Goal: Contribute content: Add original content to the website for others to see

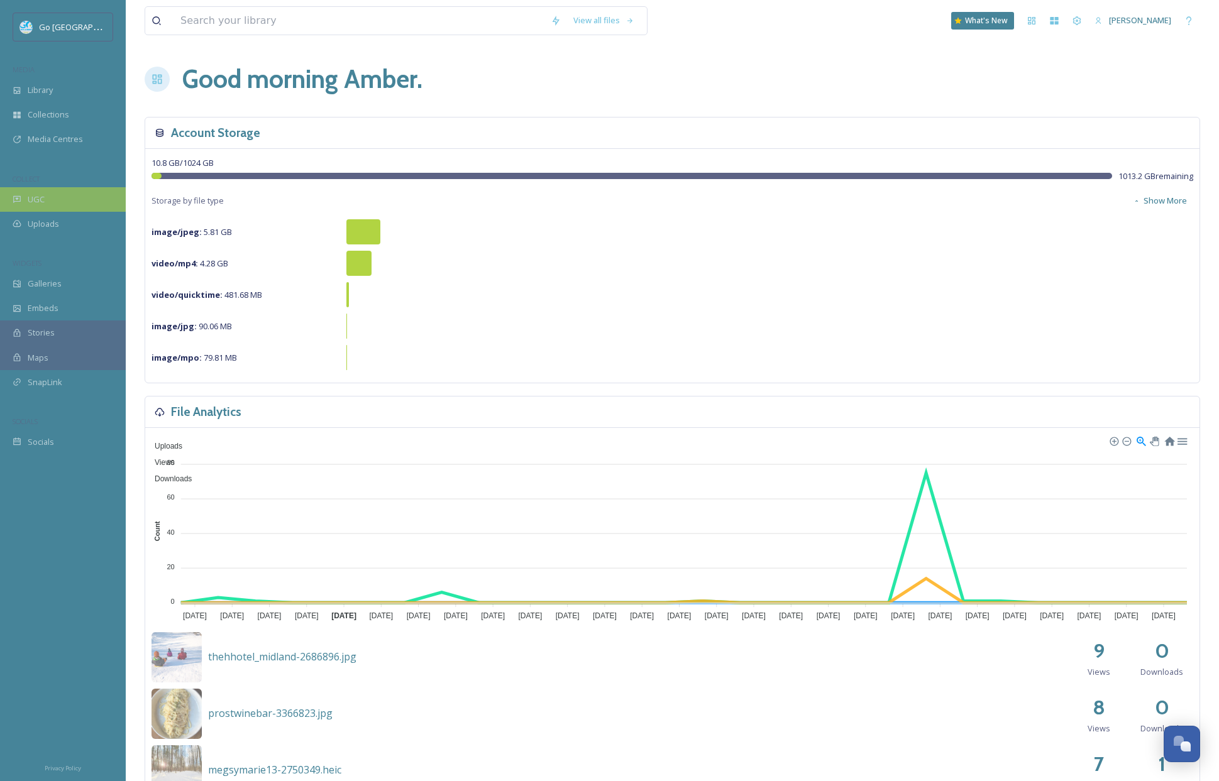
click at [80, 198] on div "UGC" at bounding box center [63, 199] width 126 height 25
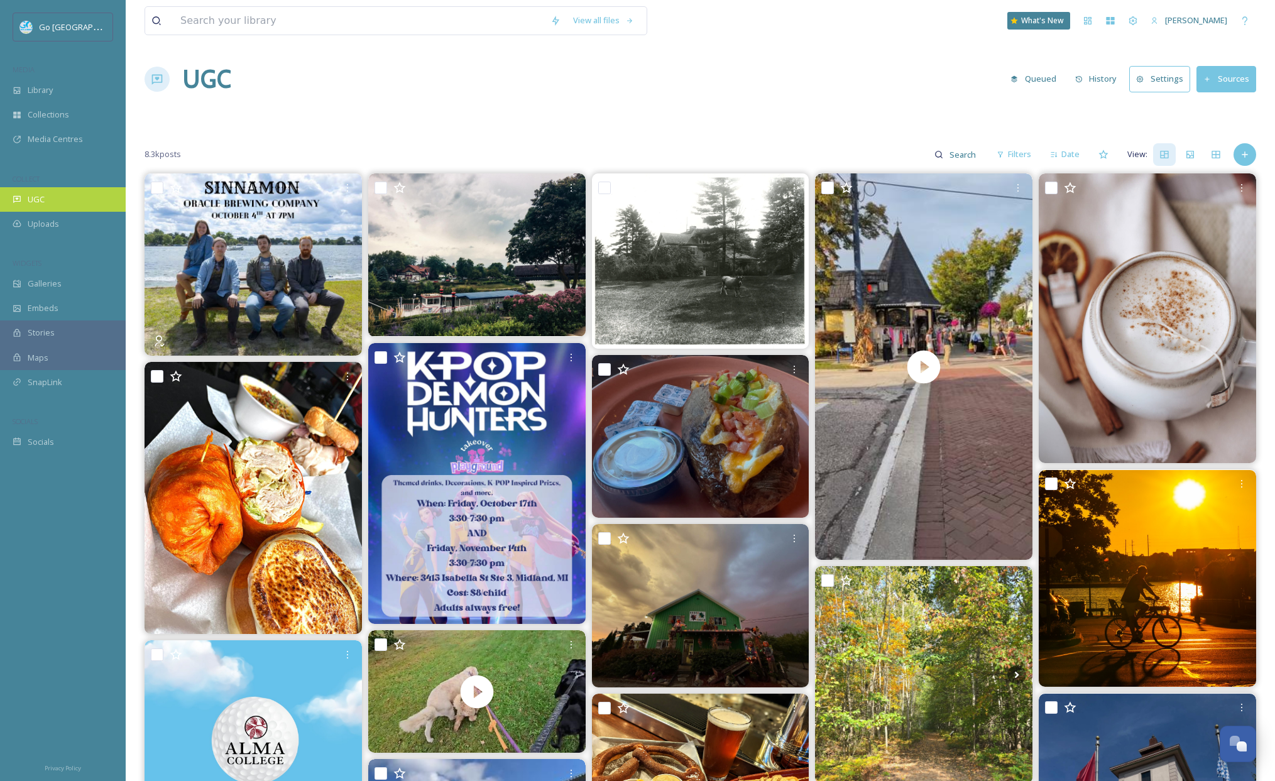
click at [72, 195] on div "UGC" at bounding box center [63, 199] width 126 height 25
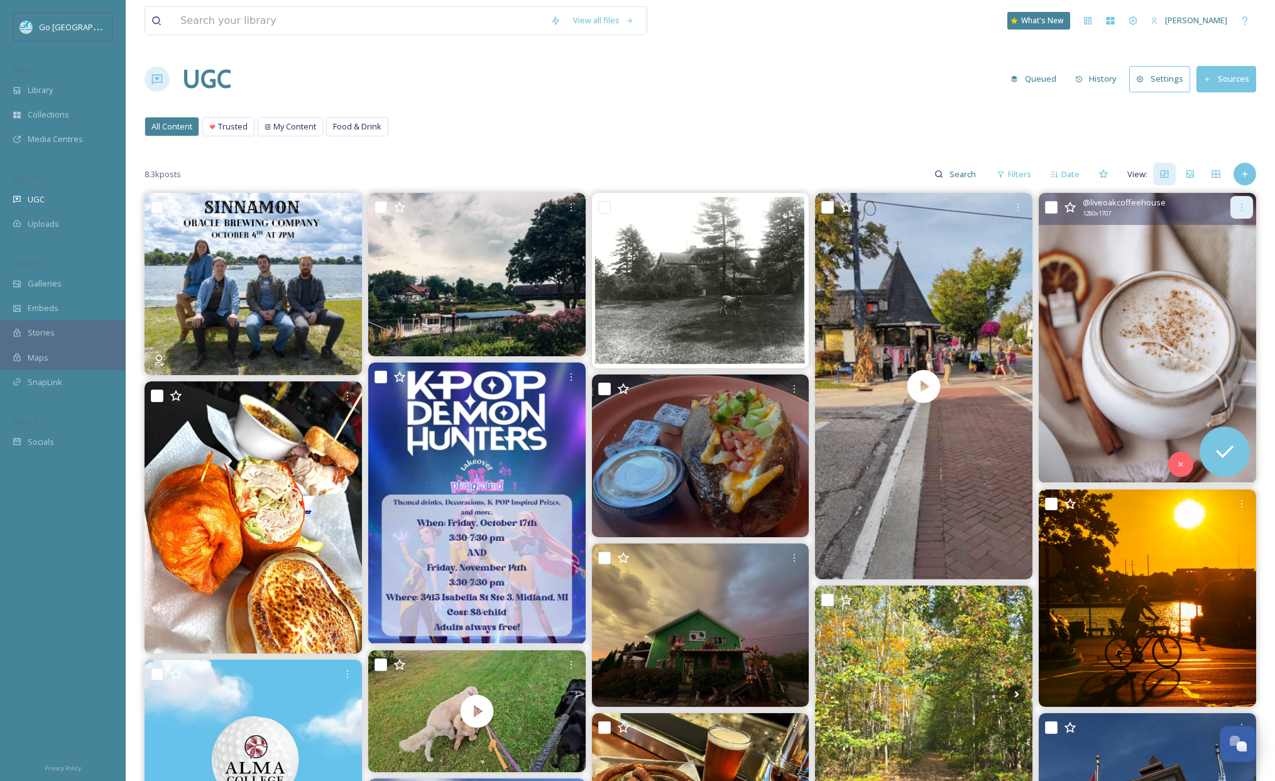
click at [1218, 208] on icon at bounding box center [1242, 207] width 10 height 10
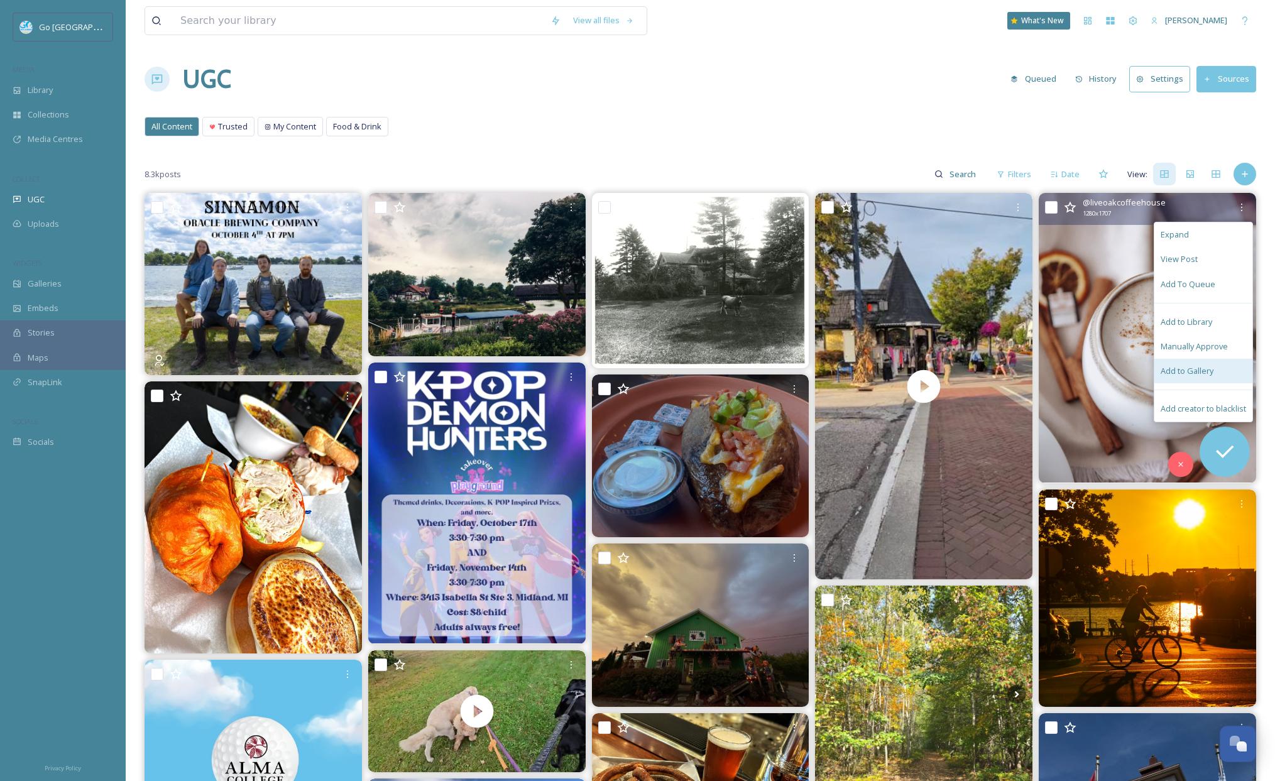
click at [1218, 364] on div "Add to Gallery" at bounding box center [1204, 371] width 98 height 25
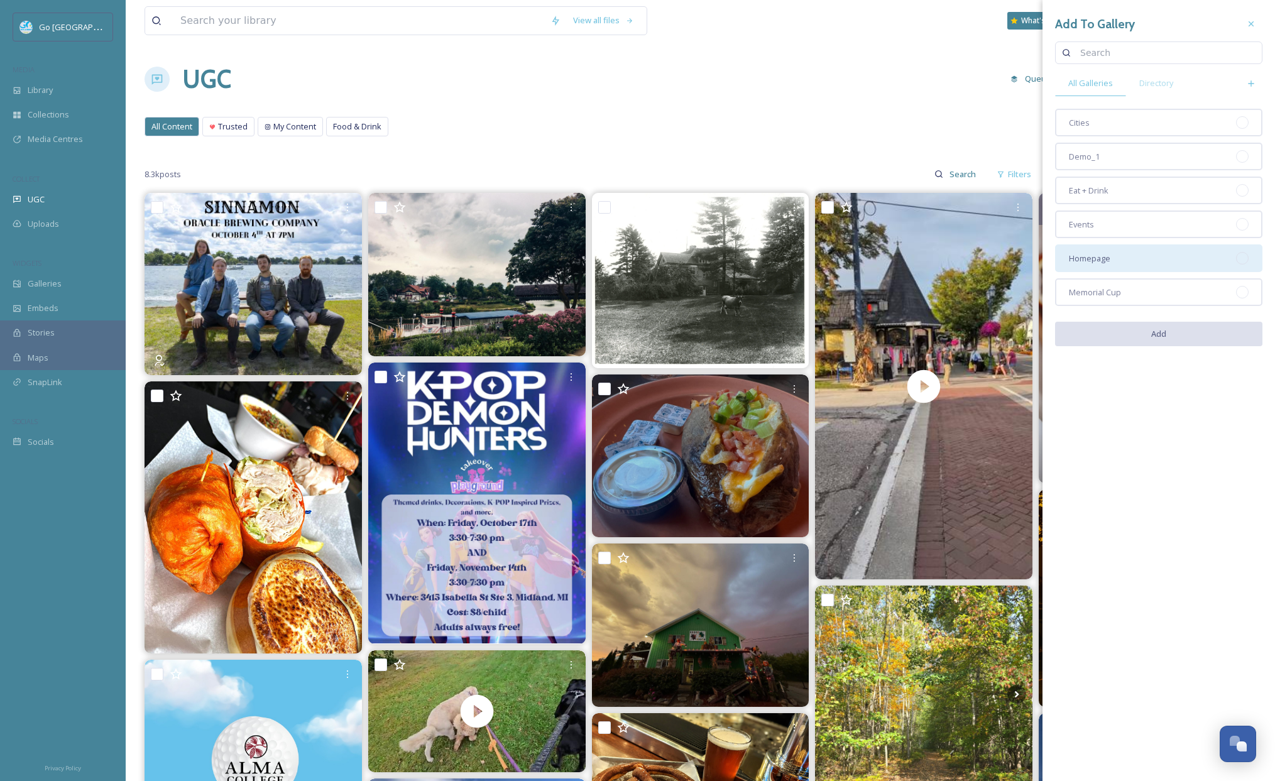
click at [1118, 261] on div "Homepage" at bounding box center [1158, 259] width 207 height 28
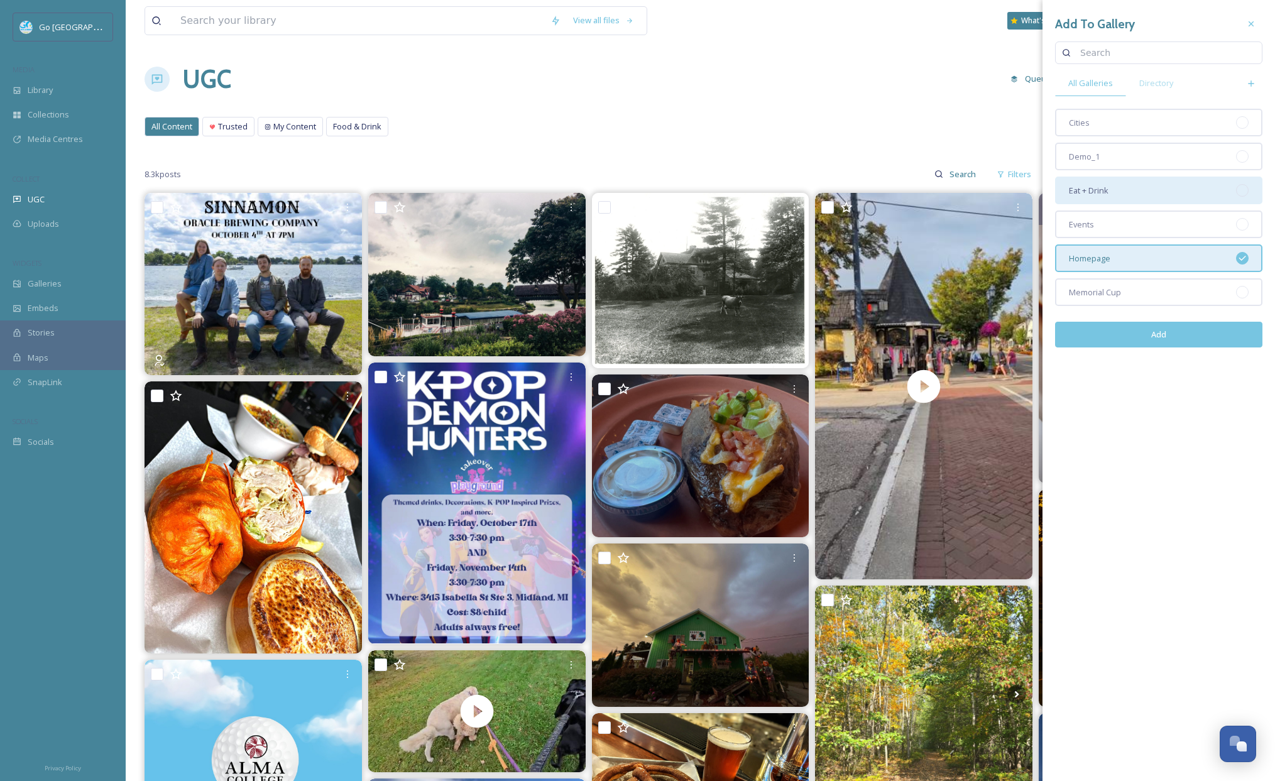
click at [1121, 189] on div "Eat + Drink" at bounding box center [1158, 191] width 207 height 28
click at [1186, 332] on button "Add" at bounding box center [1158, 335] width 207 height 26
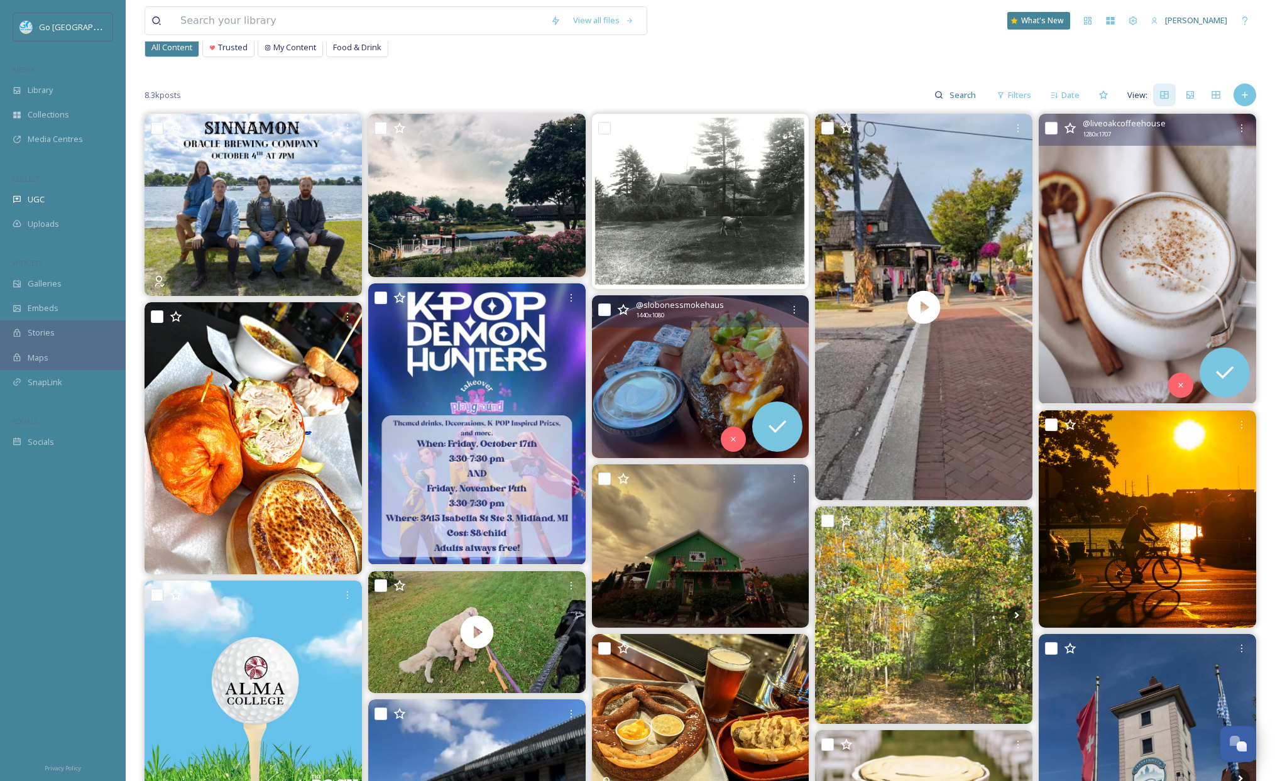
scroll to position [117, 0]
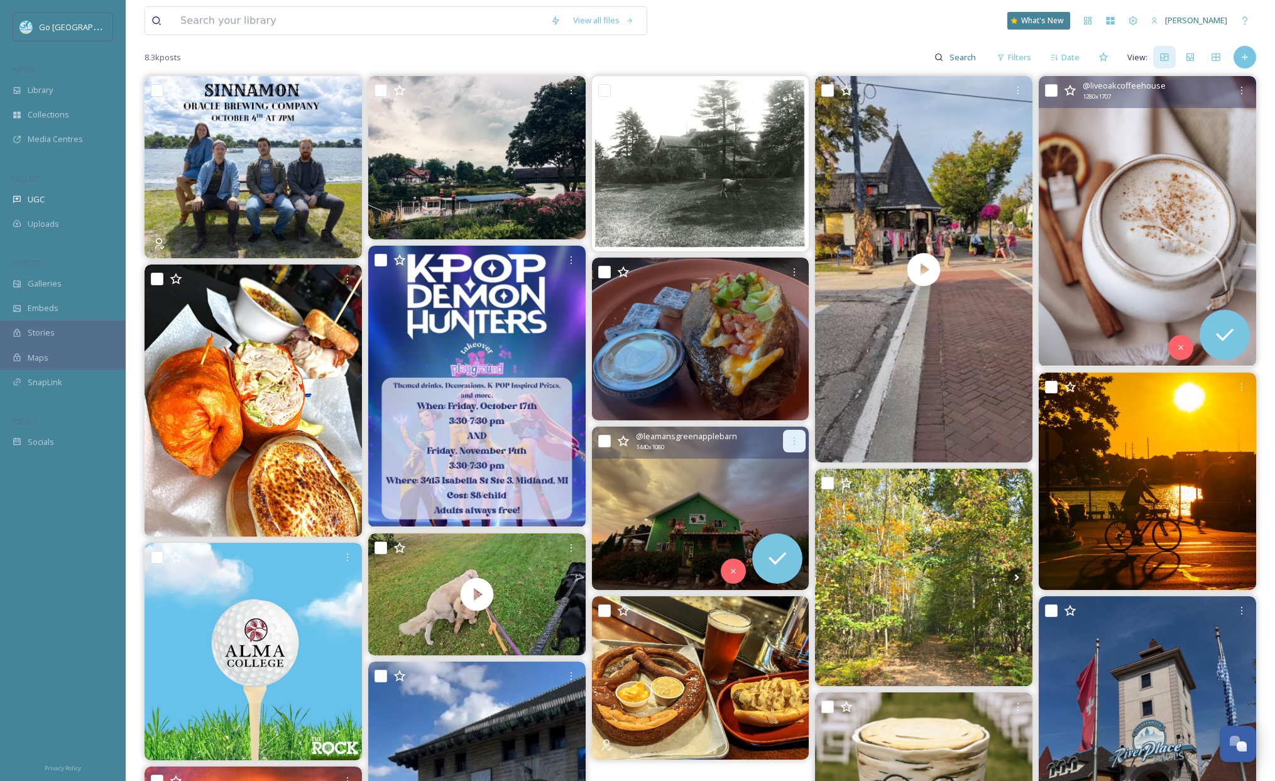
click at [793, 449] on div at bounding box center [794, 441] width 23 height 23
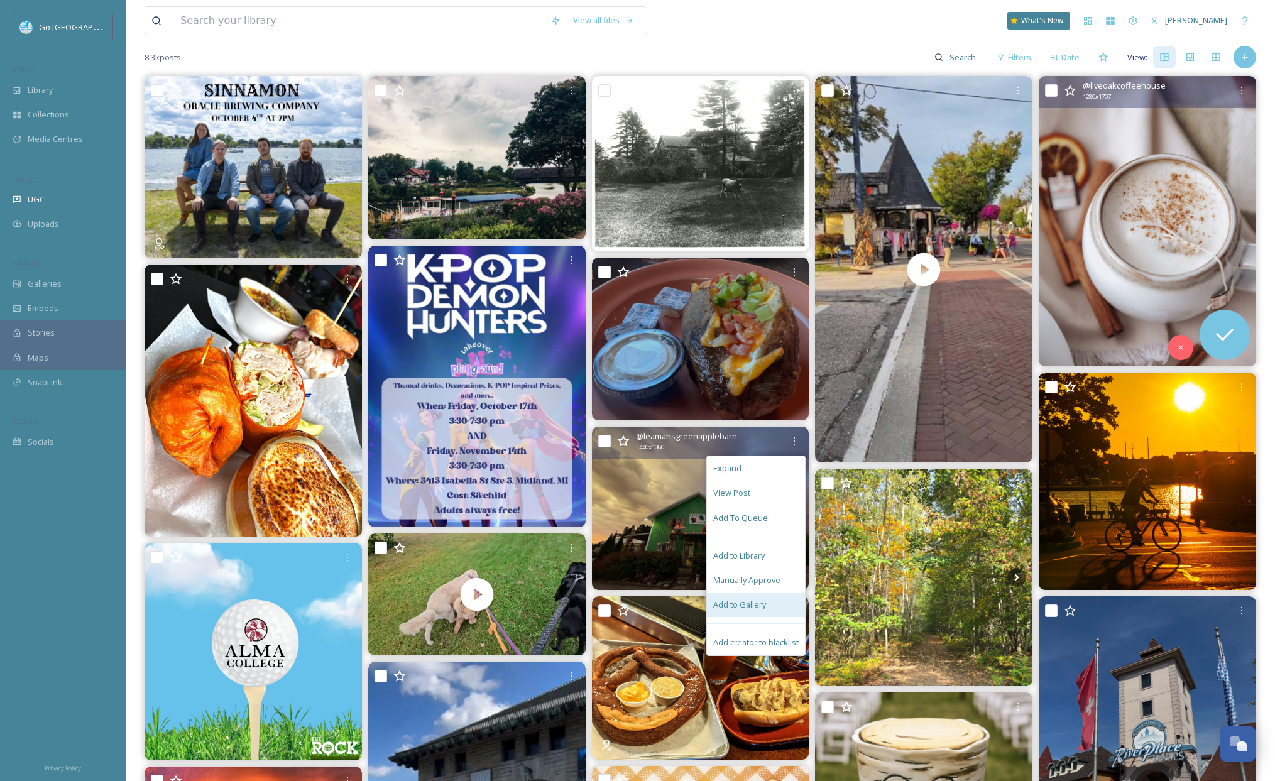
click at [762, 600] on span "Add to Gallery" at bounding box center [739, 605] width 53 height 12
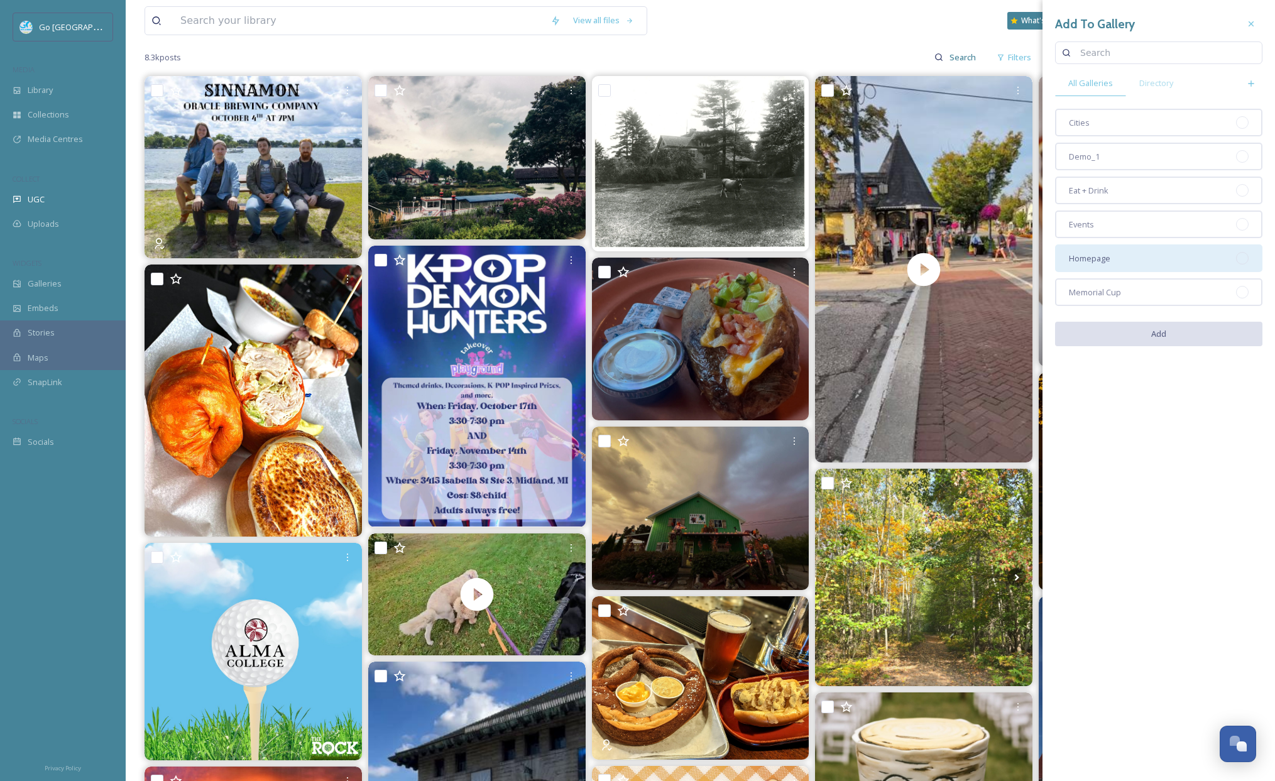
click at [1206, 249] on div "Homepage" at bounding box center [1158, 259] width 207 height 28
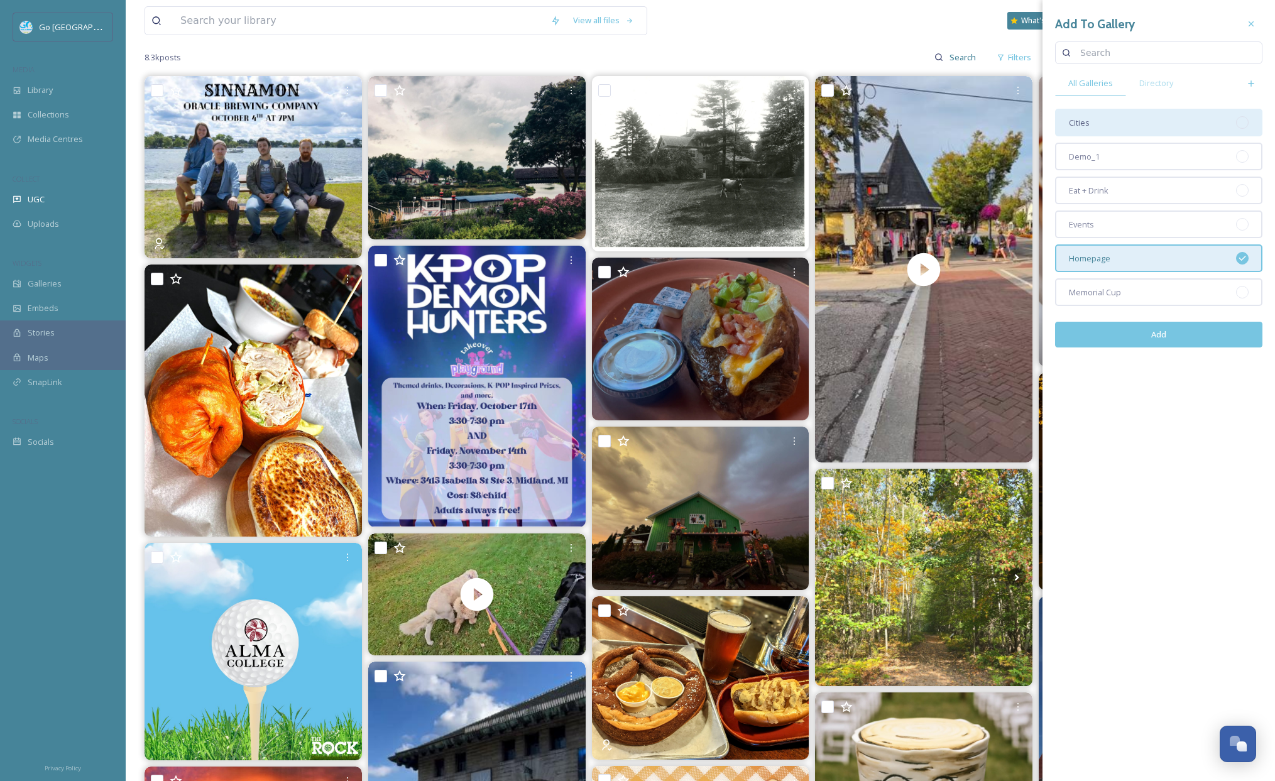
click at [1156, 134] on div "Cities" at bounding box center [1158, 123] width 207 height 28
click at [1157, 133] on div "Cities" at bounding box center [1158, 123] width 207 height 28
click at [1171, 338] on button "Add" at bounding box center [1158, 335] width 207 height 26
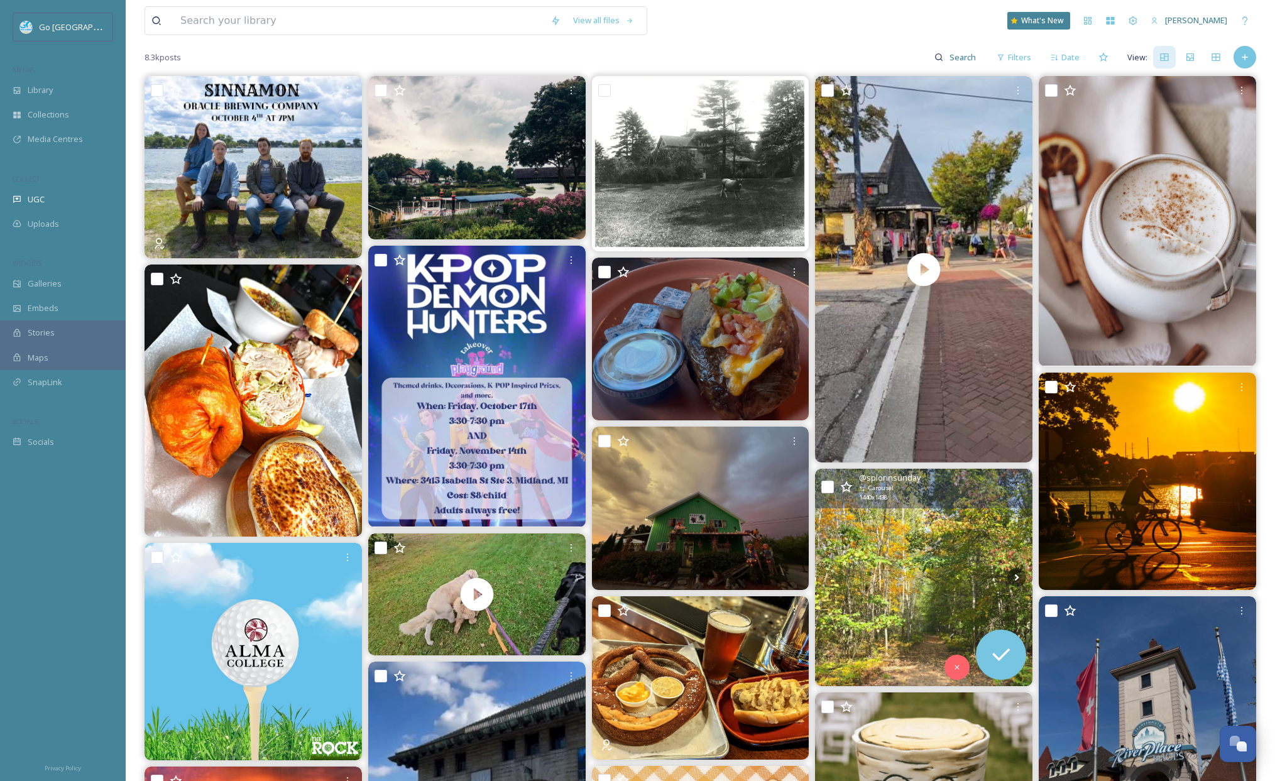
click at [945, 527] on img at bounding box center [923, 577] width 217 height 217
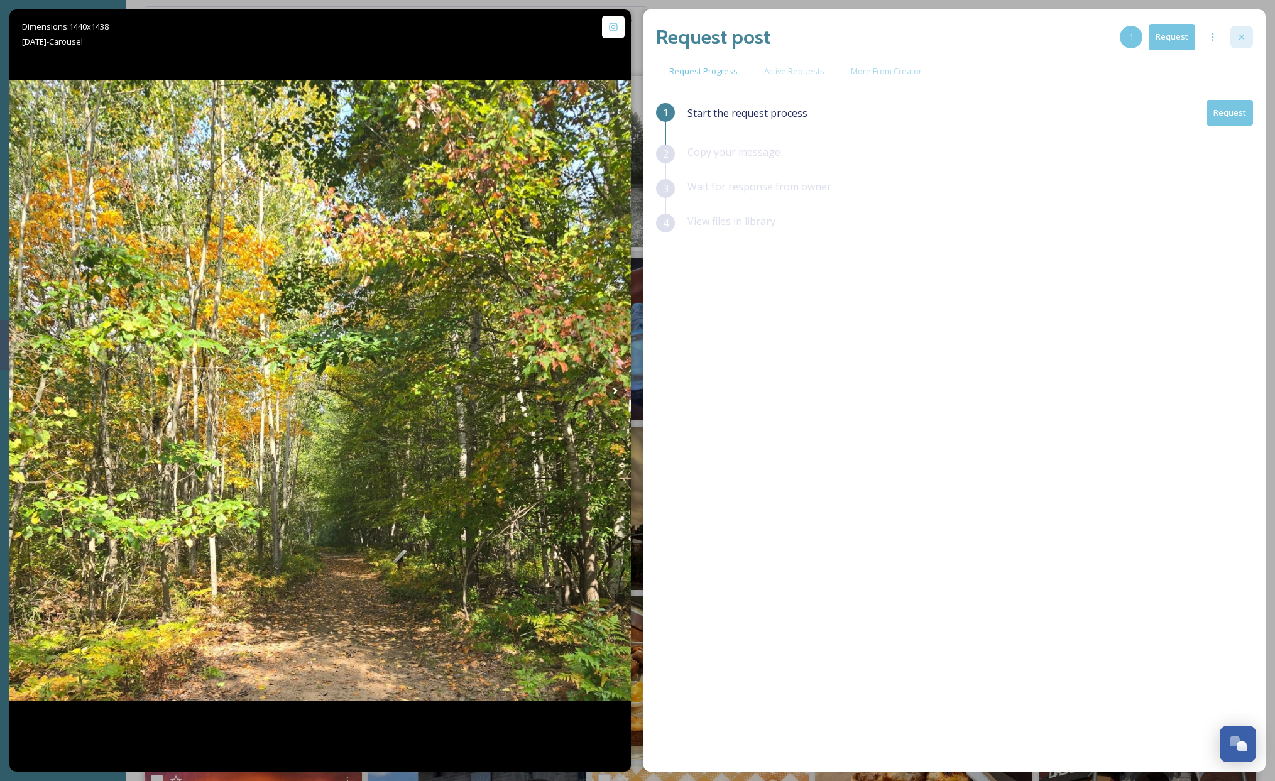
click at [1218, 40] on icon at bounding box center [1242, 37] width 10 height 10
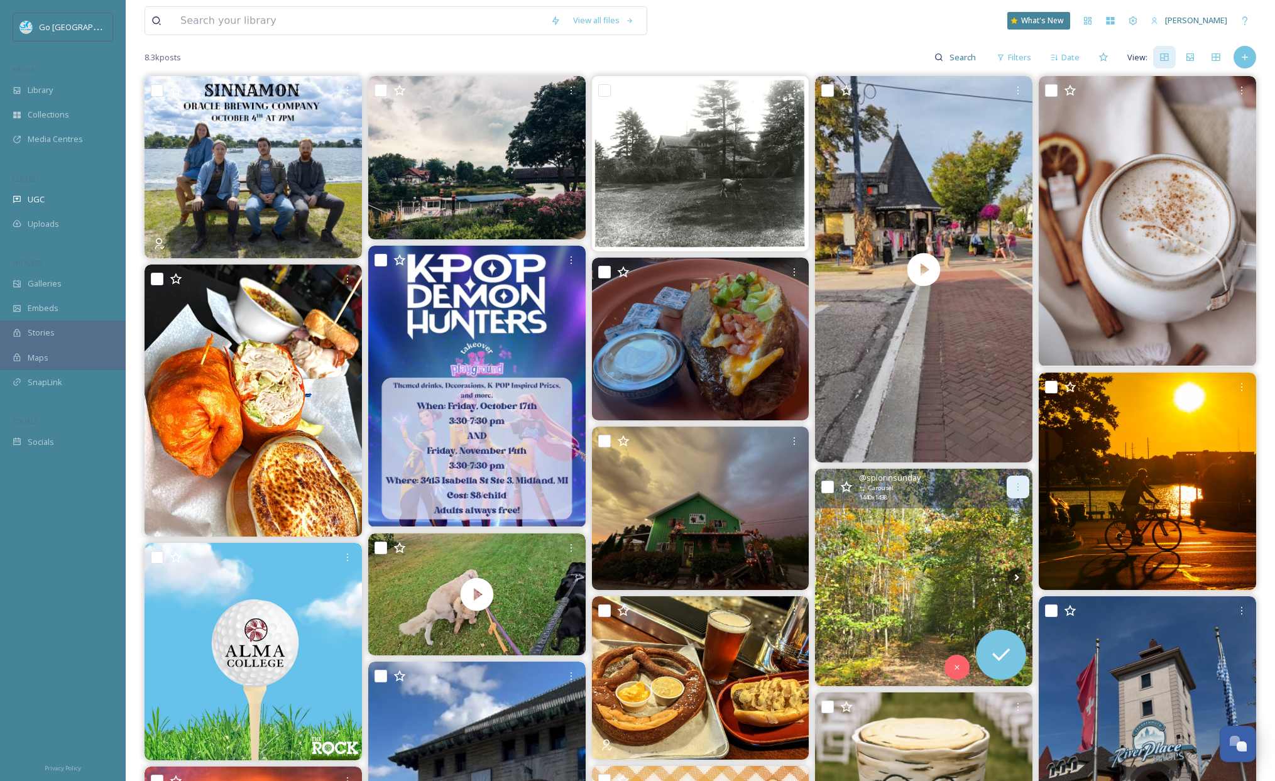
click at [1016, 483] on icon at bounding box center [1018, 487] width 10 height 10
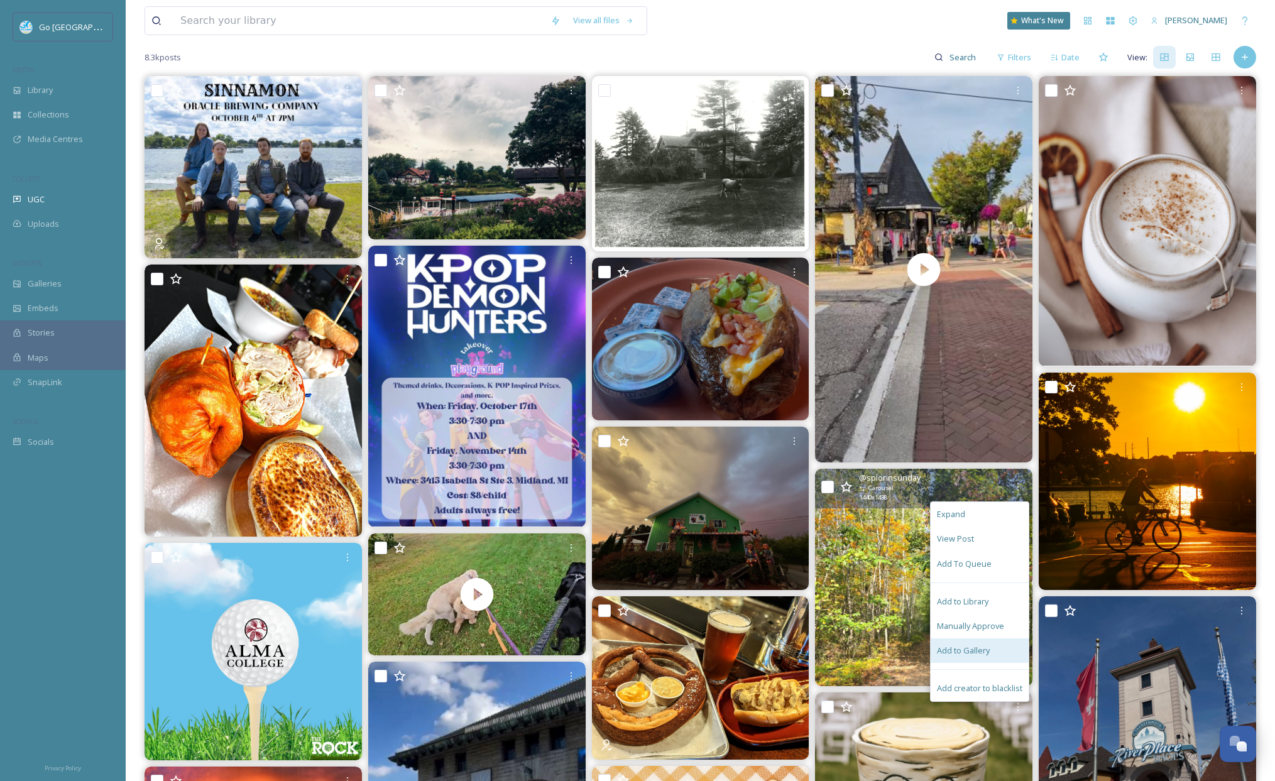
click at [976, 656] on span "Add to Gallery" at bounding box center [963, 651] width 53 height 12
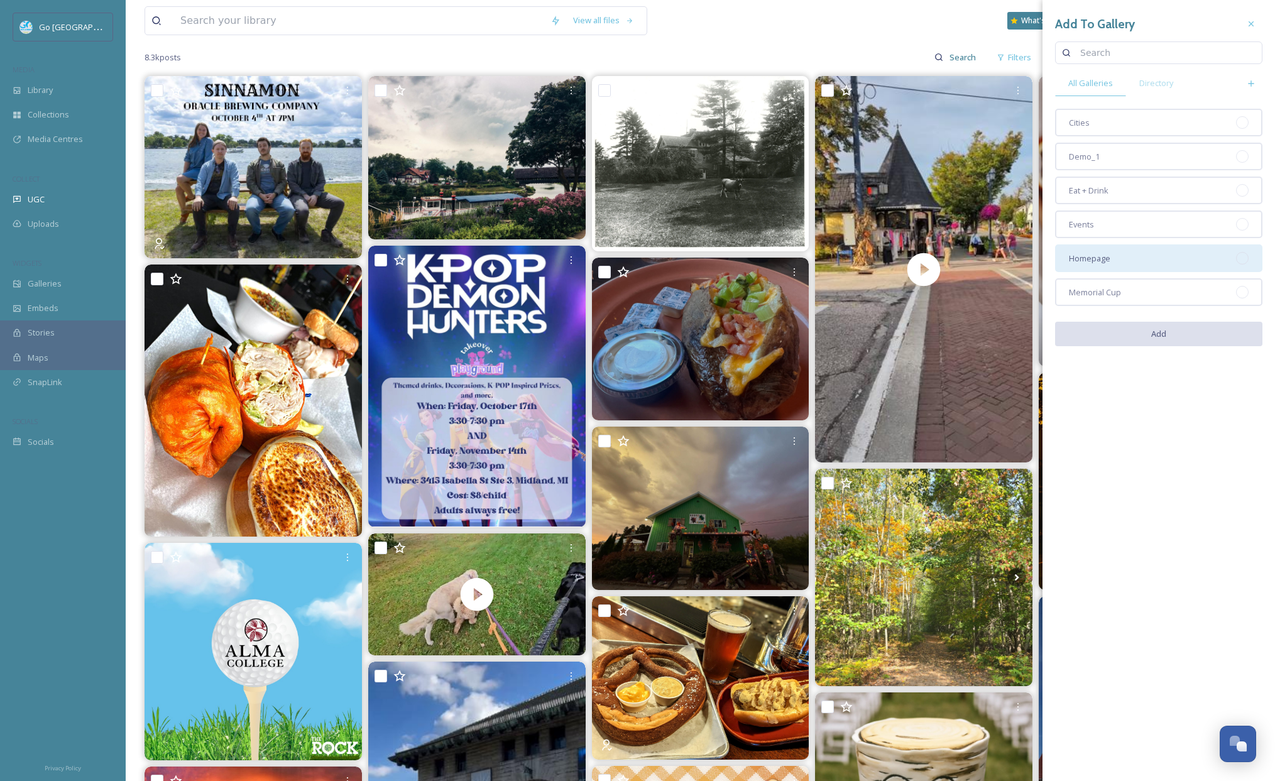
click at [1114, 267] on div "Homepage" at bounding box center [1158, 259] width 207 height 28
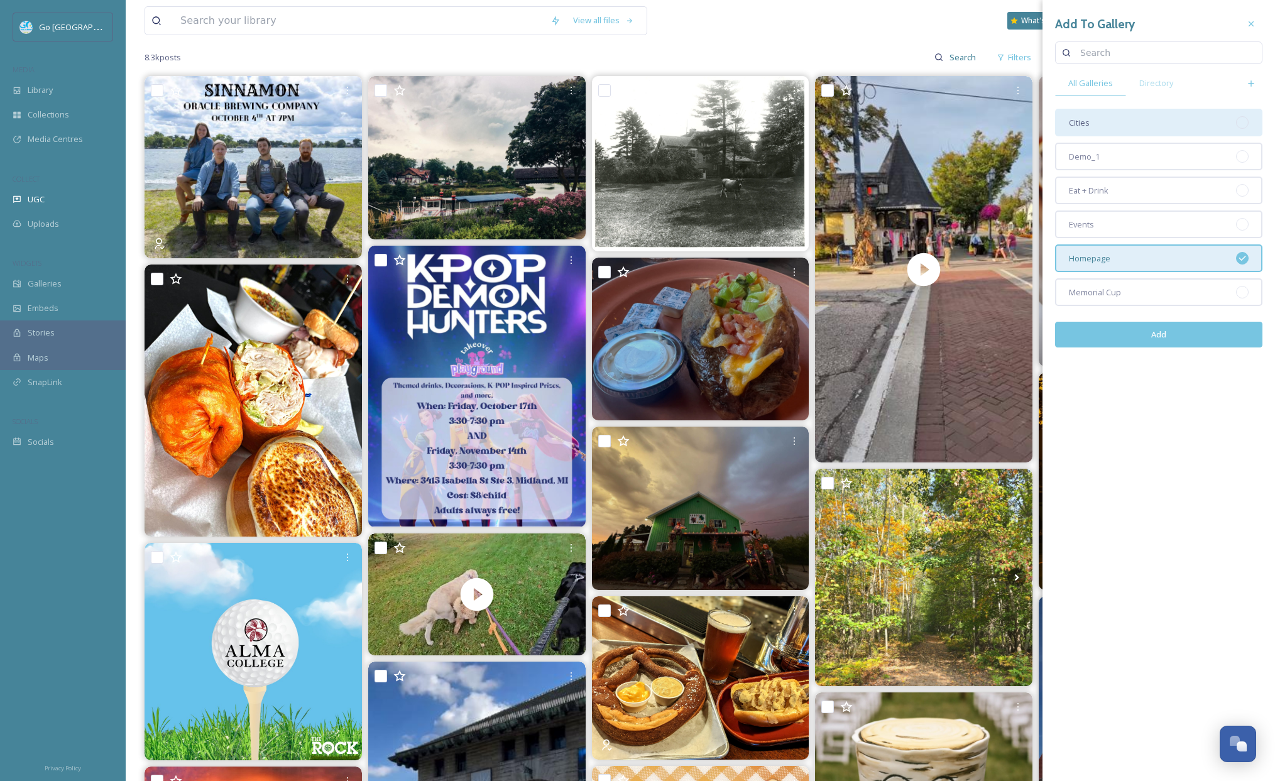
click at [1129, 125] on div "Cities" at bounding box center [1158, 123] width 207 height 28
click at [1194, 336] on button "Add" at bounding box center [1158, 335] width 207 height 26
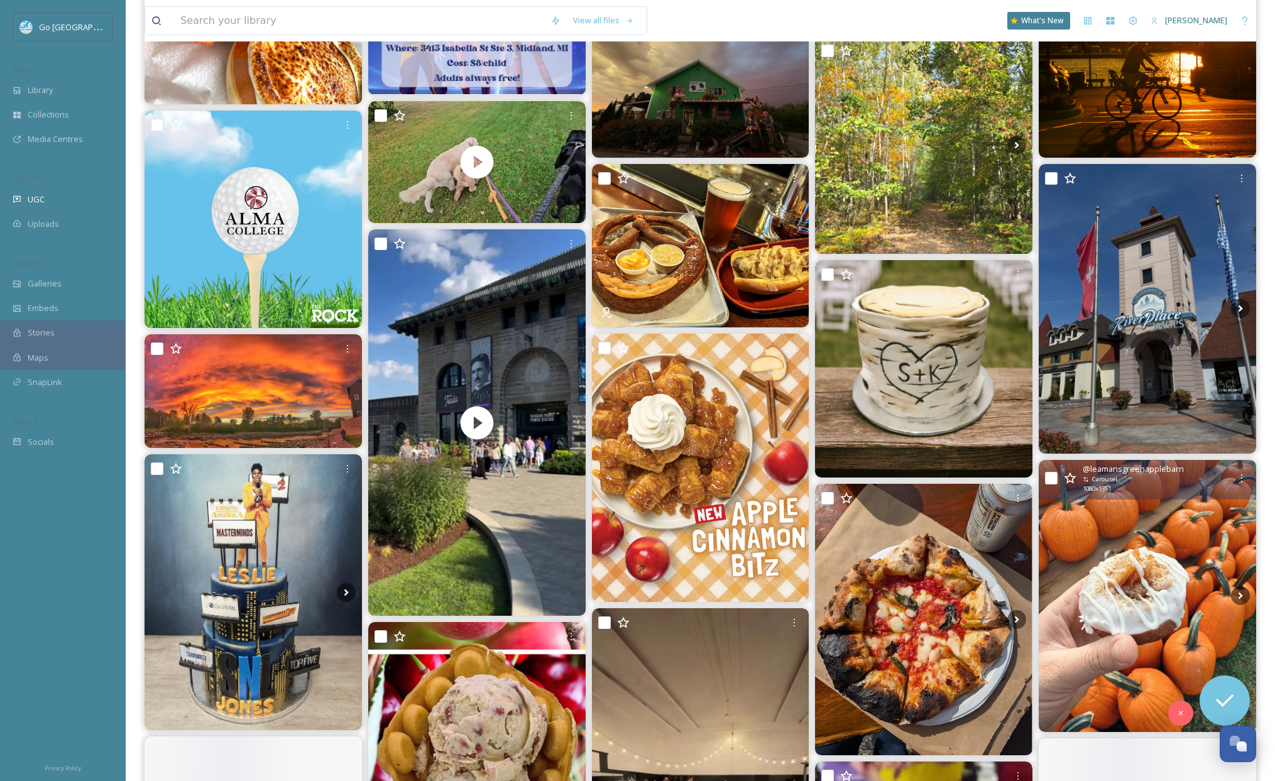
scroll to position [566, 0]
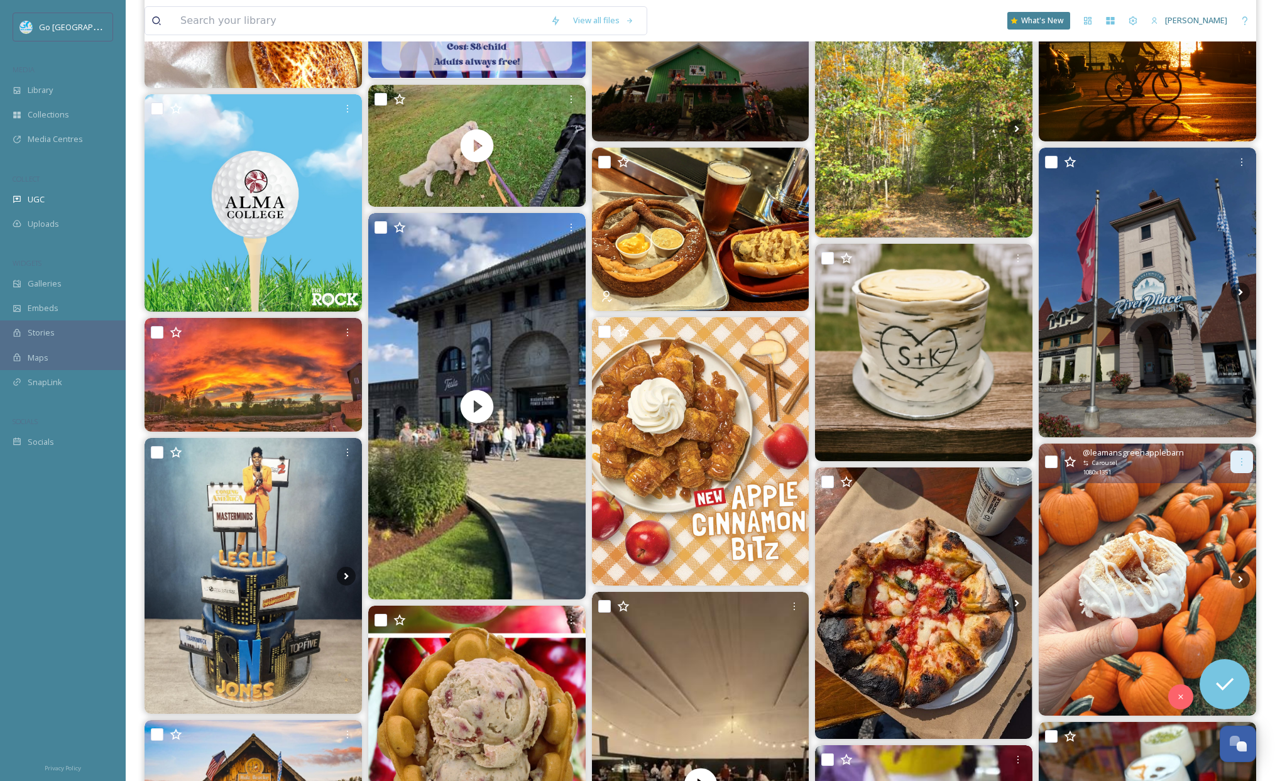
click at [1218, 456] on div at bounding box center [1242, 462] width 23 height 23
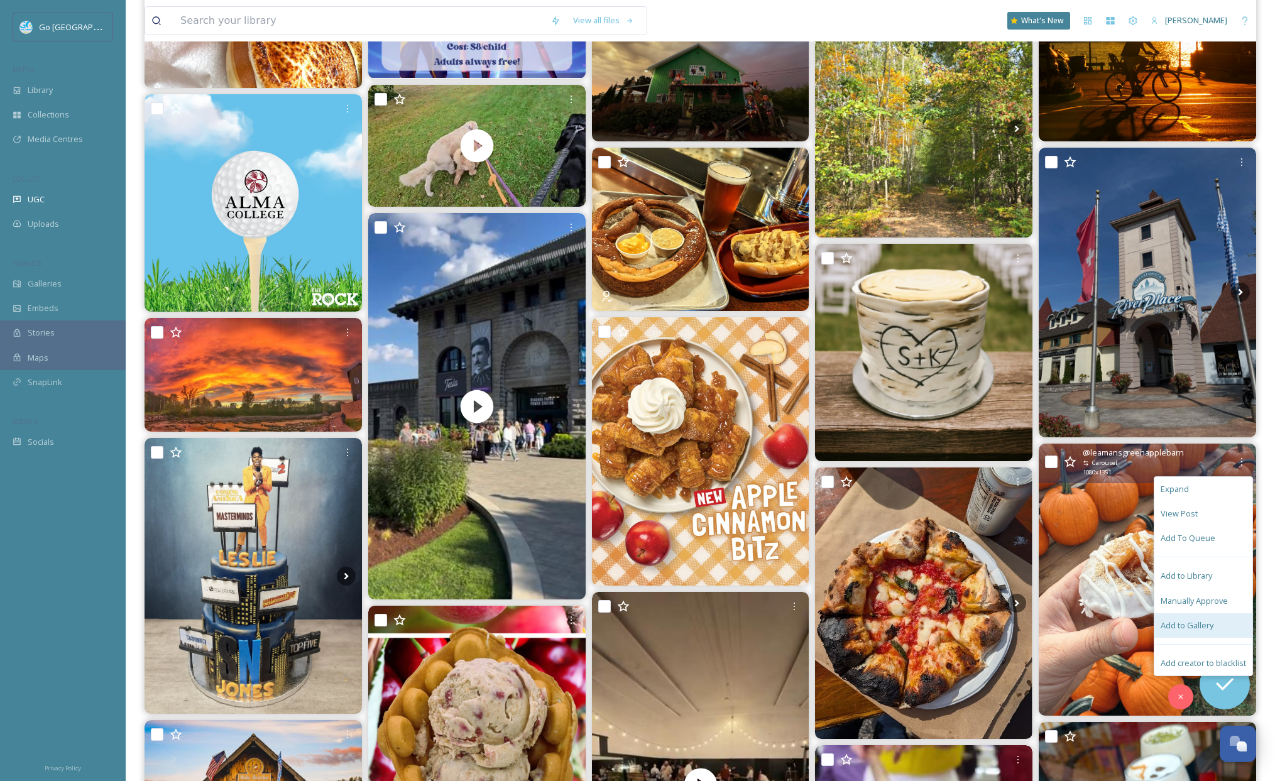
click at [1200, 625] on span "Add to Gallery" at bounding box center [1187, 626] width 53 height 12
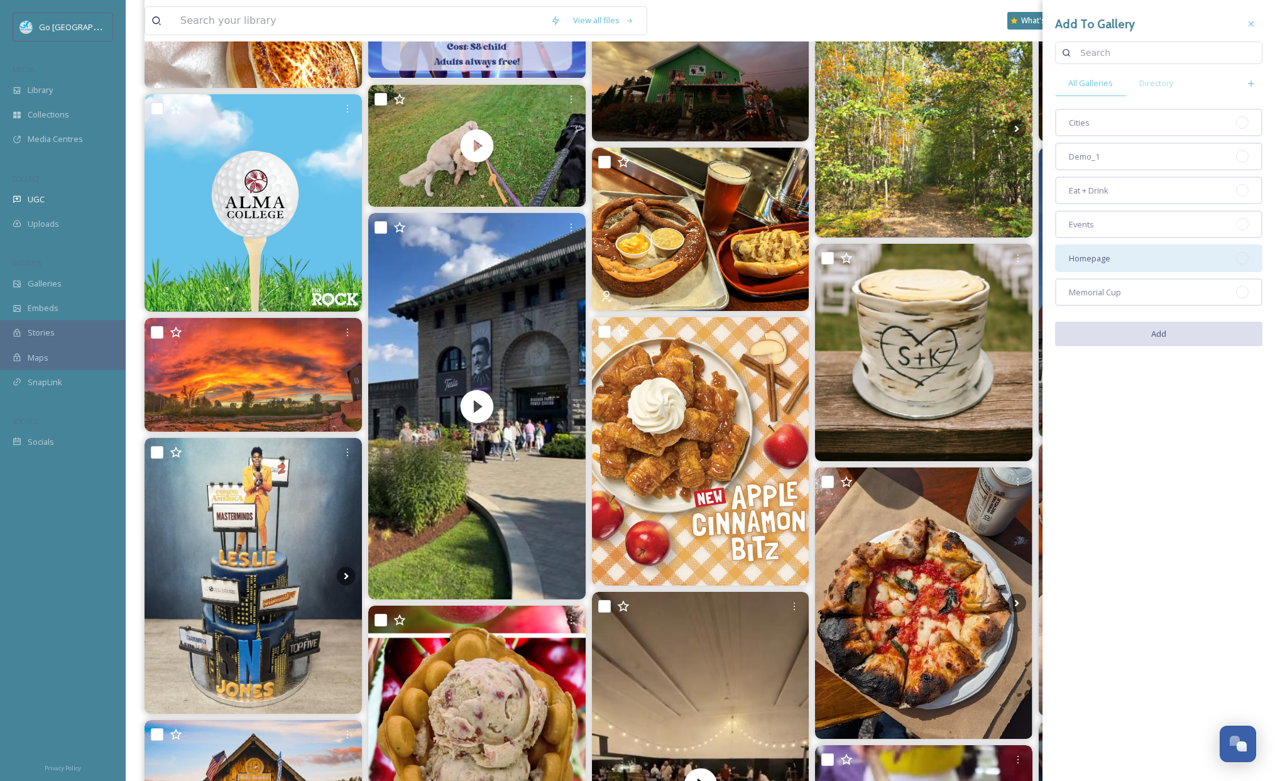
click at [1111, 258] on div "Homepage" at bounding box center [1158, 259] width 207 height 28
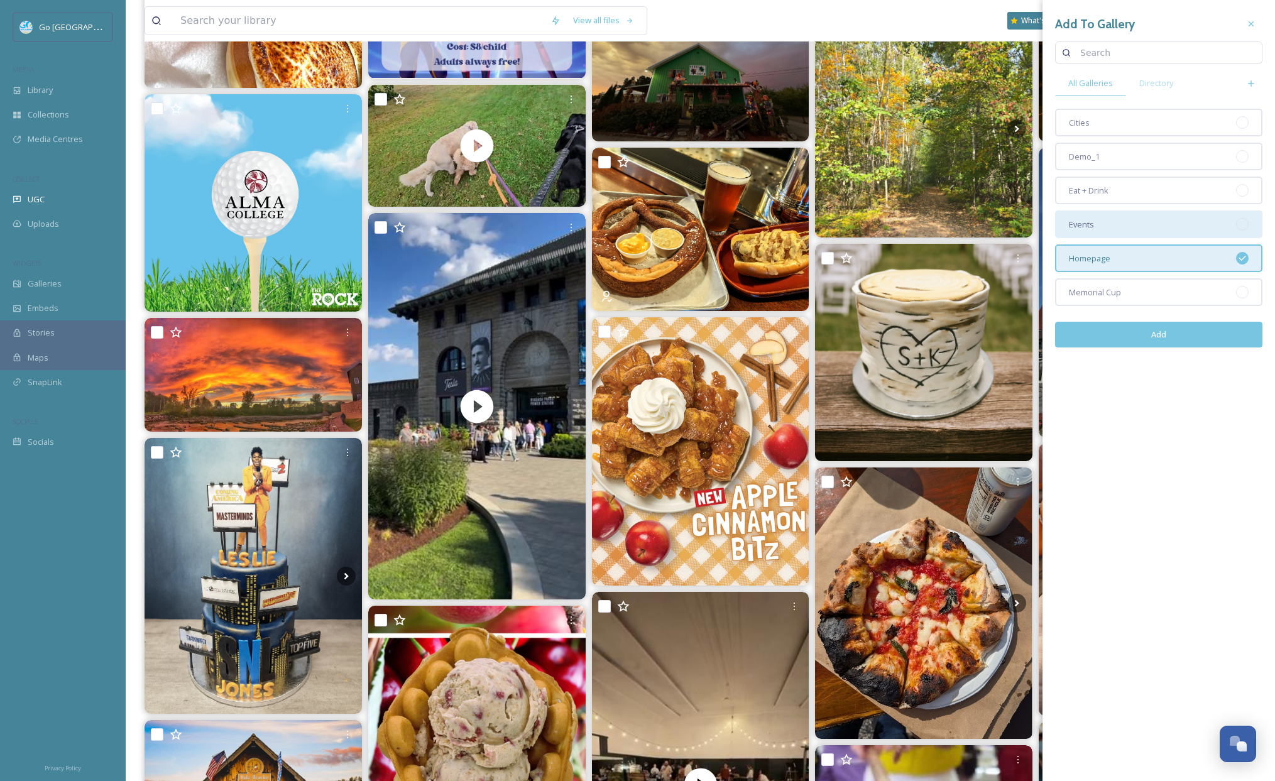
click at [1139, 195] on div "Eat + Drink" at bounding box center [1158, 191] width 207 height 28
click at [1179, 333] on button "Add" at bounding box center [1158, 335] width 207 height 26
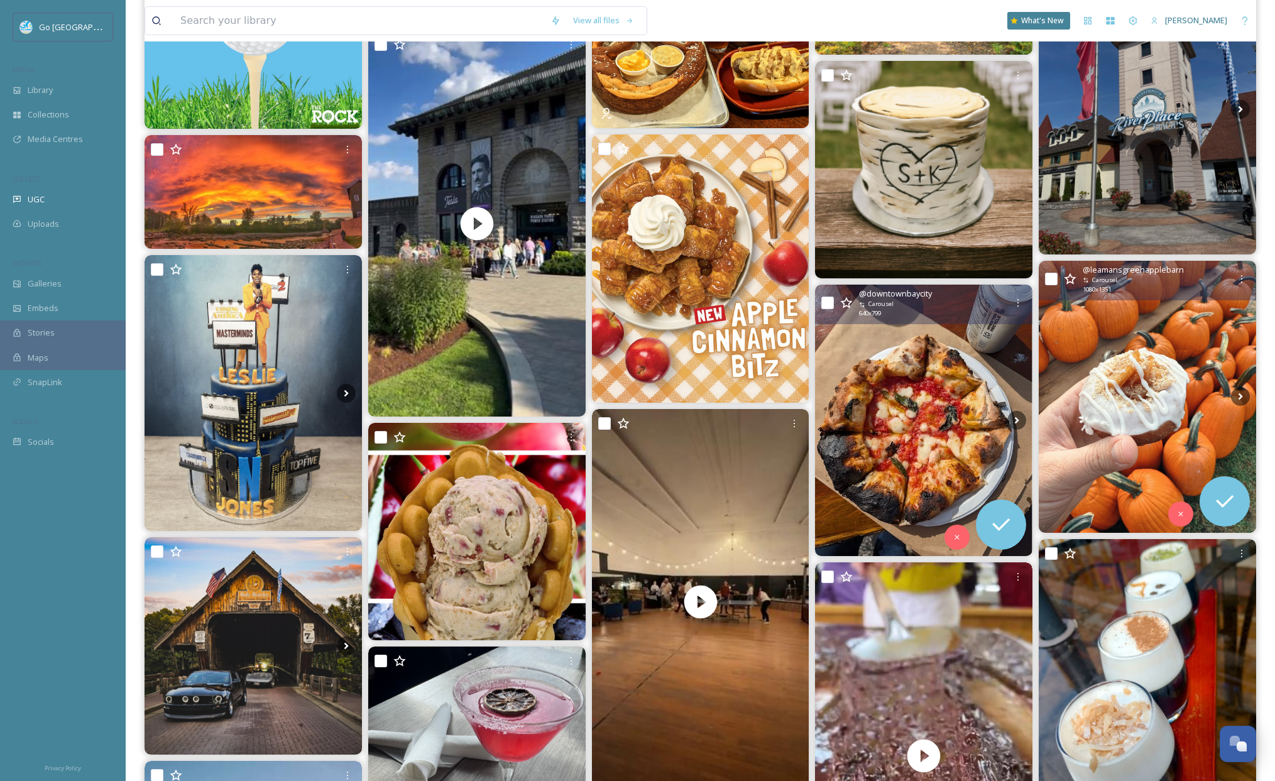
scroll to position [817, 0]
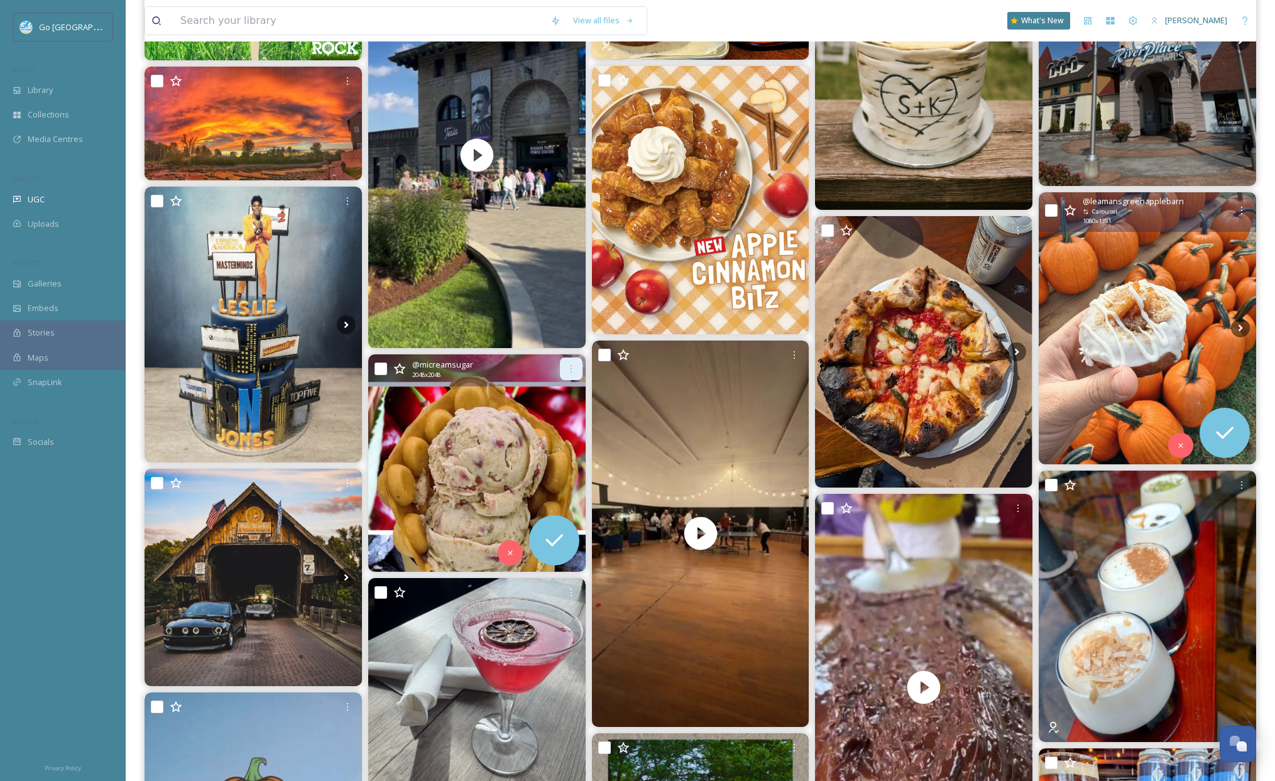
click at [575, 370] on icon at bounding box center [571, 369] width 10 height 10
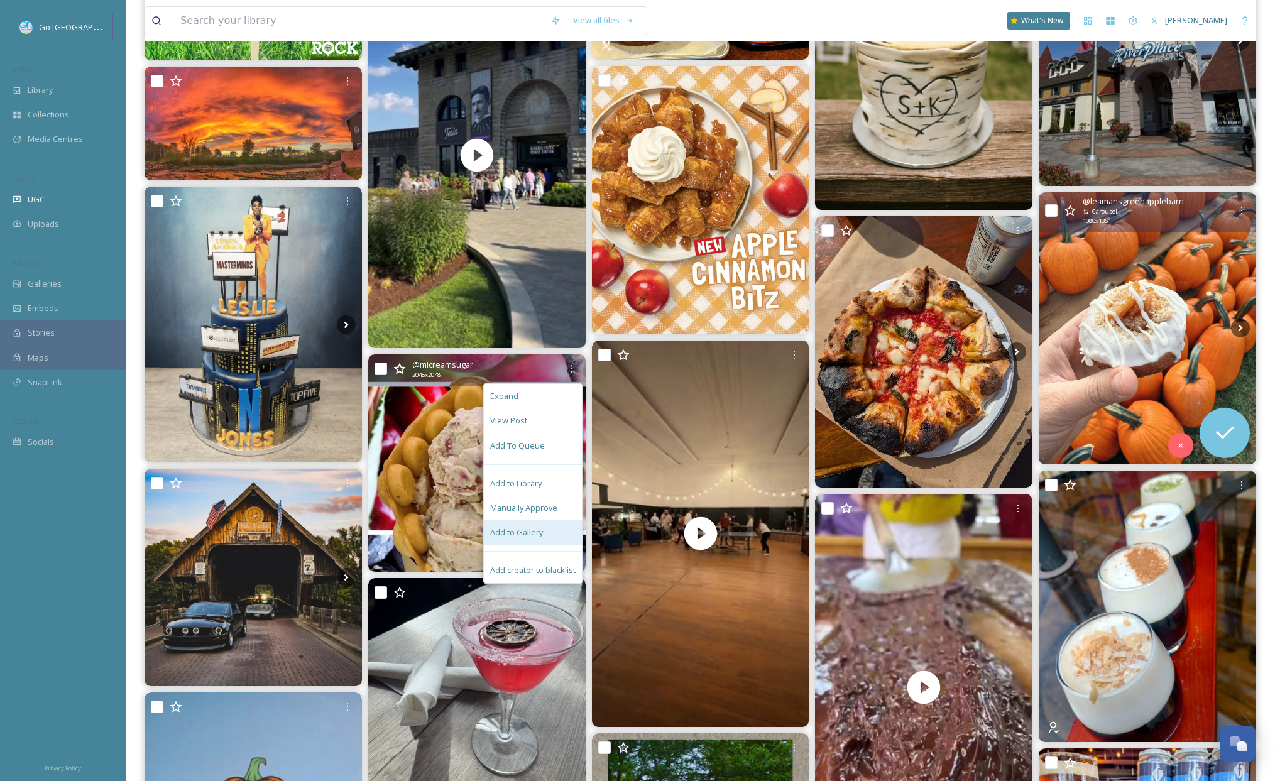
click at [536, 533] on span "Add to Gallery" at bounding box center [516, 533] width 53 height 12
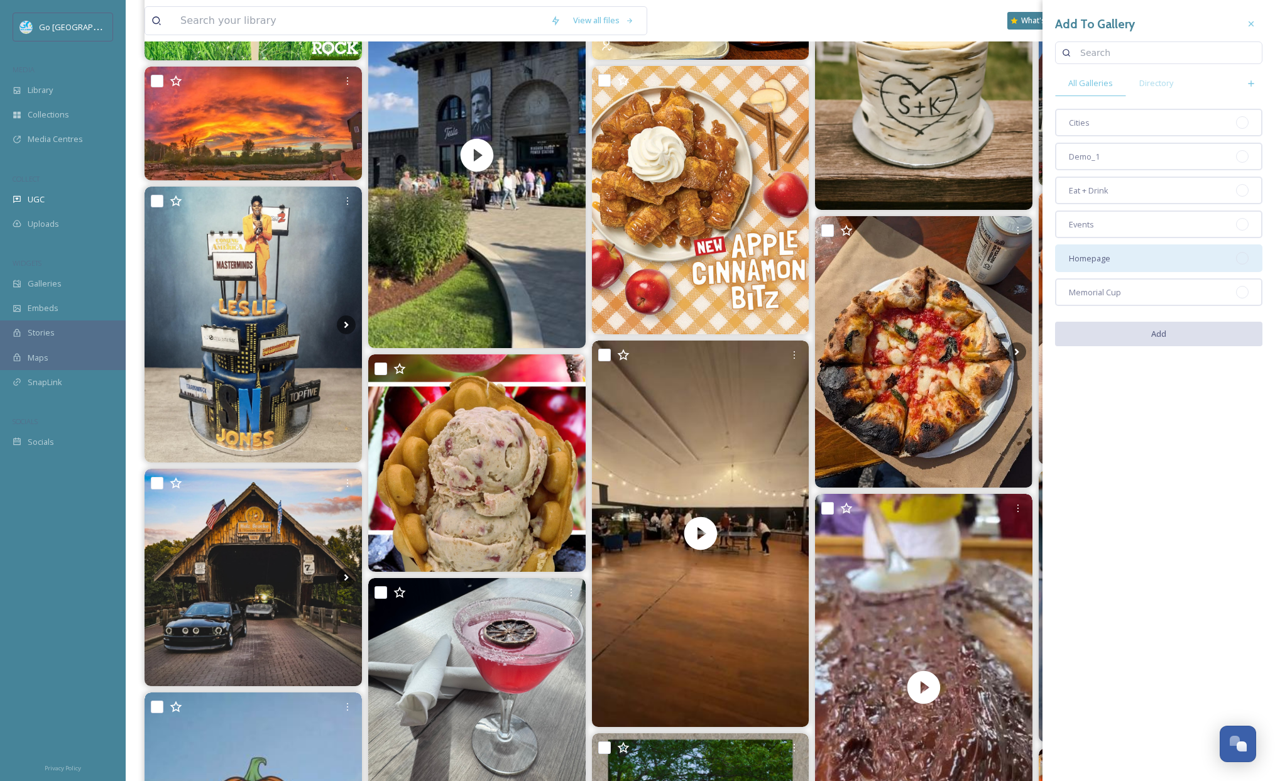
click at [1089, 257] on span "Homepage" at bounding box center [1089, 259] width 41 height 12
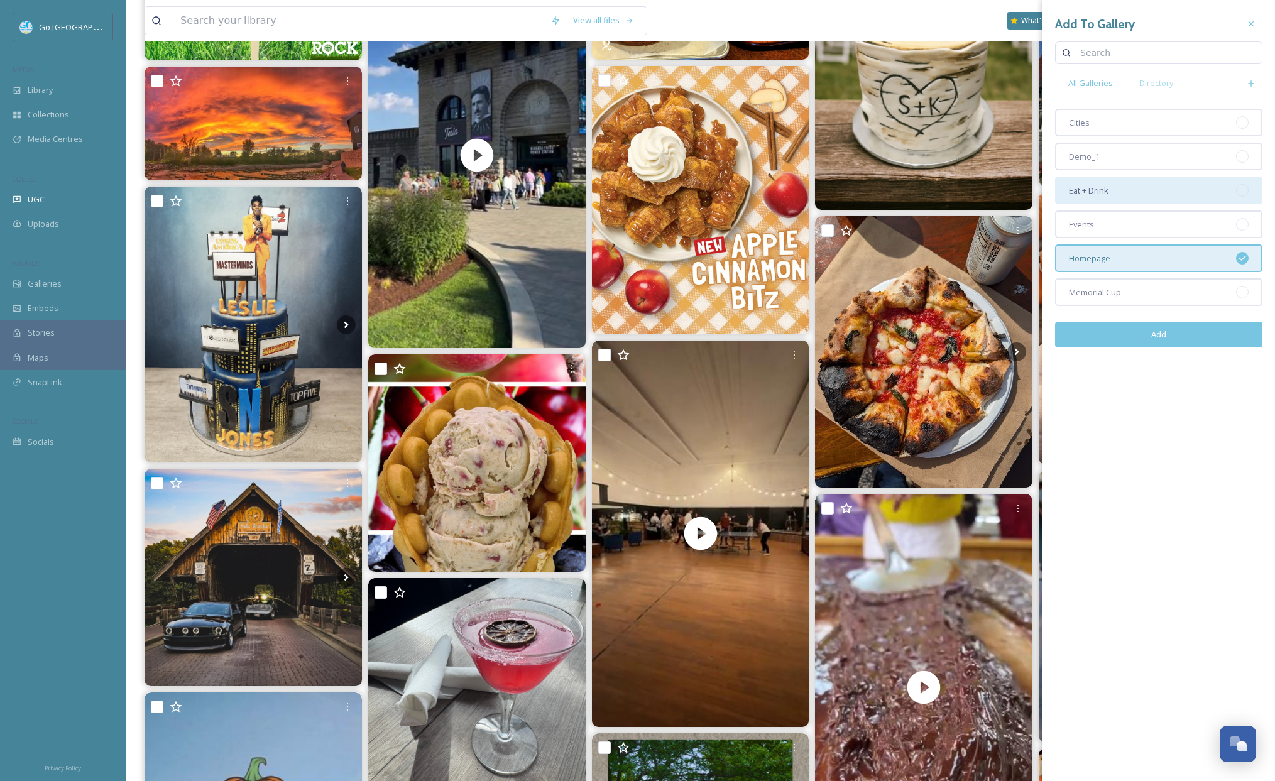
click at [1104, 190] on span "Eat + Drink" at bounding box center [1089, 191] width 40 height 12
click at [1185, 334] on button "Add" at bounding box center [1158, 335] width 207 height 26
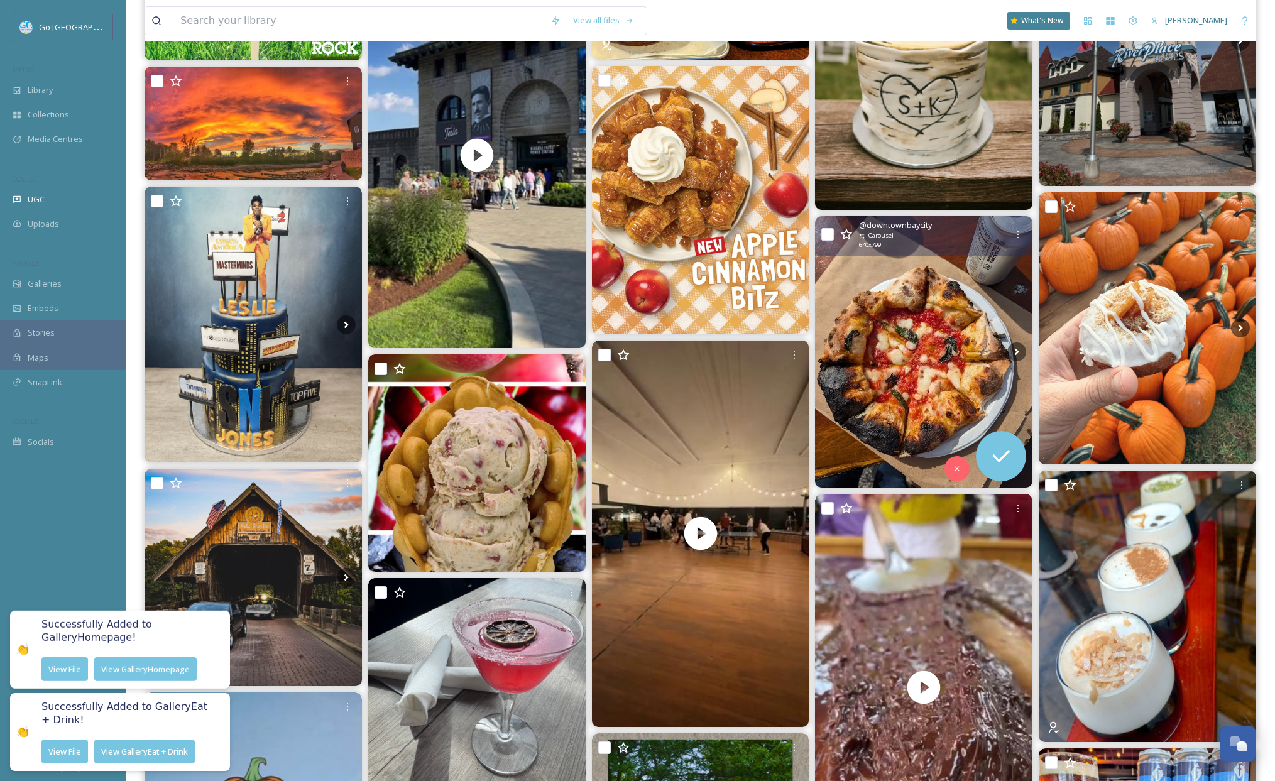
click at [893, 262] on img at bounding box center [923, 352] width 217 height 272
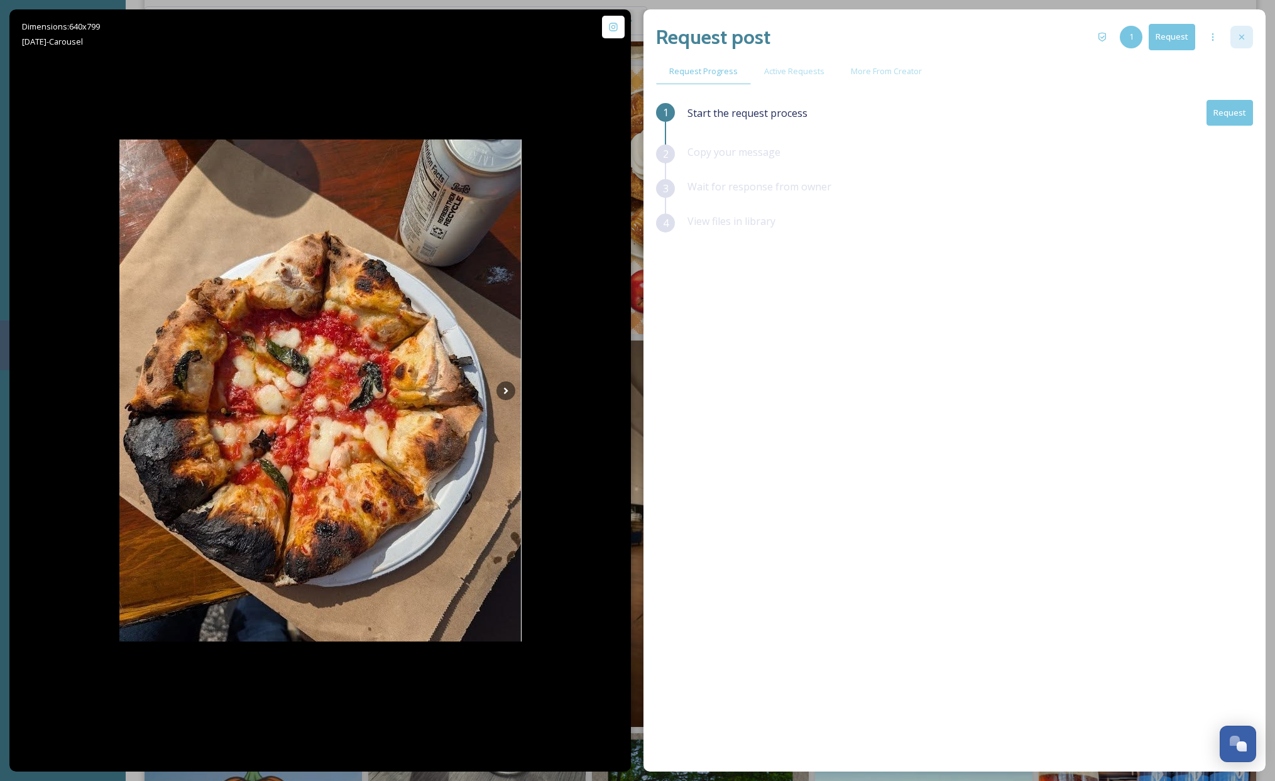
click at [1218, 35] on icon at bounding box center [1242, 37] width 5 height 5
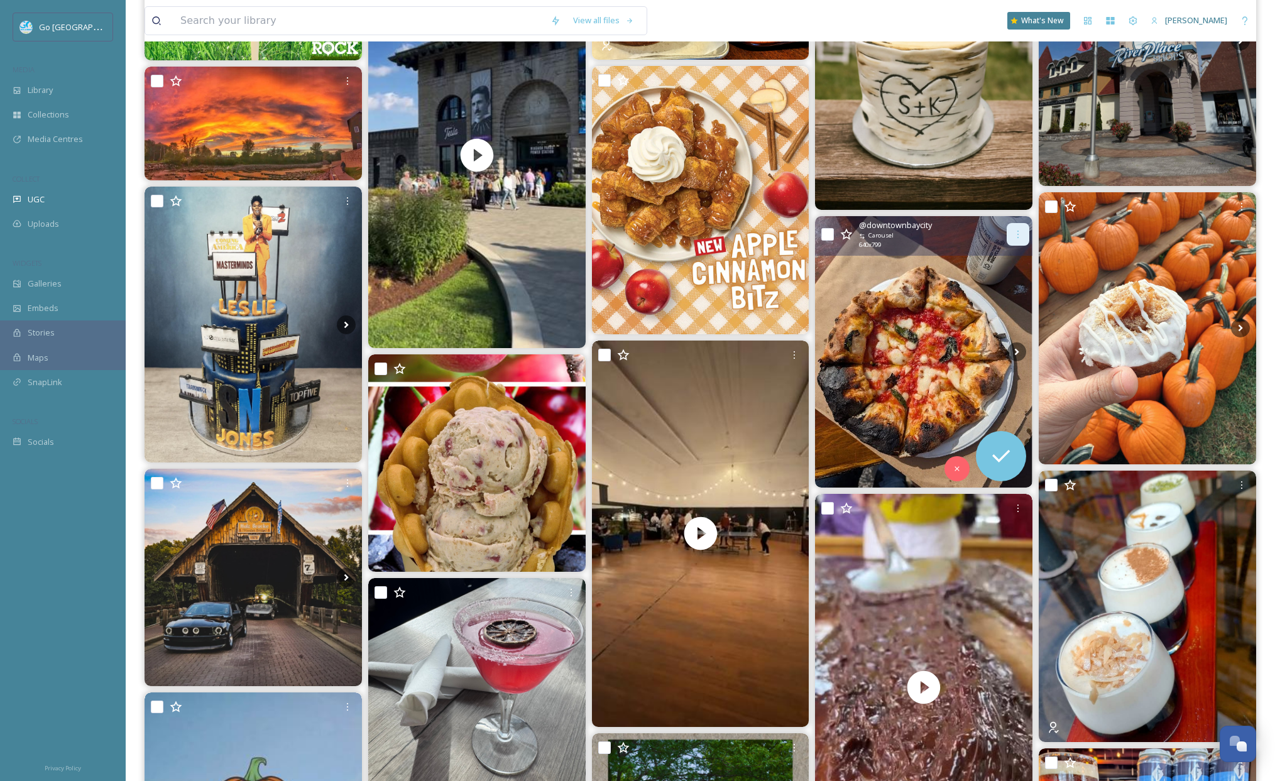
click at [1016, 235] on icon at bounding box center [1018, 234] width 10 height 10
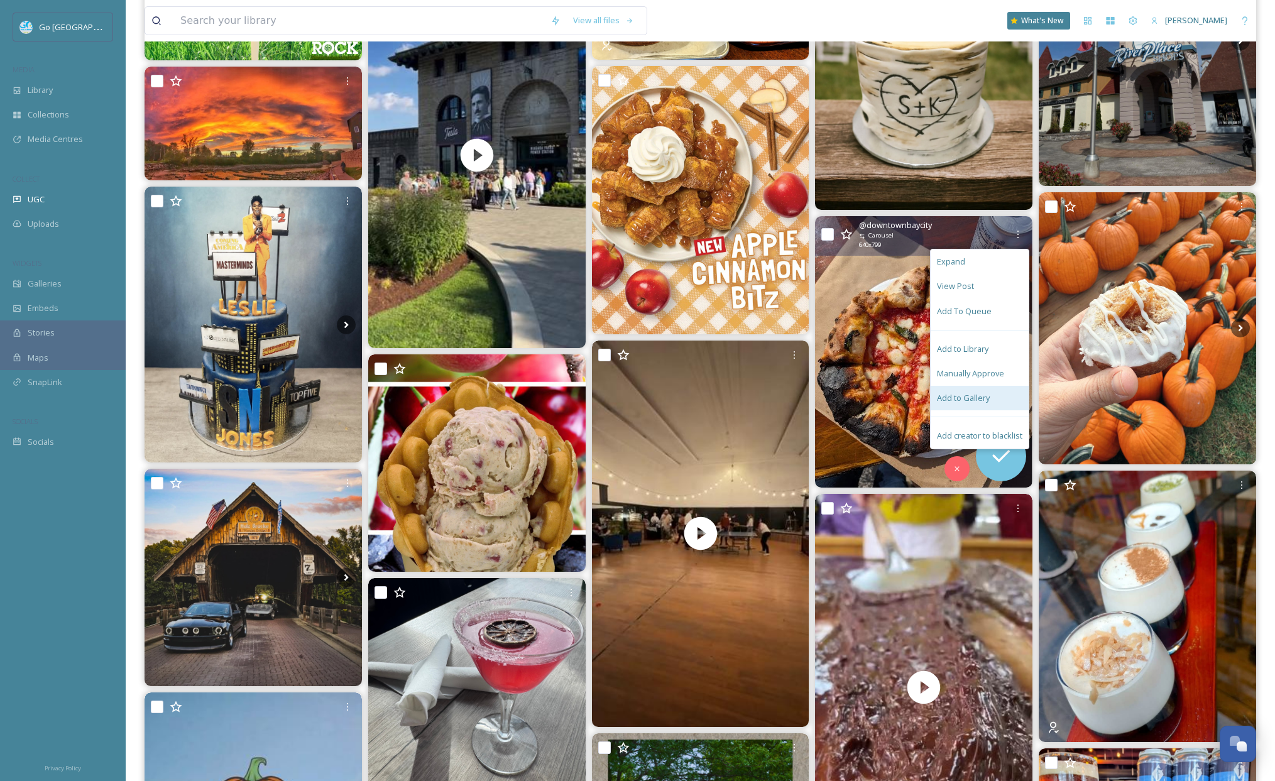
click at [975, 402] on span "Add to Gallery" at bounding box center [963, 398] width 53 height 12
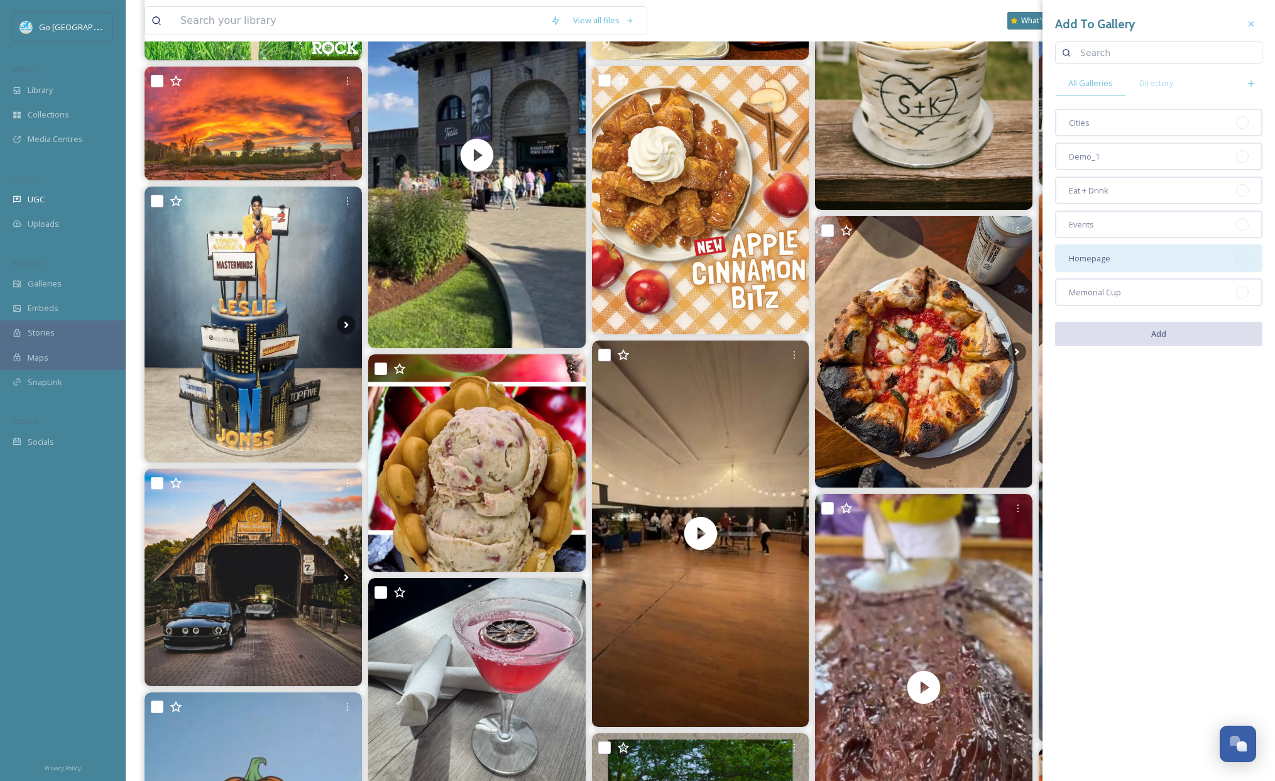
click at [1135, 258] on div "Homepage" at bounding box center [1158, 259] width 207 height 28
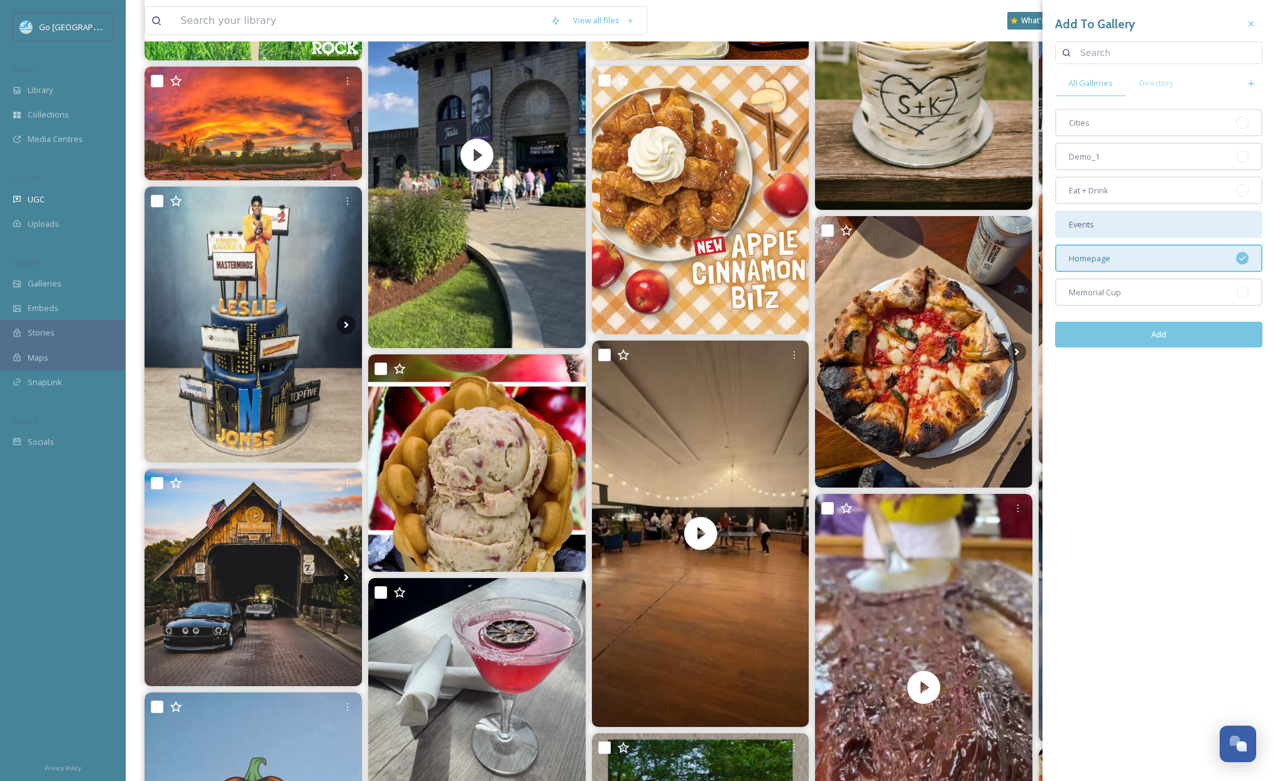
click at [1117, 219] on div "Events" at bounding box center [1158, 225] width 207 height 28
click at [1159, 338] on button "Add" at bounding box center [1158, 335] width 207 height 26
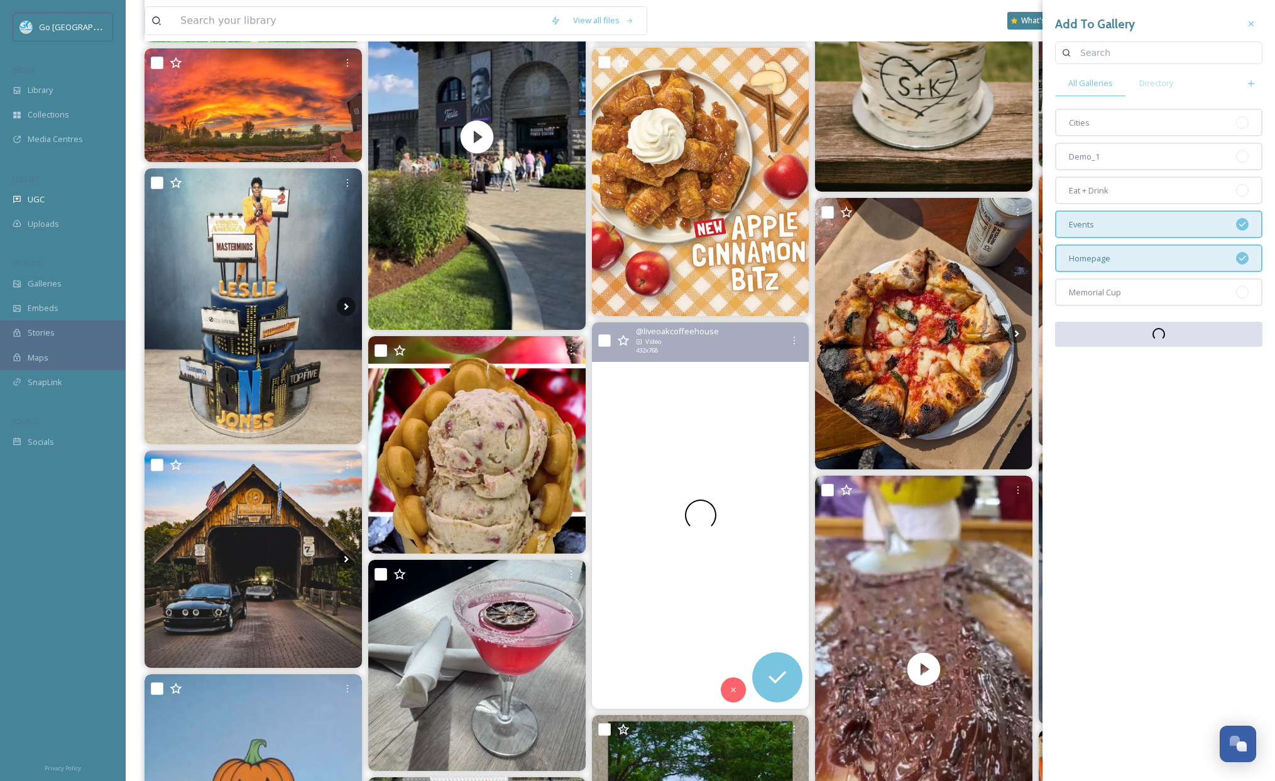
scroll to position [1039, 0]
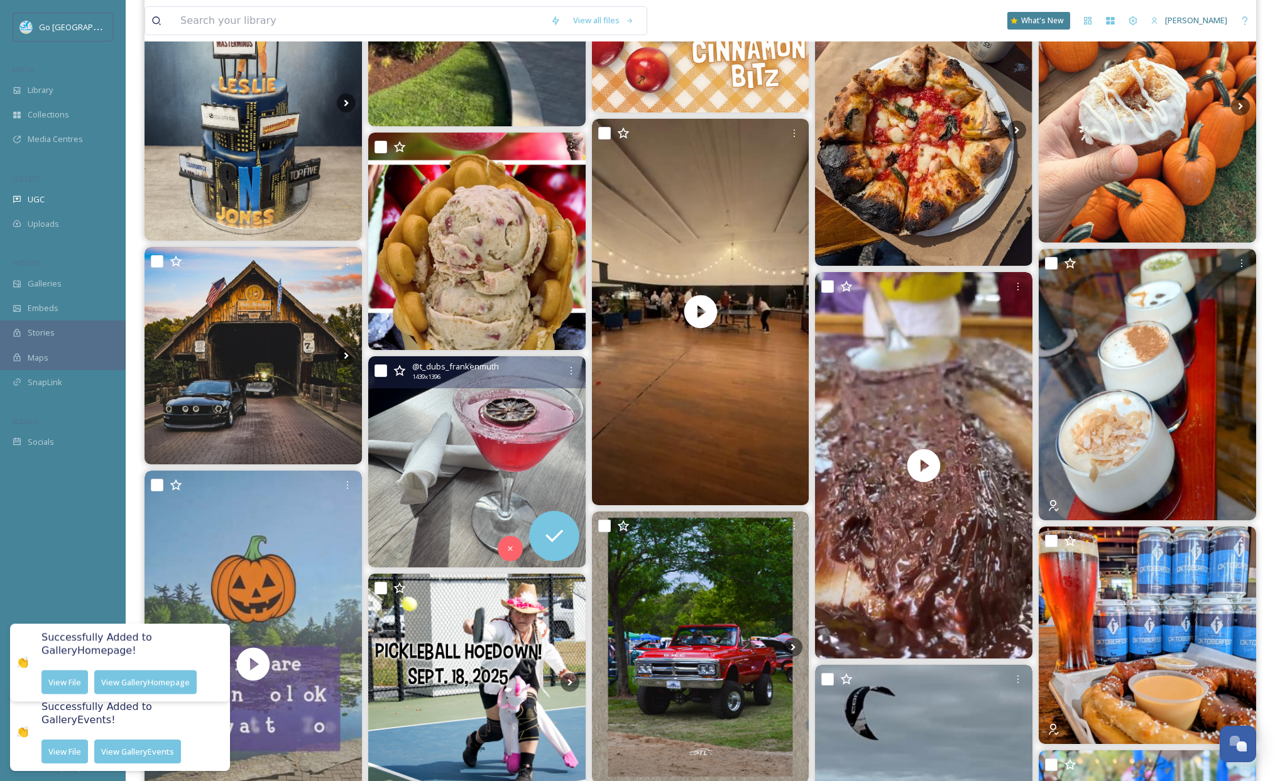
click at [584, 370] on div "@ t_dubs_frankenmuth 1439 x 1396" at bounding box center [476, 372] width 217 height 32
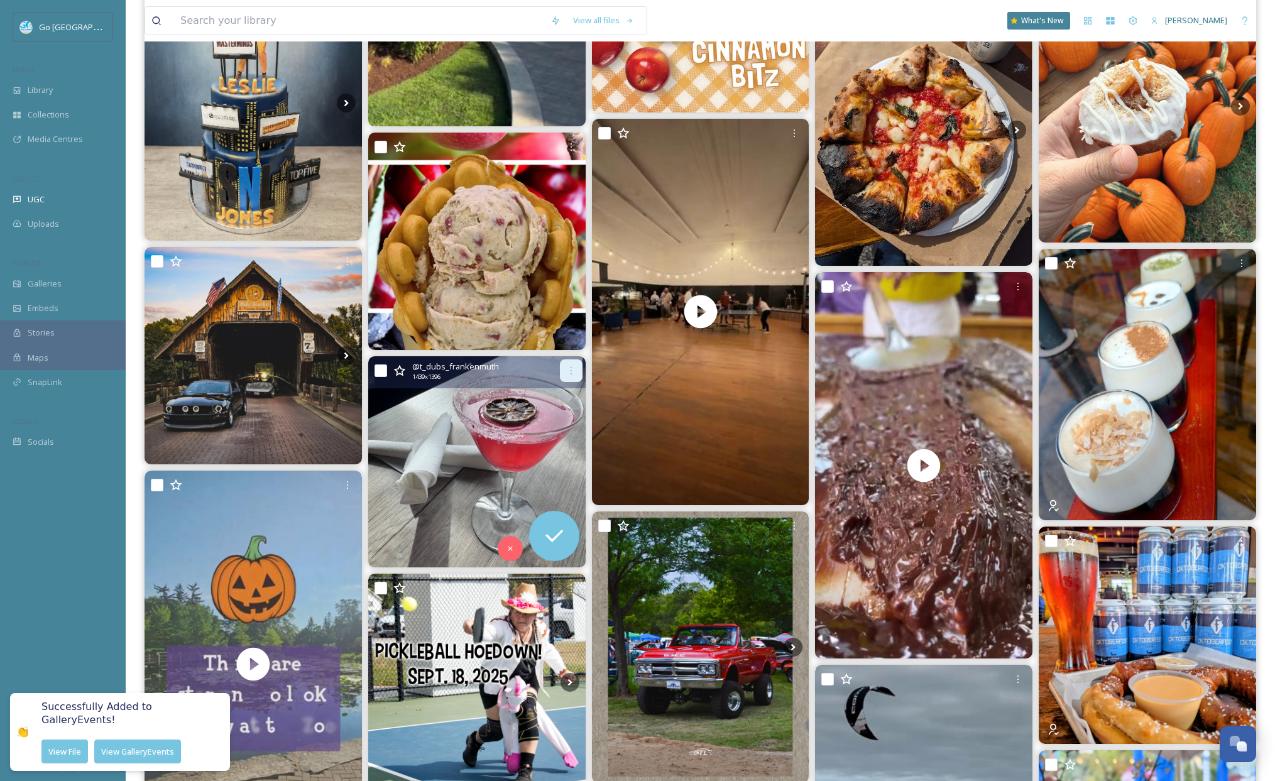
click at [569, 370] on icon at bounding box center [571, 371] width 10 height 10
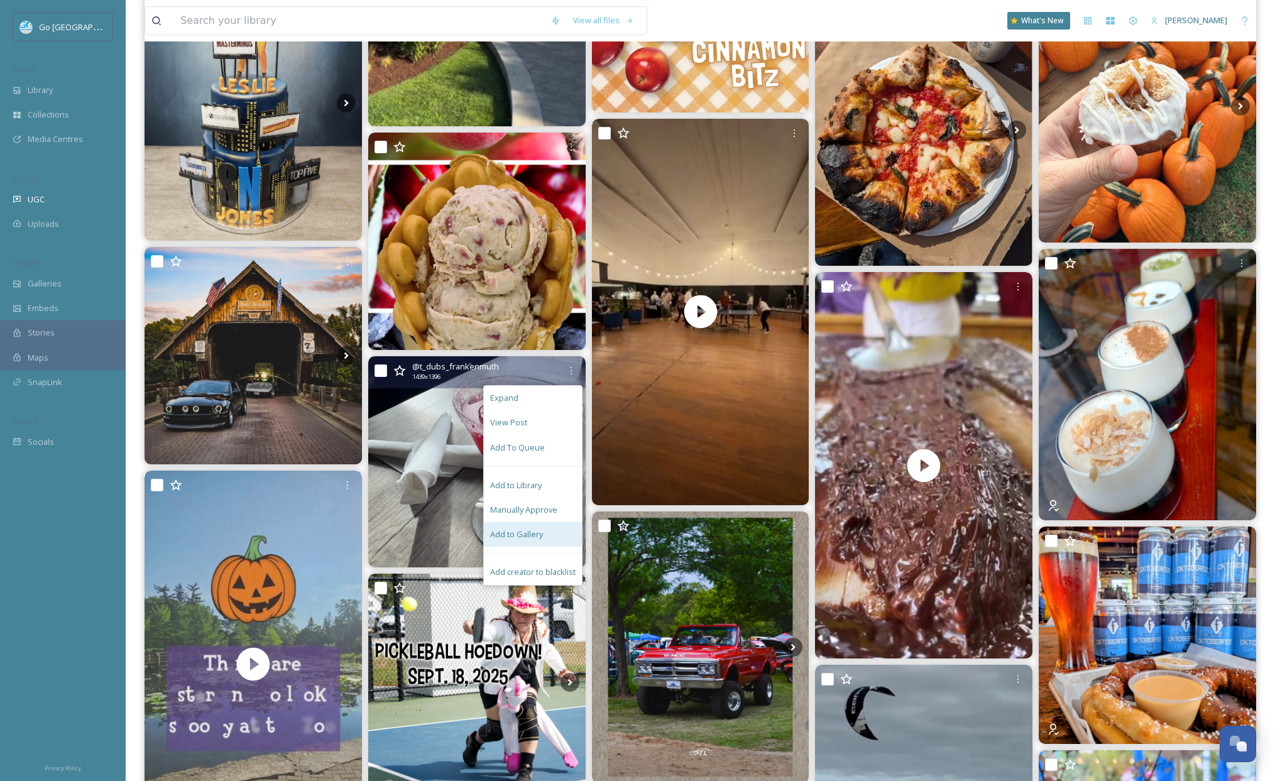
click at [542, 538] on span "Add to Gallery" at bounding box center [516, 535] width 53 height 12
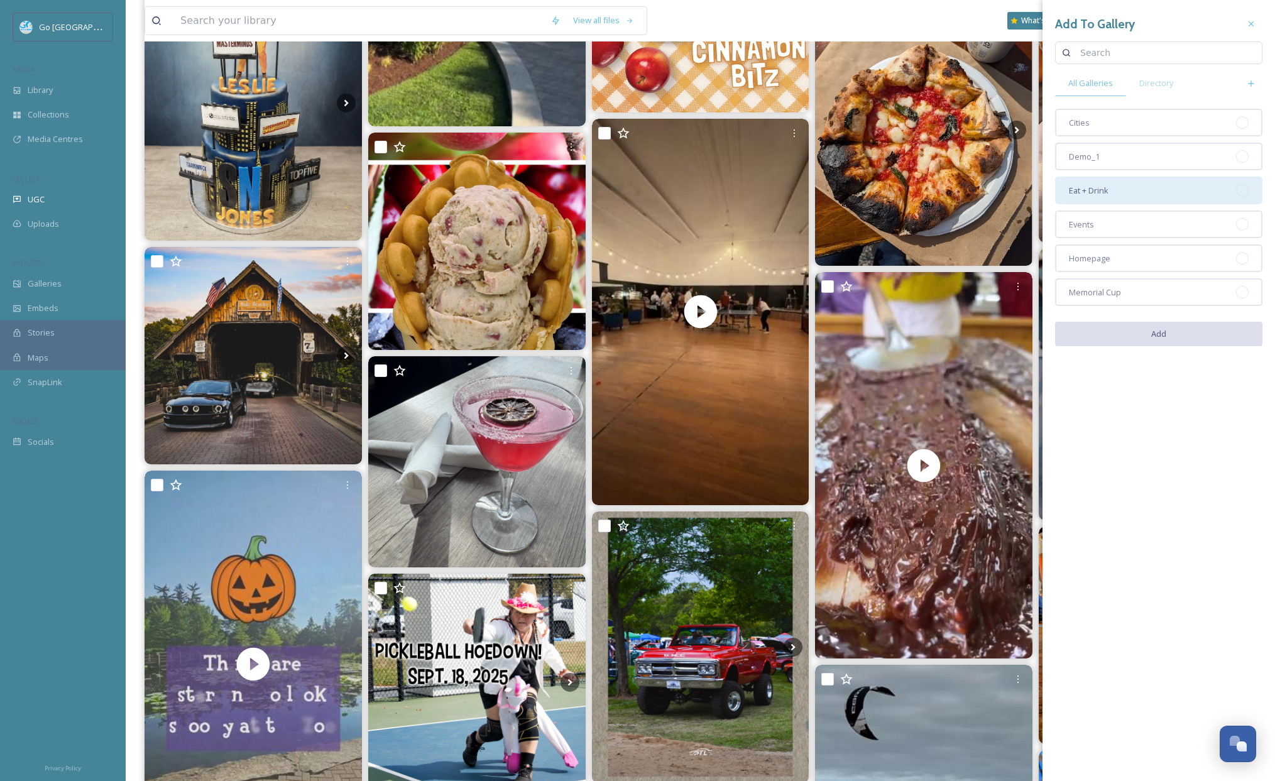
click at [1121, 187] on div "Eat + Drink" at bounding box center [1158, 191] width 207 height 28
click at [1165, 333] on button "Add" at bounding box center [1158, 335] width 207 height 26
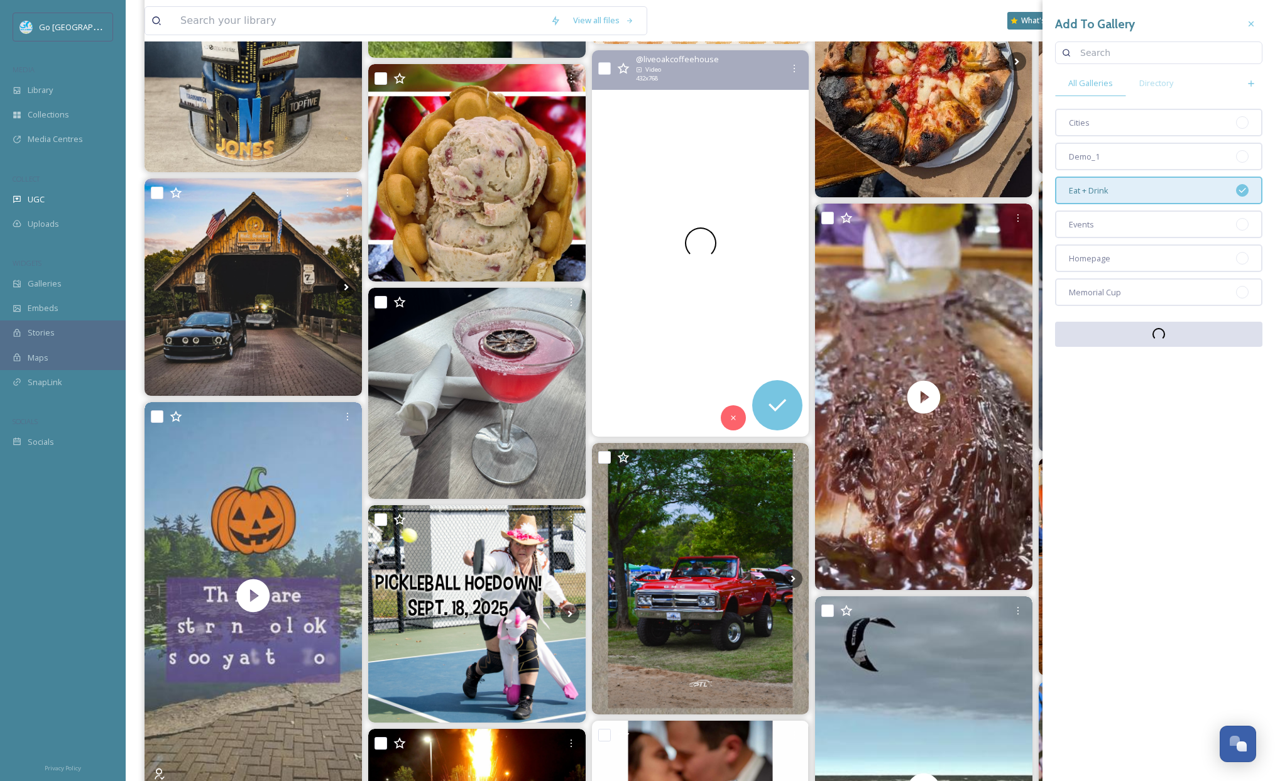
scroll to position [1160, 0]
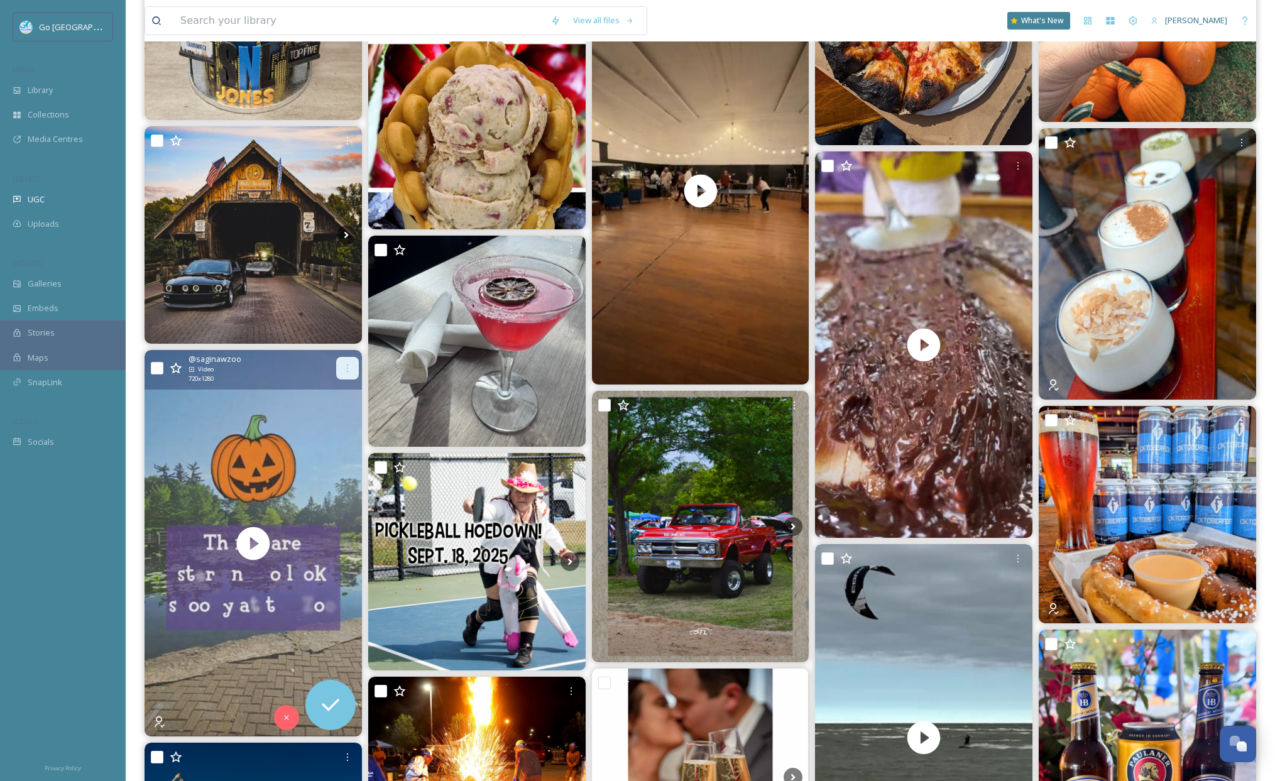
click at [348, 366] on icon at bounding box center [348, 368] width 10 height 10
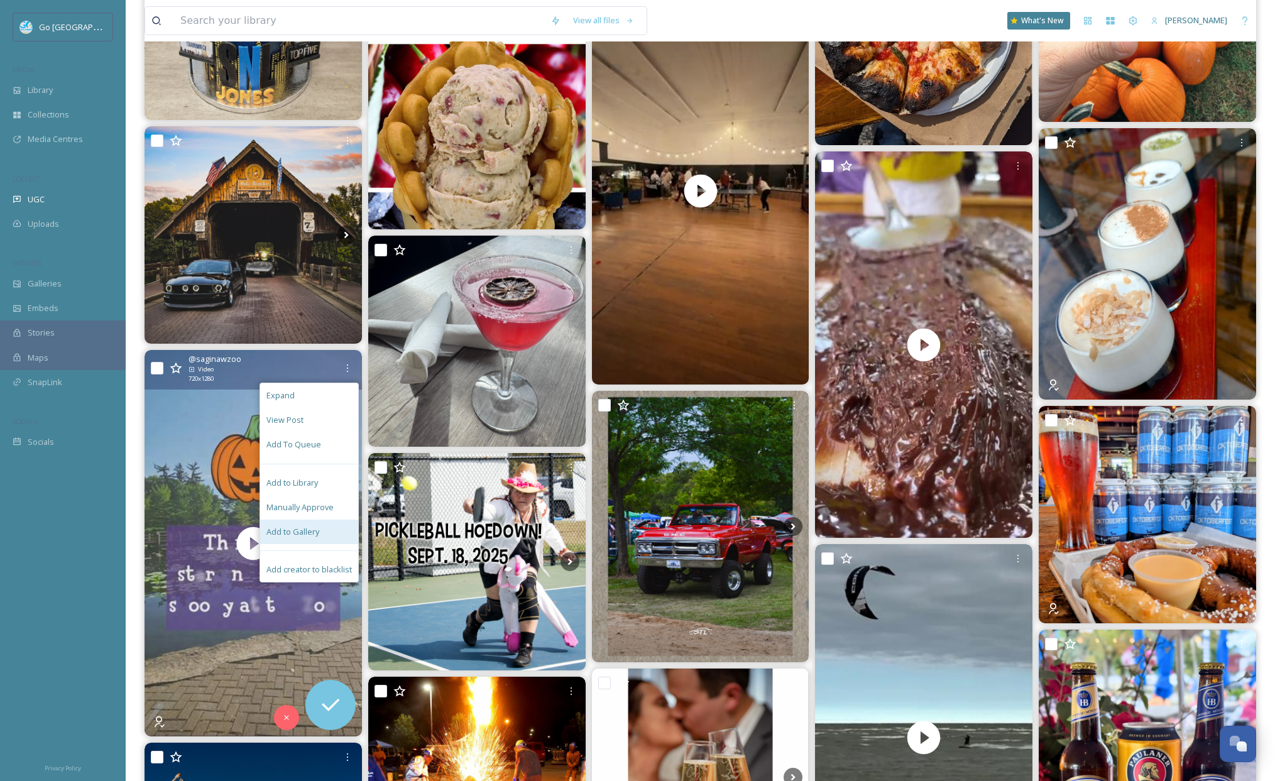
click at [323, 536] on div "Add to Gallery" at bounding box center [309, 532] width 98 height 25
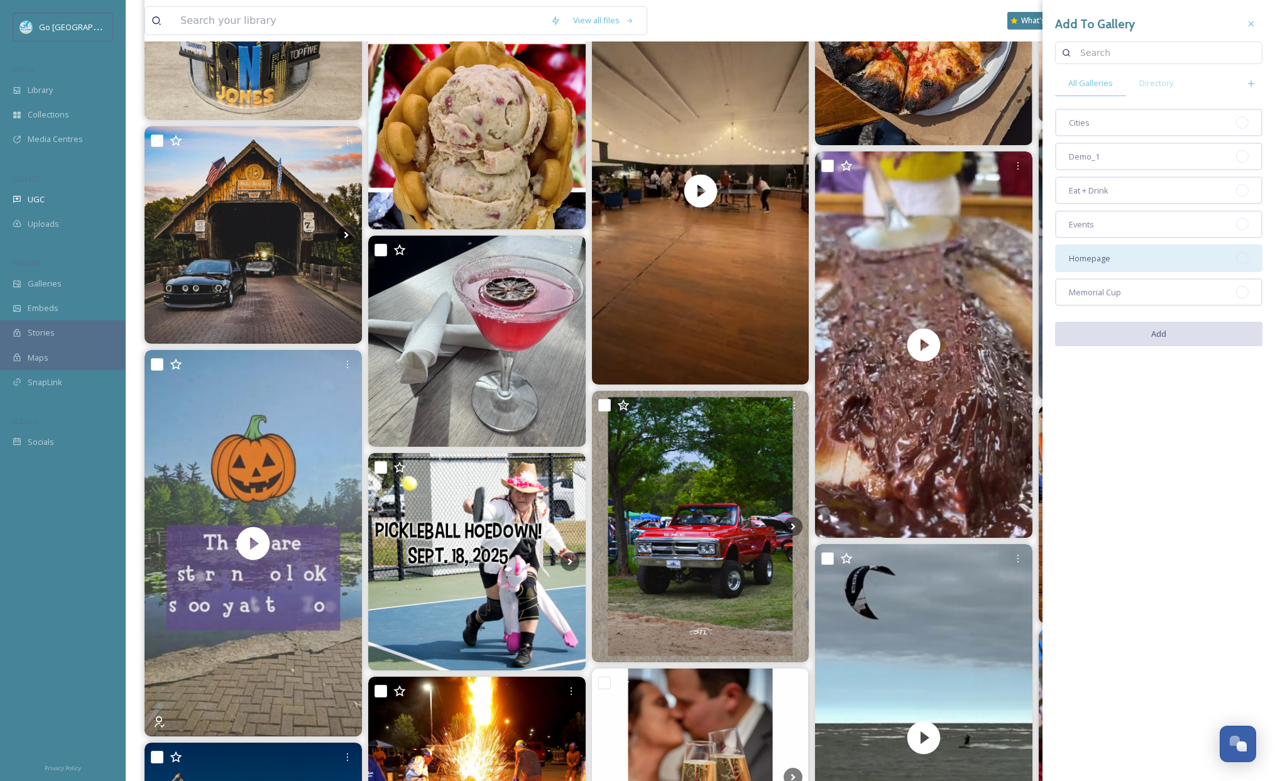
click at [1100, 256] on span "Homepage" at bounding box center [1089, 259] width 41 height 12
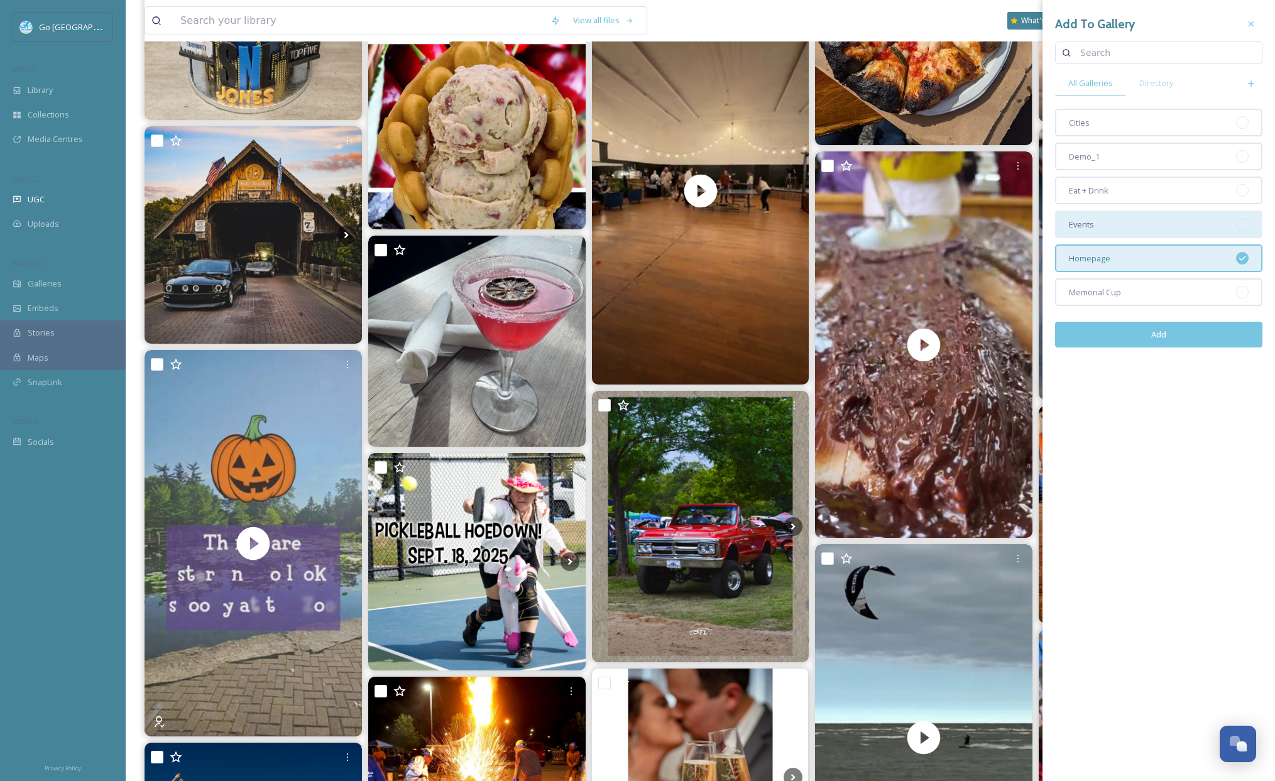
click at [1108, 226] on div "Events" at bounding box center [1158, 225] width 207 height 28
click at [1160, 333] on button "Add" at bounding box center [1158, 335] width 207 height 26
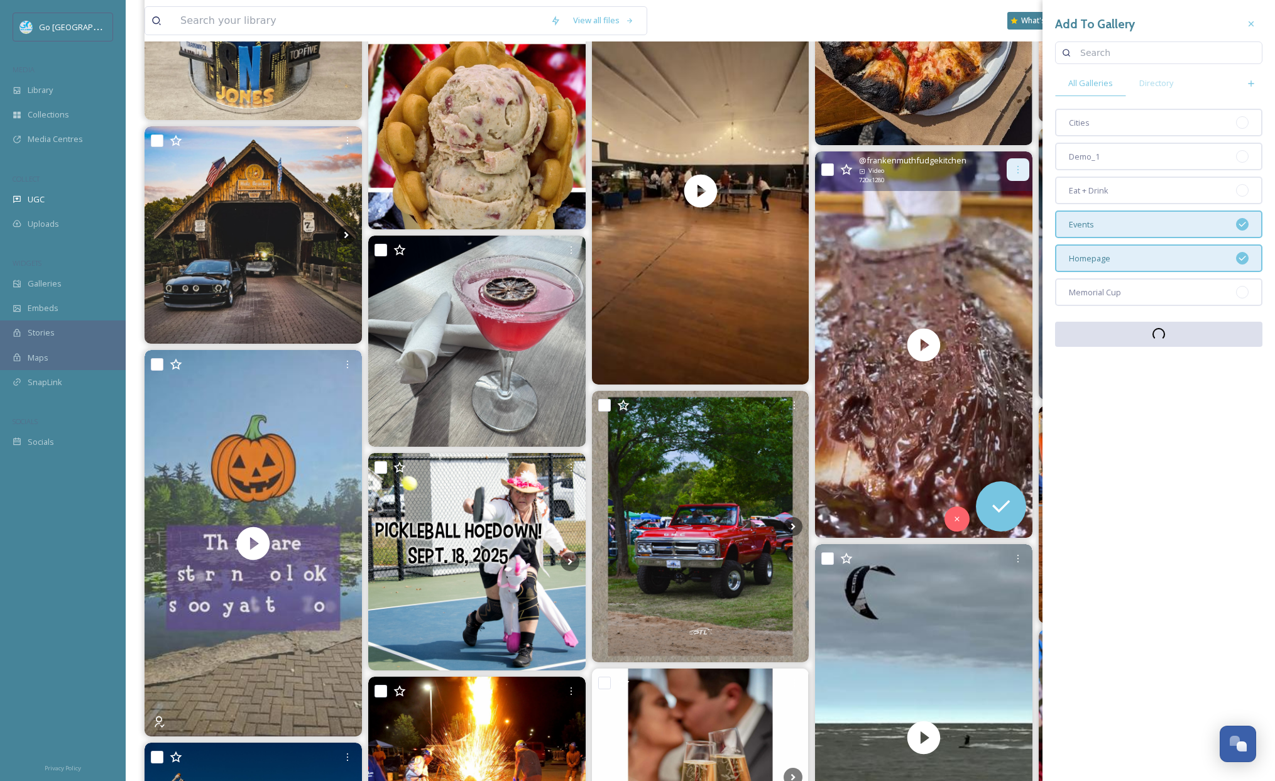
click at [1022, 161] on div at bounding box center [1018, 169] width 23 height 23
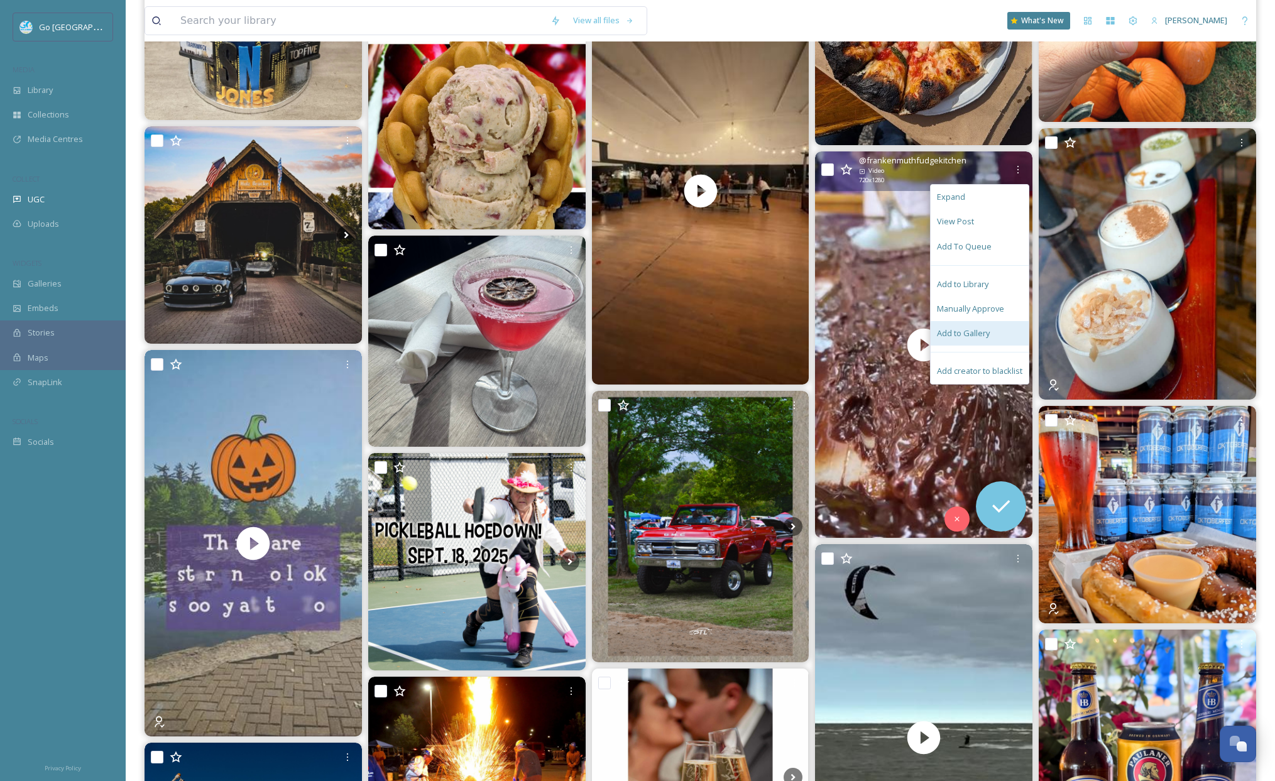
click at [988, 337] on span "Add to Gallery" at bounding box center [963, 333] width 53 height 12
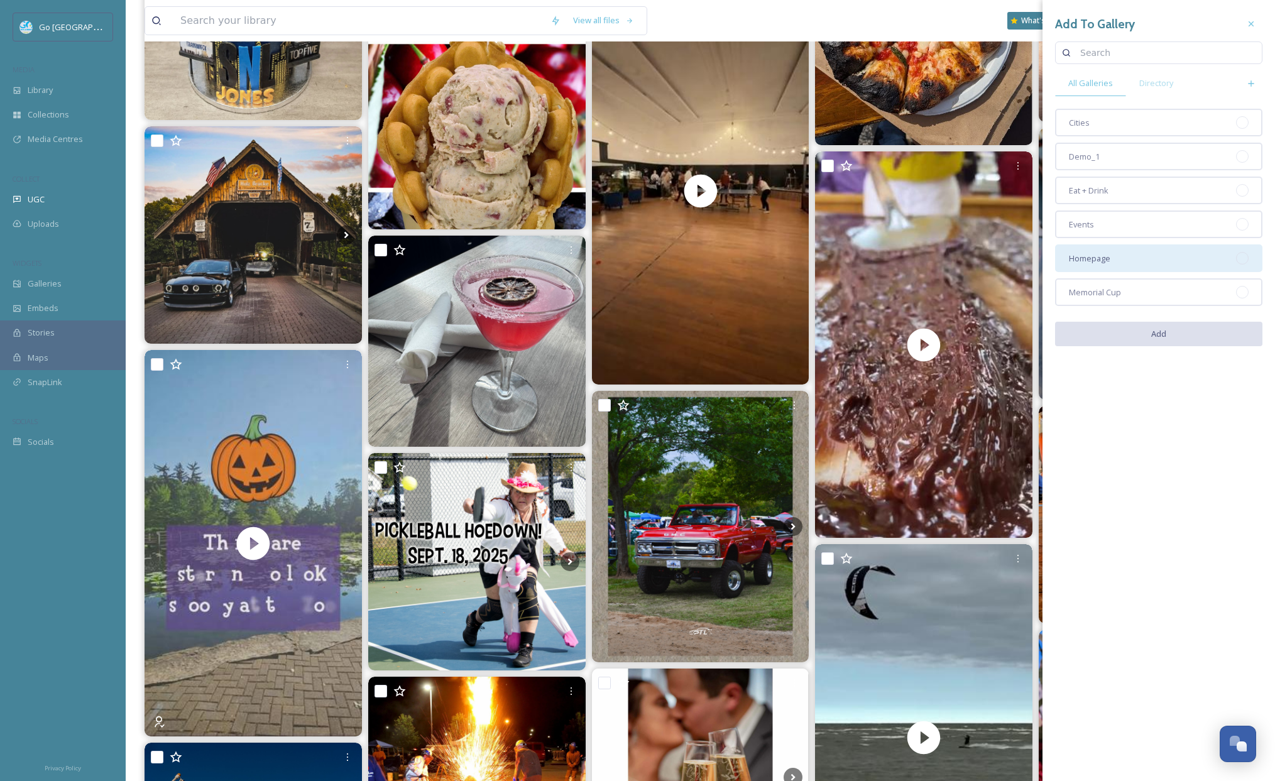
click at [1179, 252] on div "Homepage" at bounding box center [1158, 259] width 207 height 28
click at [1168, 341] on button "Add" at bounding box center [1158, 335] width 207 height 26
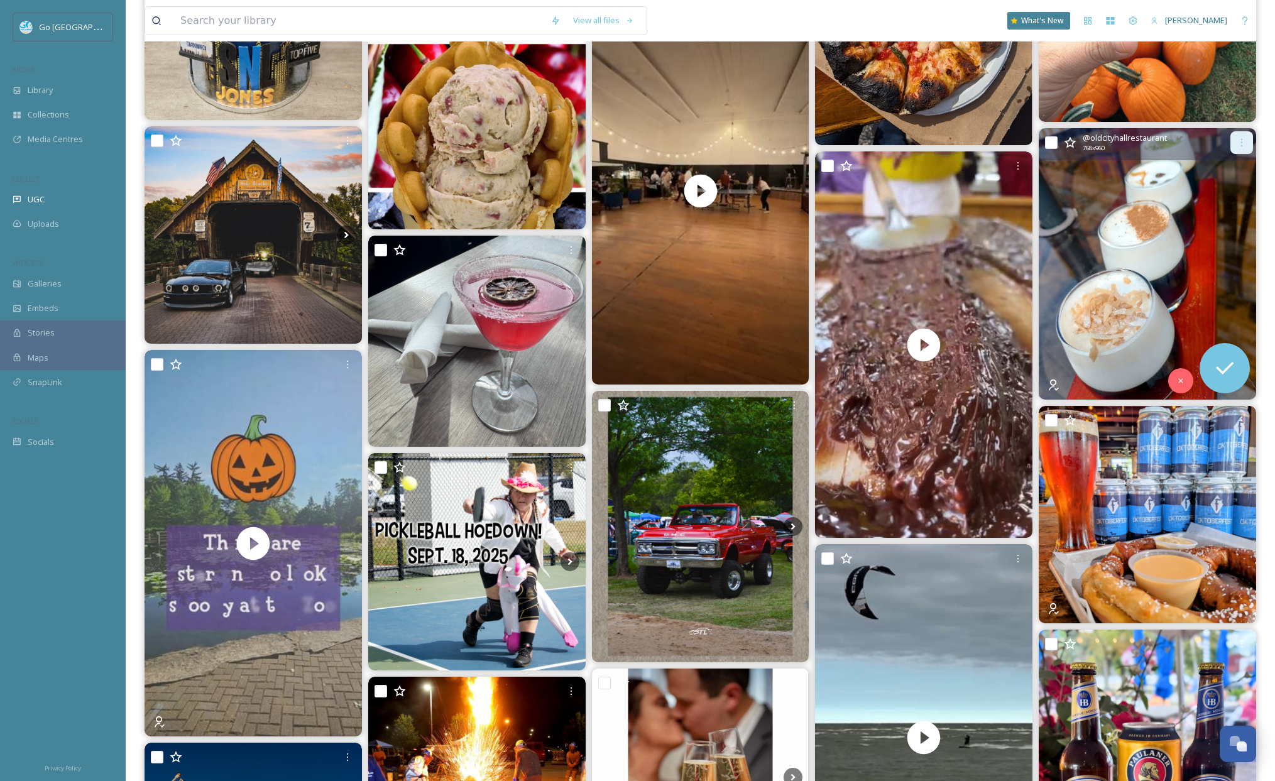
click at [1218, 138] on icon at bounding box center [1242, 143] width 10 height 10
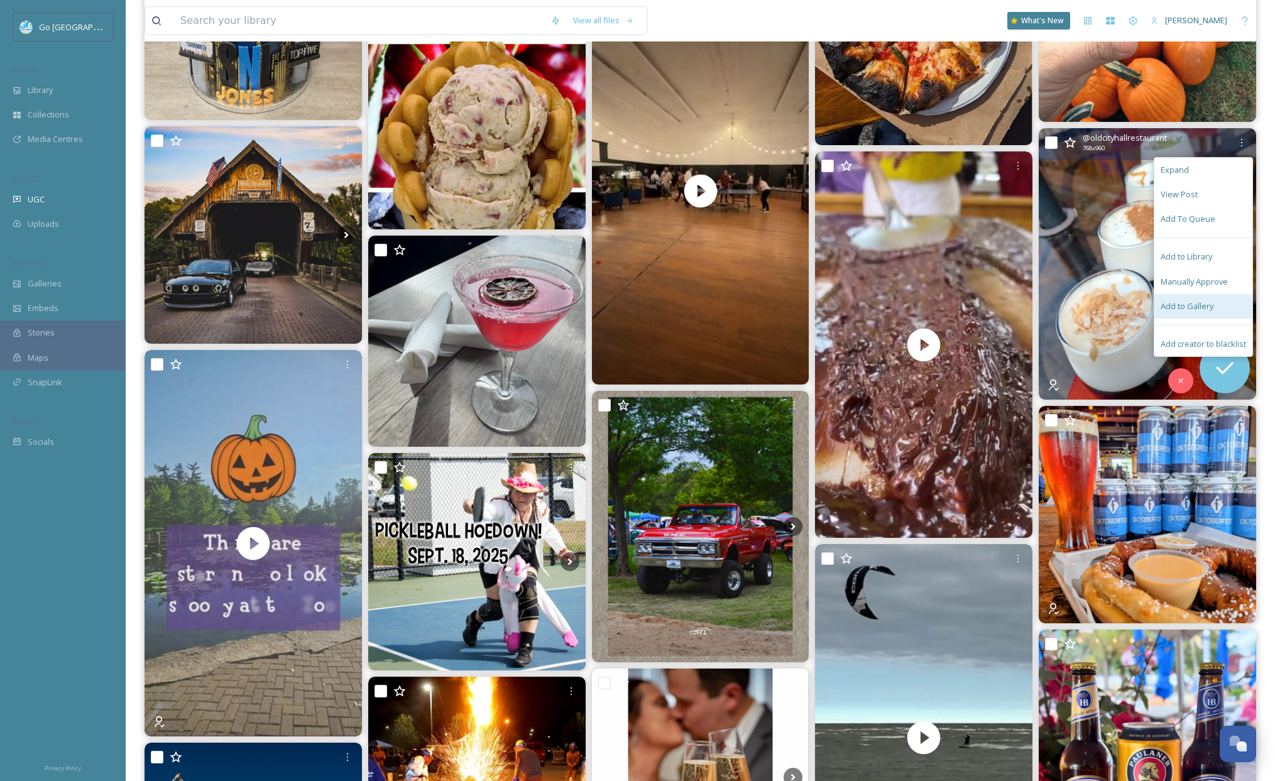
click at [1193, 309] on span "Add to Gallery" at bounding box center [1187, 306] width 53 height 12
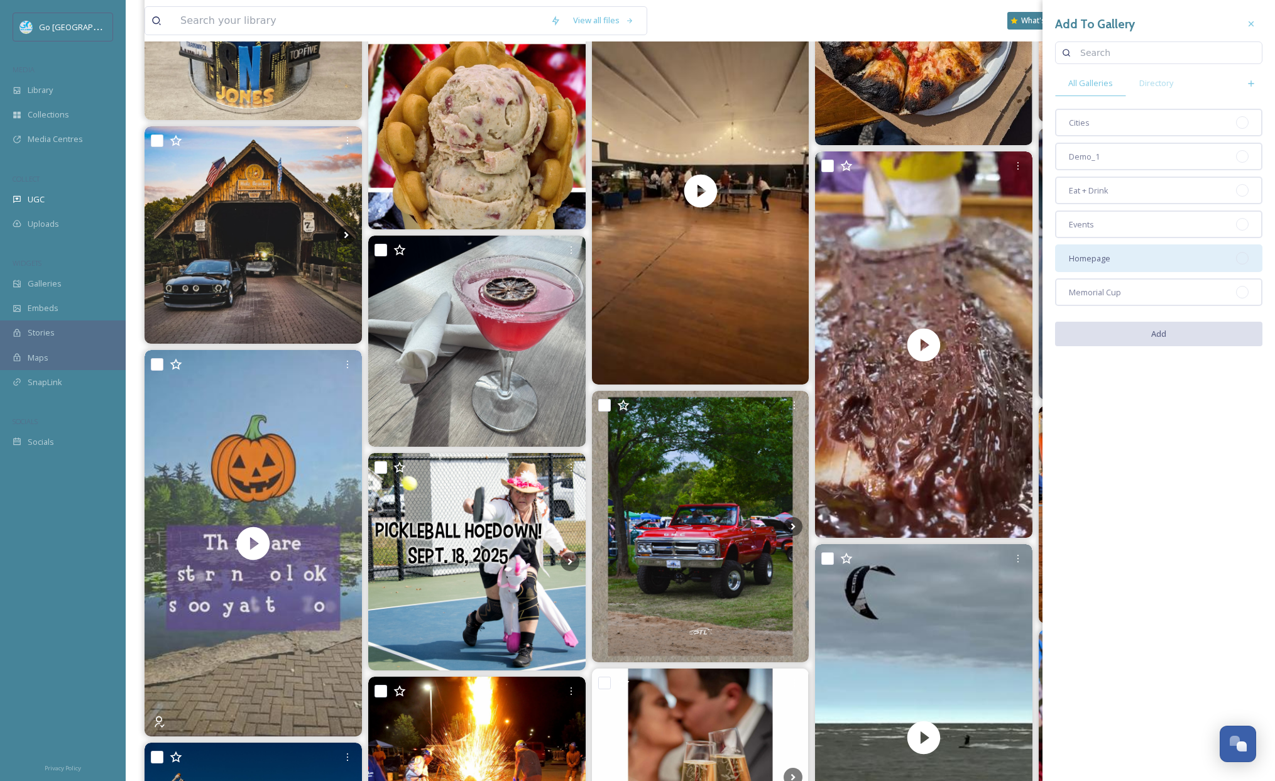
click at [1121, 260] on div "Homepage" at bounding box center [1158, 259] width 207 height 28
click at [1121, 172] on div "Cities Demo_1 Eat + Drink Events Homepage Memorial Cup" at bounding box center [1158, 207] width 207 height 197
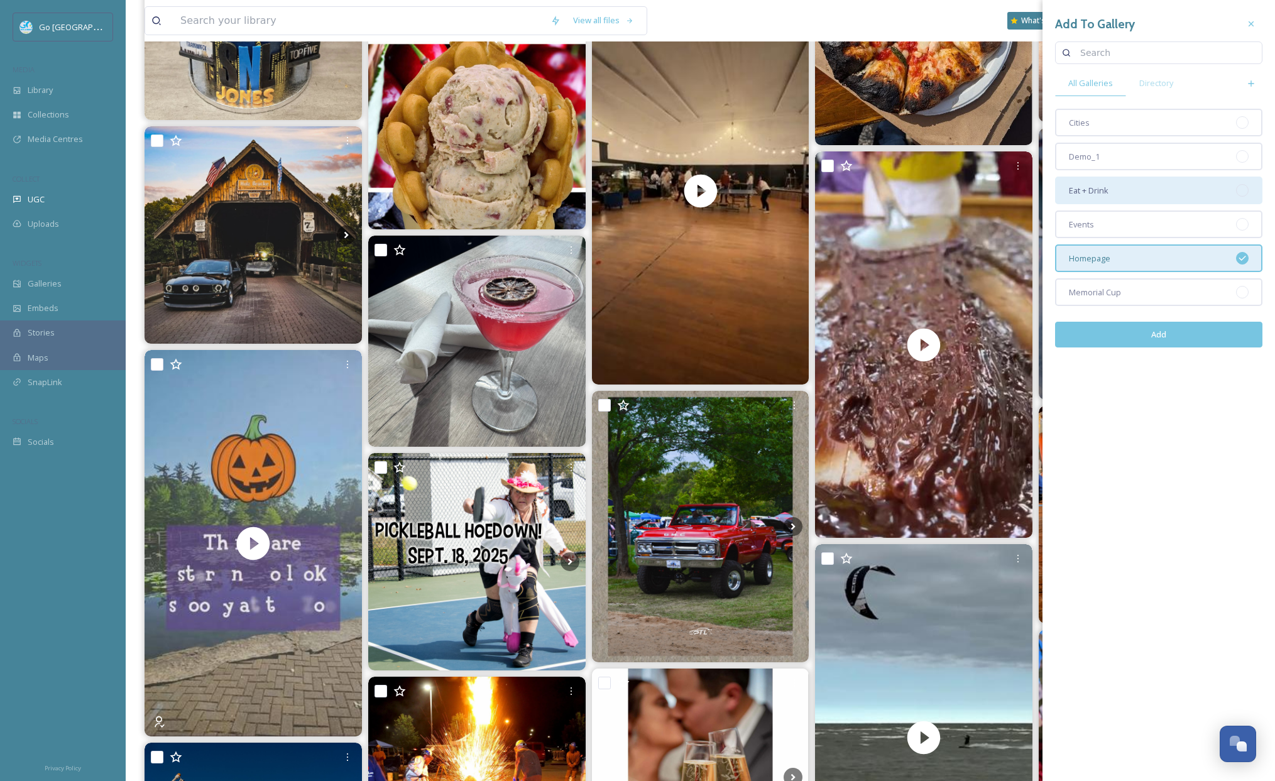
click at [1118, 187] on div "Eat + Drink" at bounding box center [1158, 191] width 207 height 28
click at [1200, 343] on button "Add" at bounding box center [1158, 335] width 207 height 26
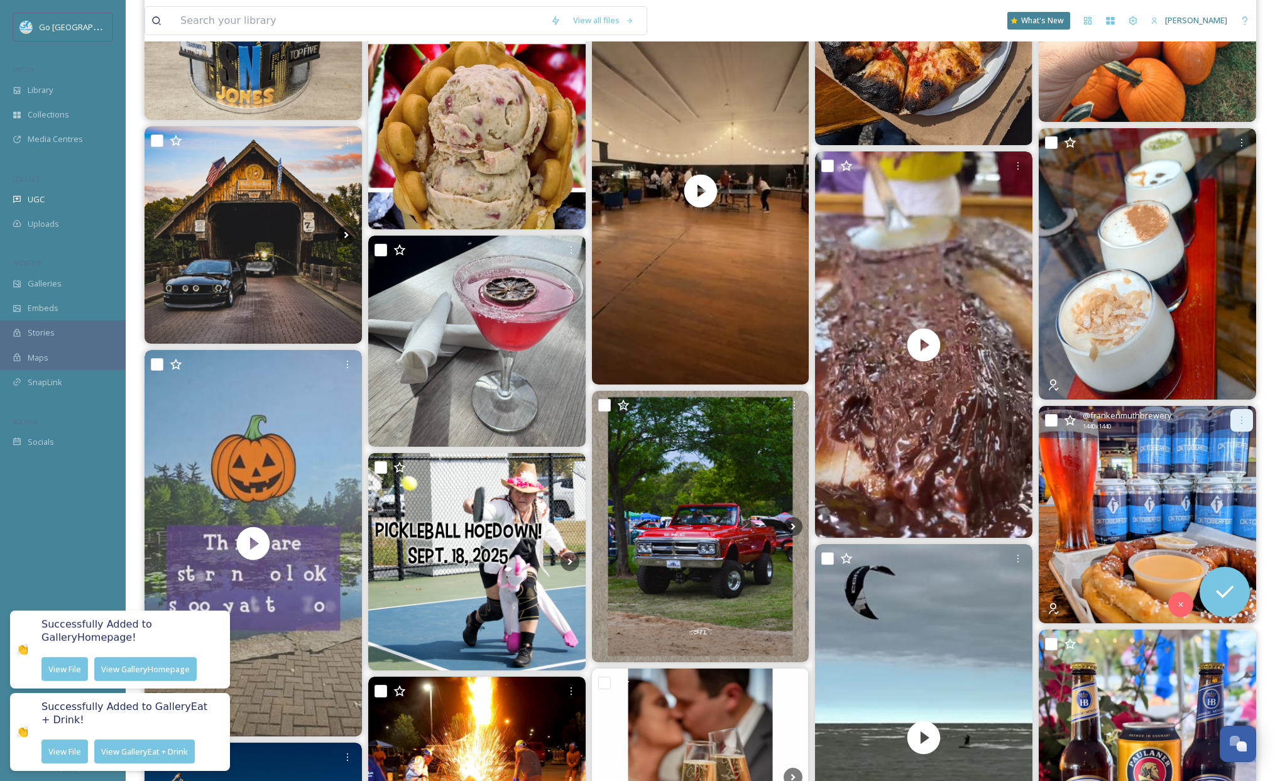
click at [1218, 420] on icon at bounding box center [1242, 420] width 10 height 10
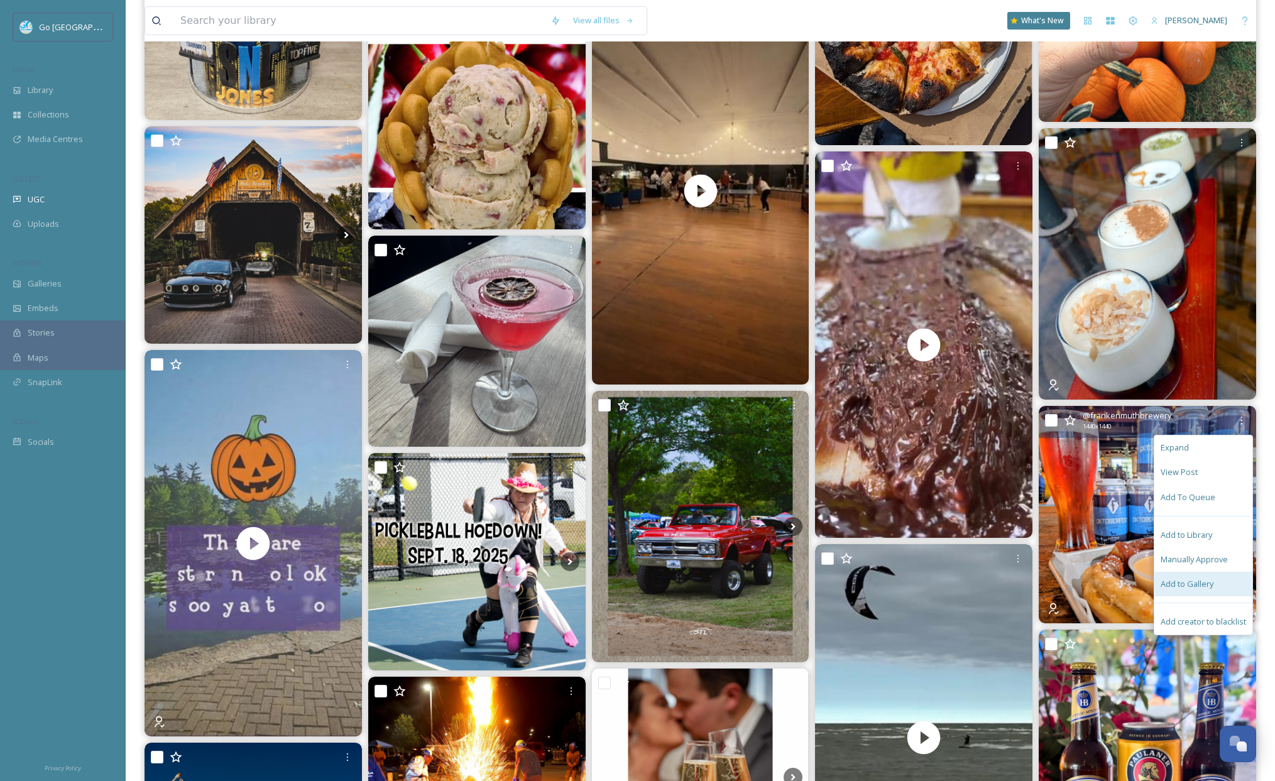
click at [1194, 577] on div "Add to Gallery" at bounding box center [1204, 584] width 98 height 25
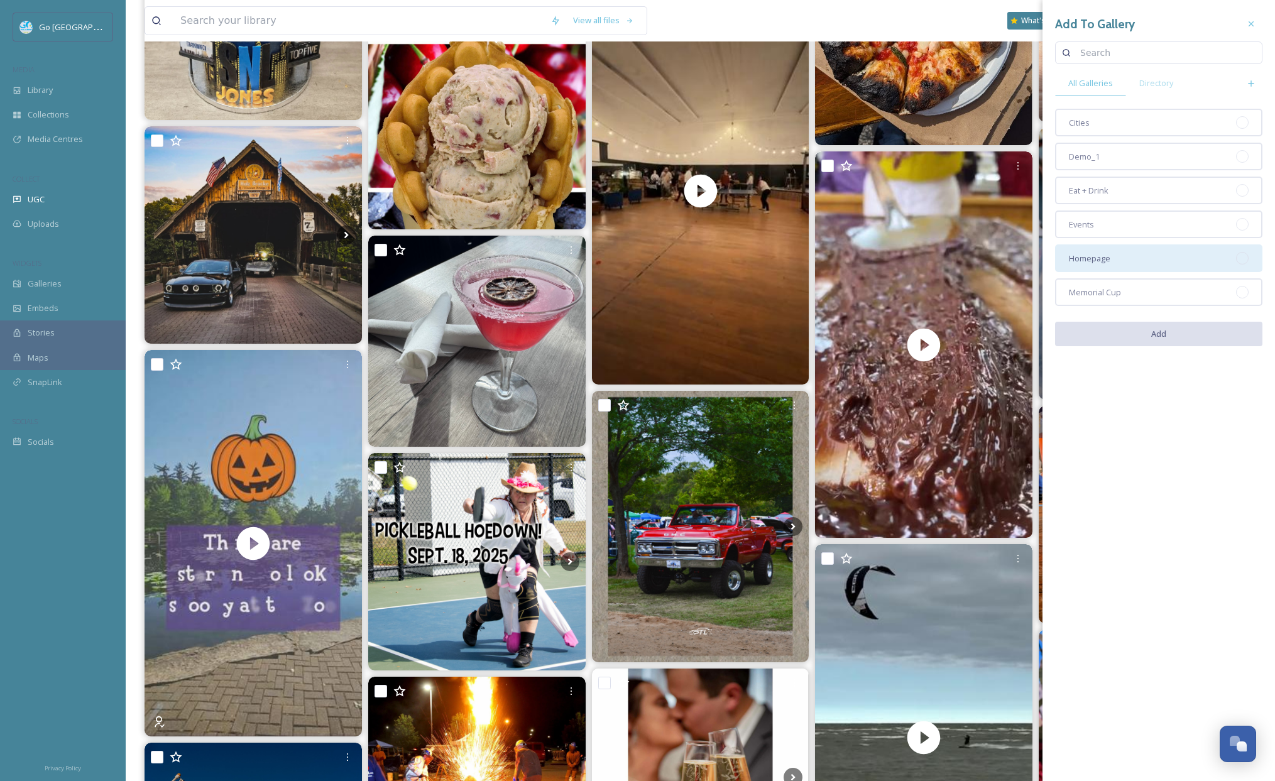
click at [1136, 263] on div "Homepage" at bounding box center [1158, 259] width 207 height 28
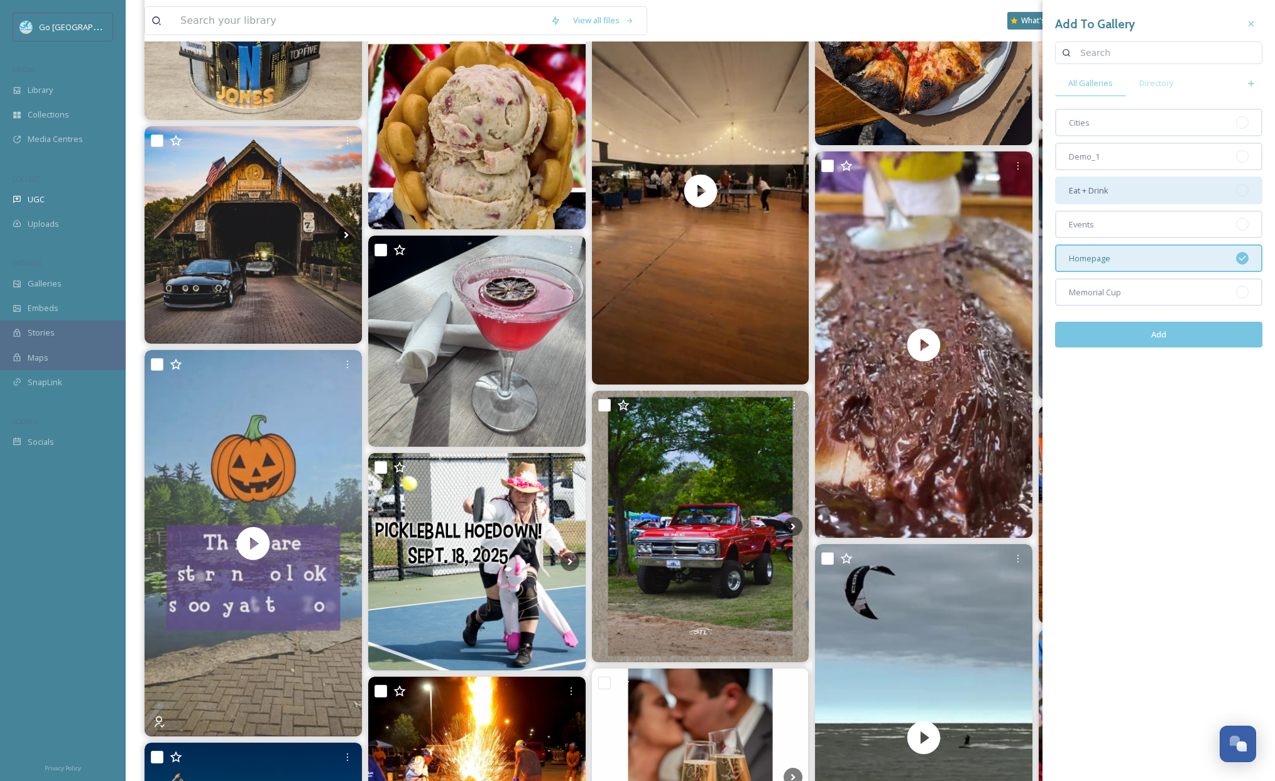
click at [1124, 192] on div "Eat + Drink" at bounding box center [1158, 191] width 207 height 28
click at [1191, 341] on button "Add" at bounding box center [1158, 335] width 207 height 26
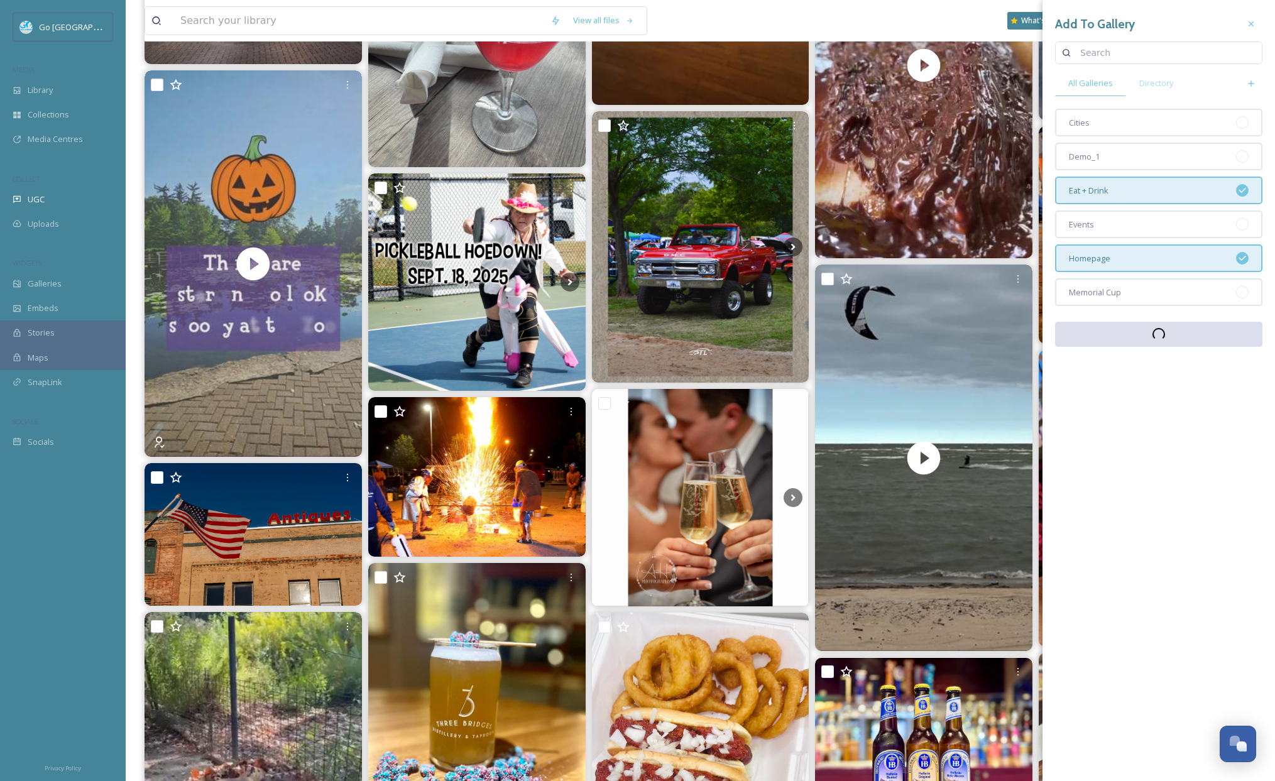
scroll to position [1494, 0]
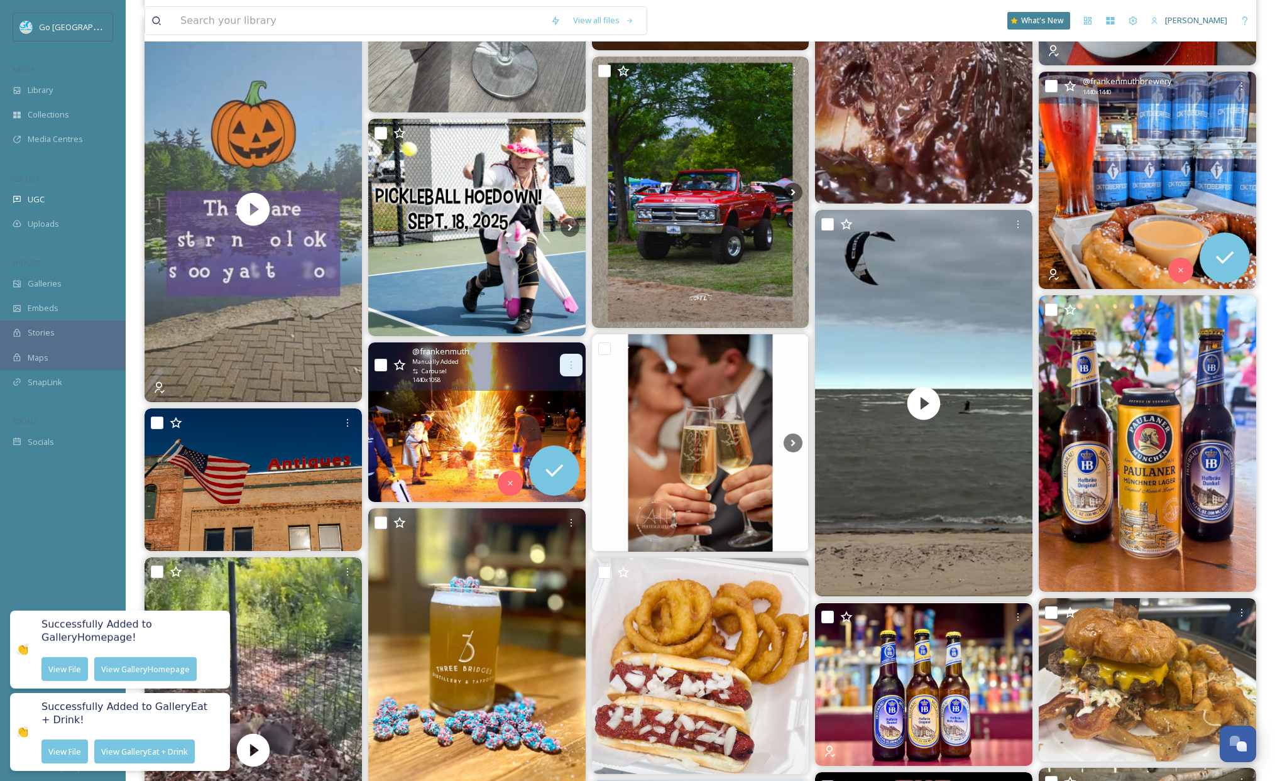
click at [569, 360] on icon at bounding box center [571, 365] width 10 height 10
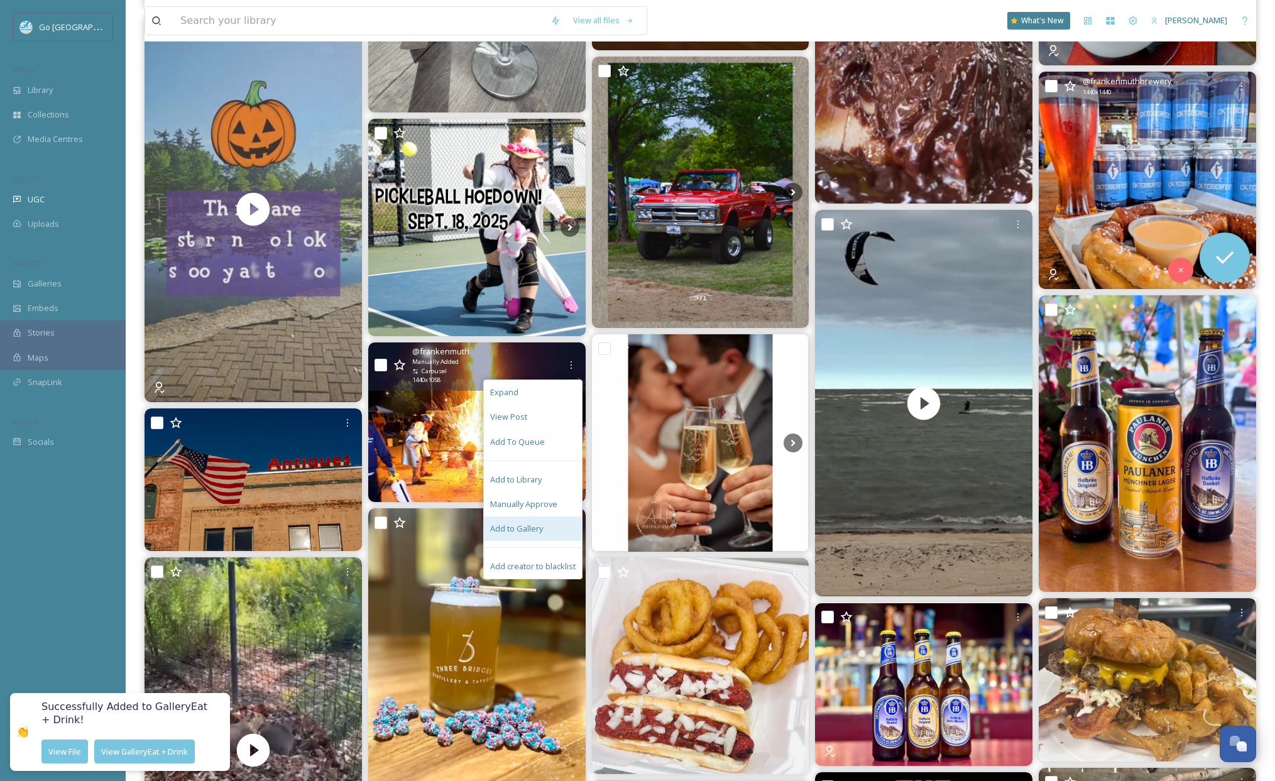
click at [540, 529] on span "Add to Gallery" at bounding box center [516, 529] width 53 height 12
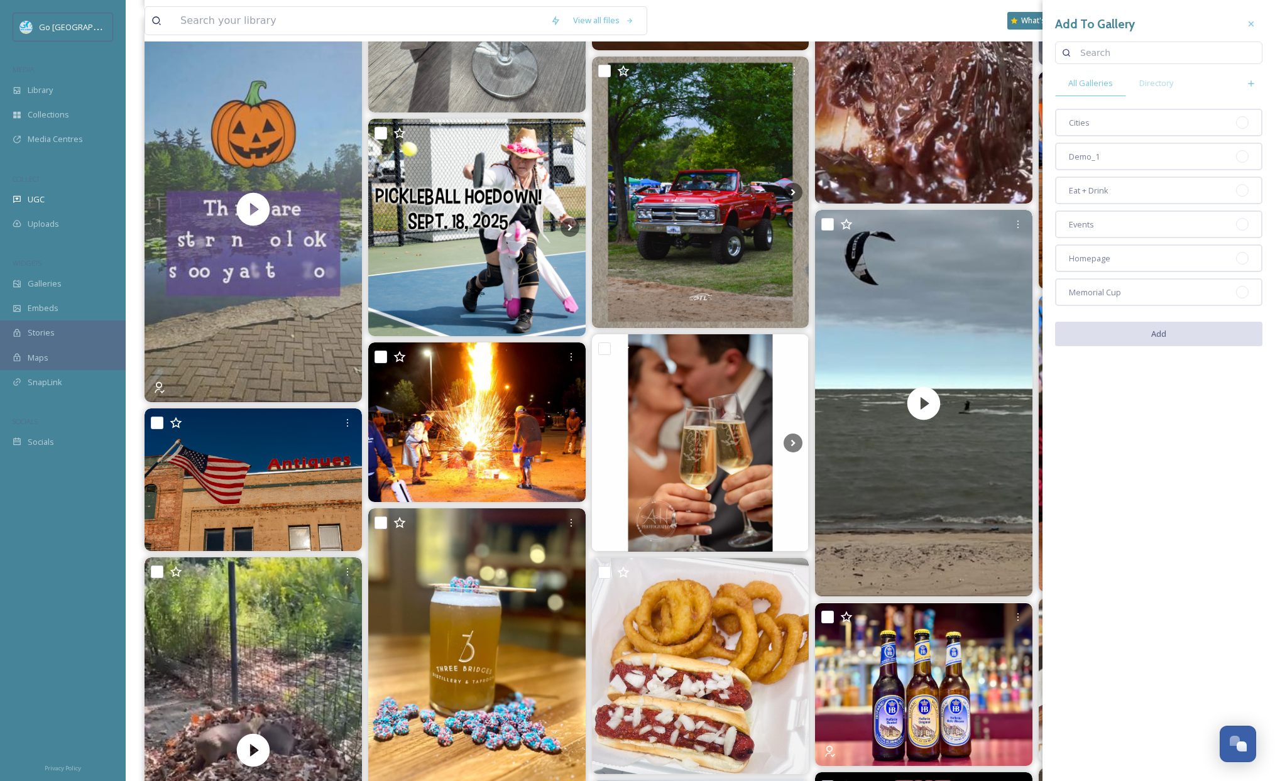
drag, startPoint x: 1180, startPoint y: 260, endPoint x: 1175, endPoint y: 238, distance: 22.0
click at [1180, 260] on div "Homepage" at bounding box center [1158, 259] width 207 height 28
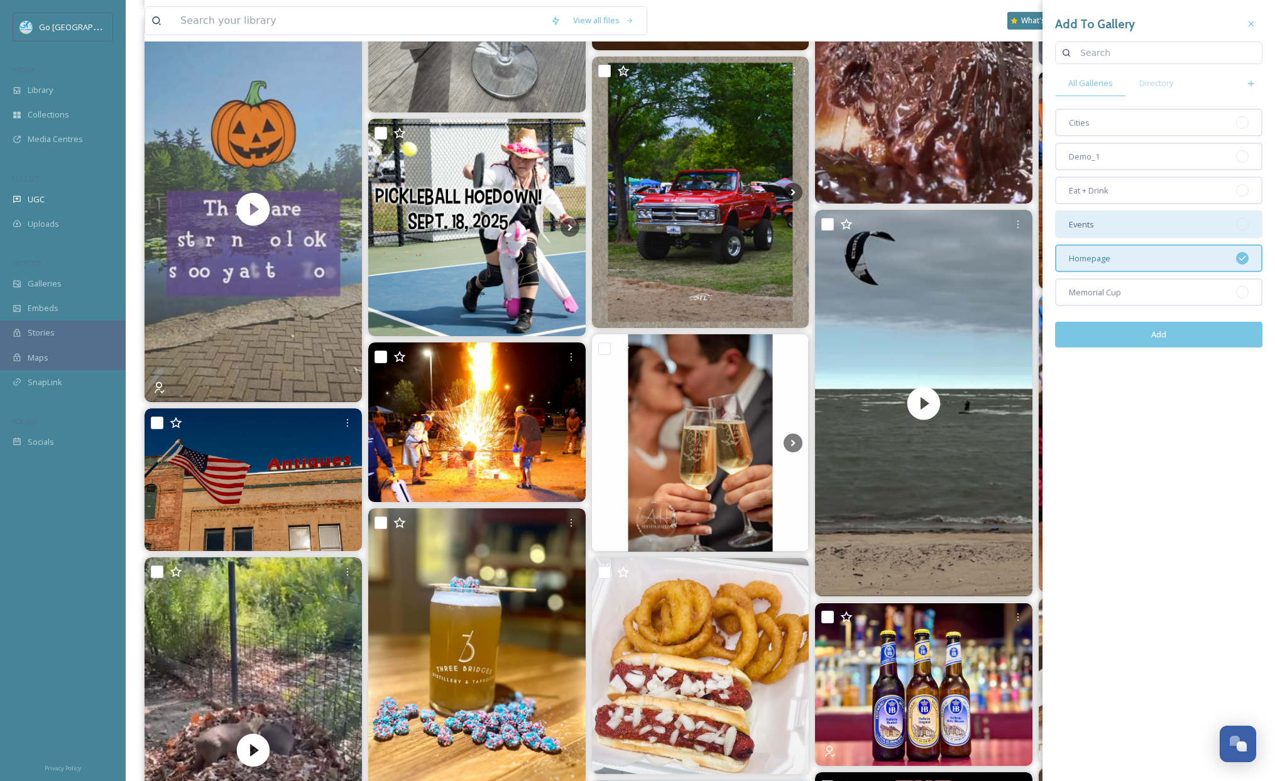
click at [1143, 221] on div "Events" at bounding box center [1158, 225] width 207 height 28
click at [1158, 335] on button "Add" at bounding box center [1158, 335] width 207 height 26
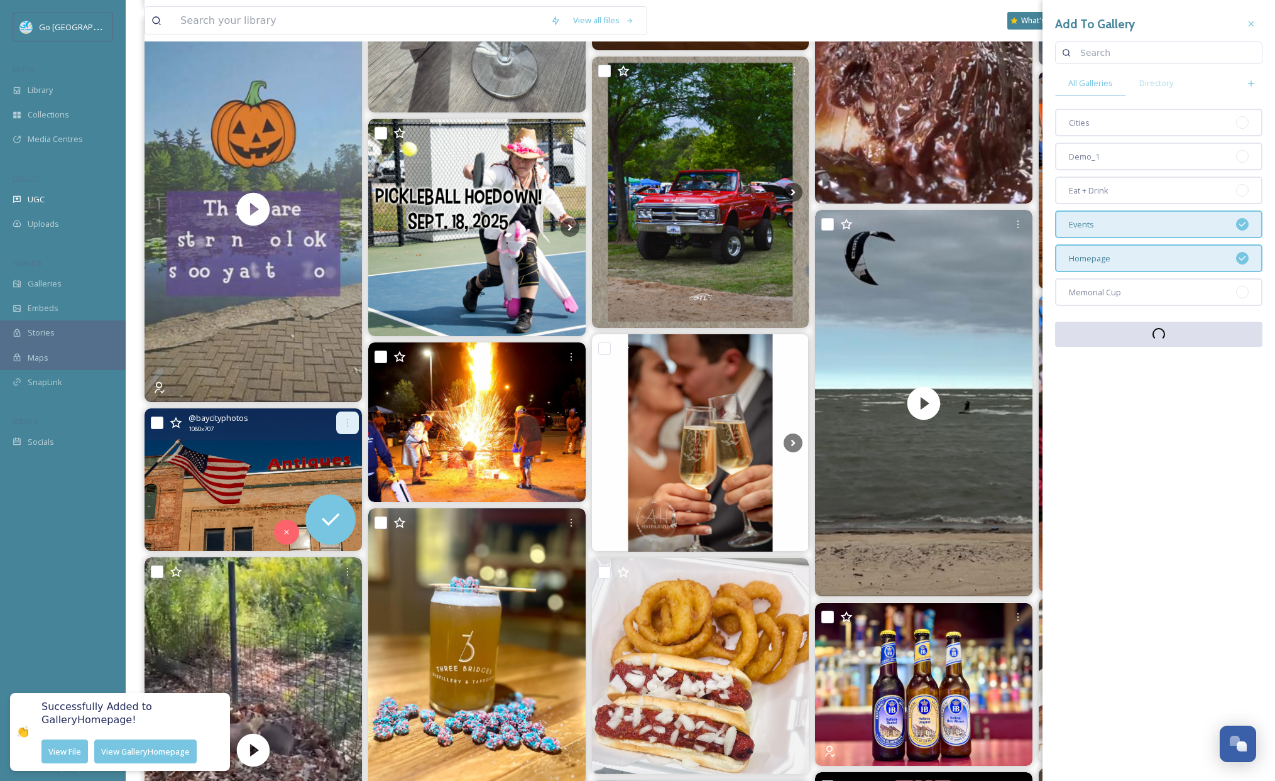
click at [344, 425] on icon at bounding box center [348, 423] width 10 height 10
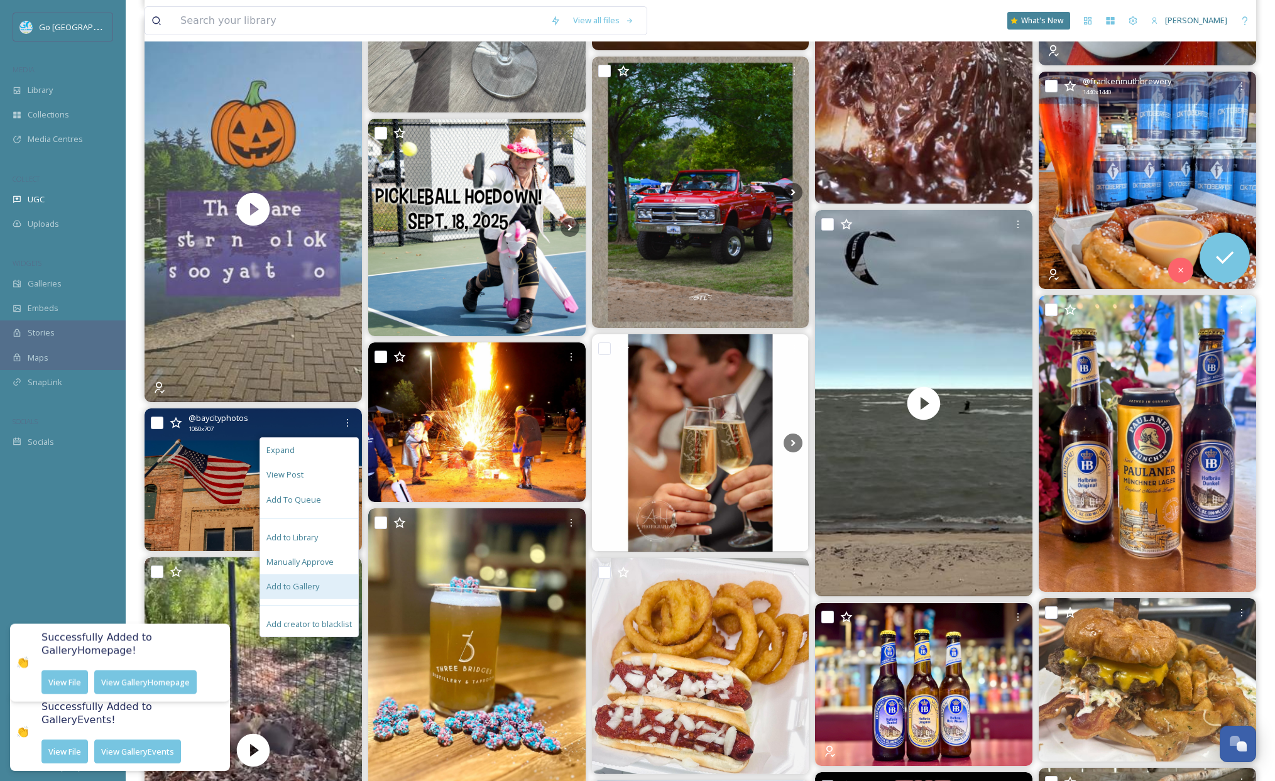
click at [312, 585] on span "Add to Gallery" at bounding box center [293, 587] width 53 height 12
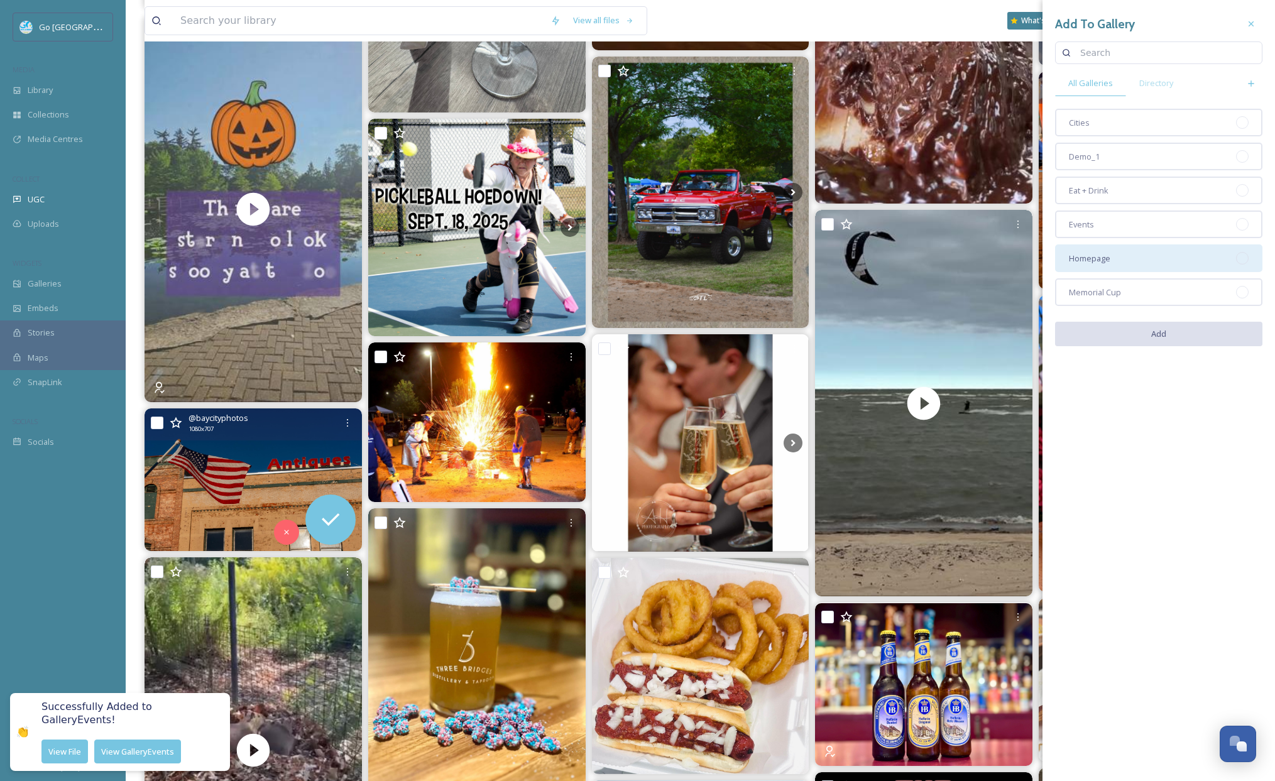
click at [1159, 259] on div "Homepage" at bounding box center [1158, 259] width 207 height 28
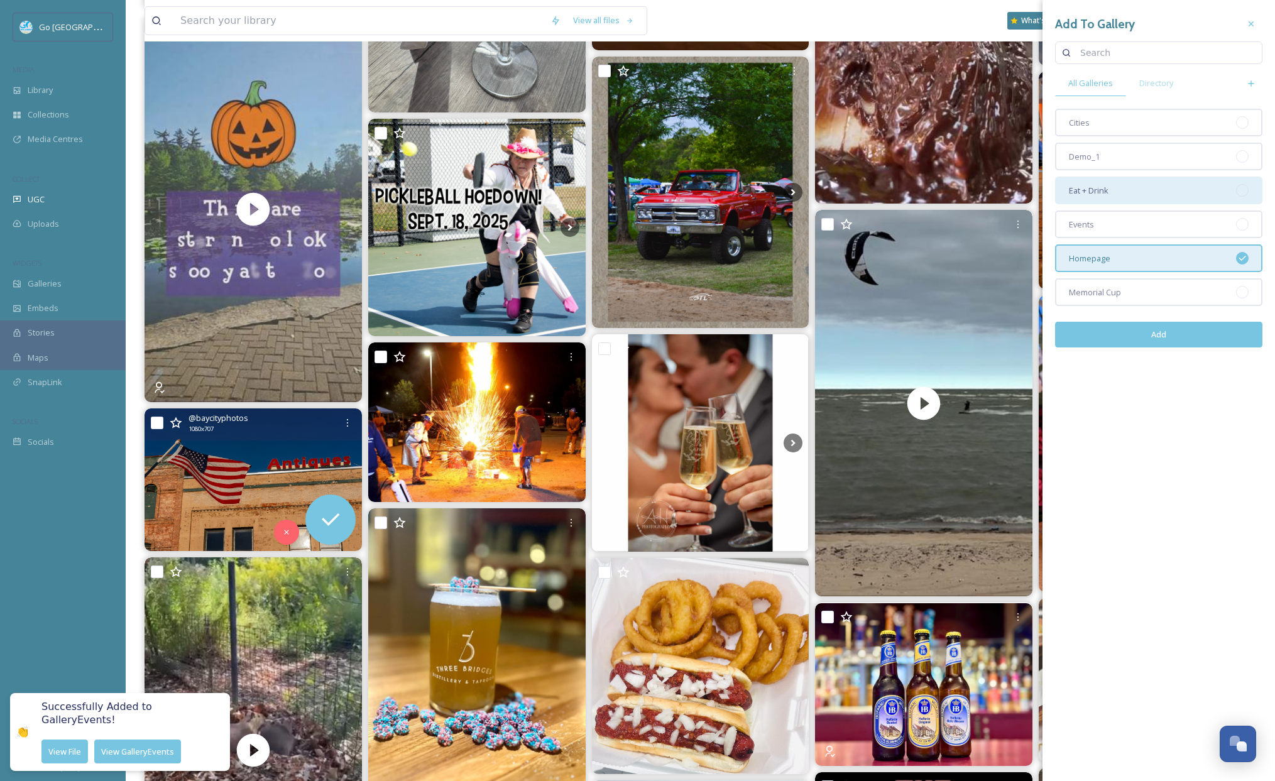
click at [1126, 115] on div "Cities" at bounding box center [1158, 123] width 207 height 28
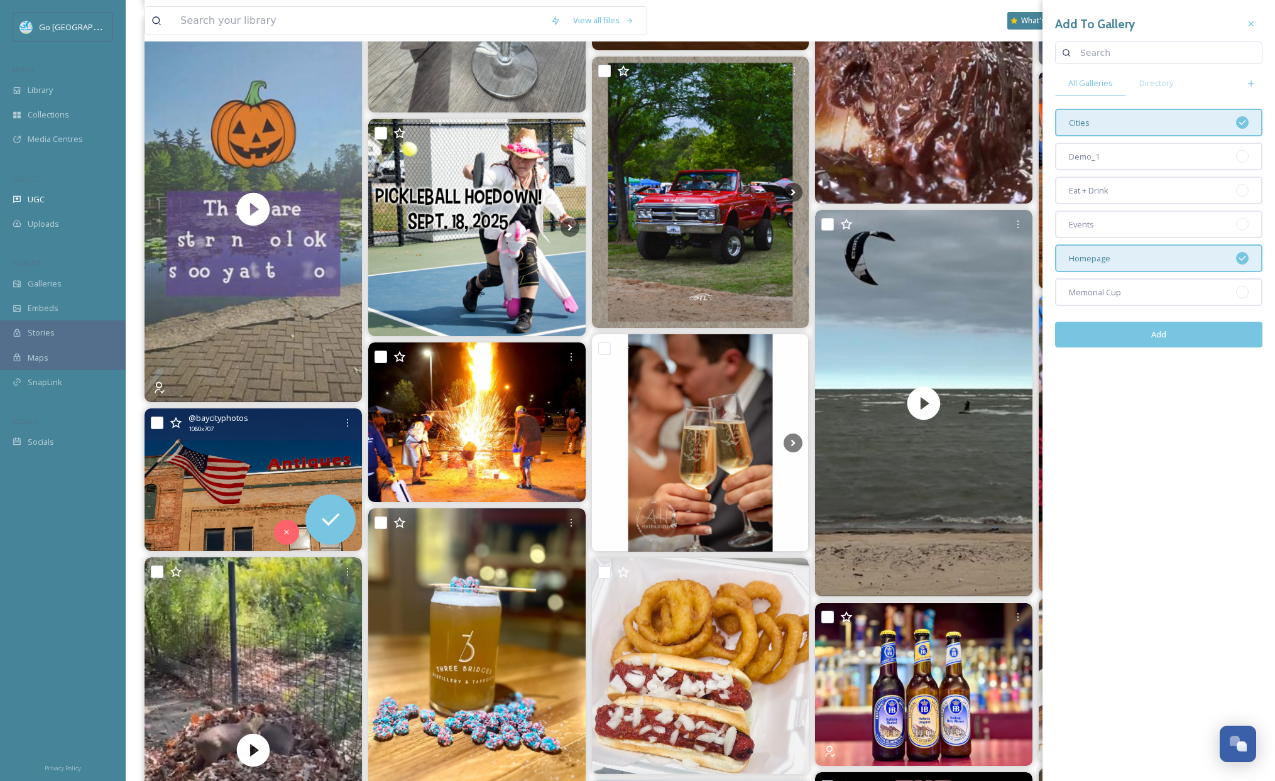
click at [1199, 335] on button "Add" at bounding box center [1158, 335] width 207 height 26
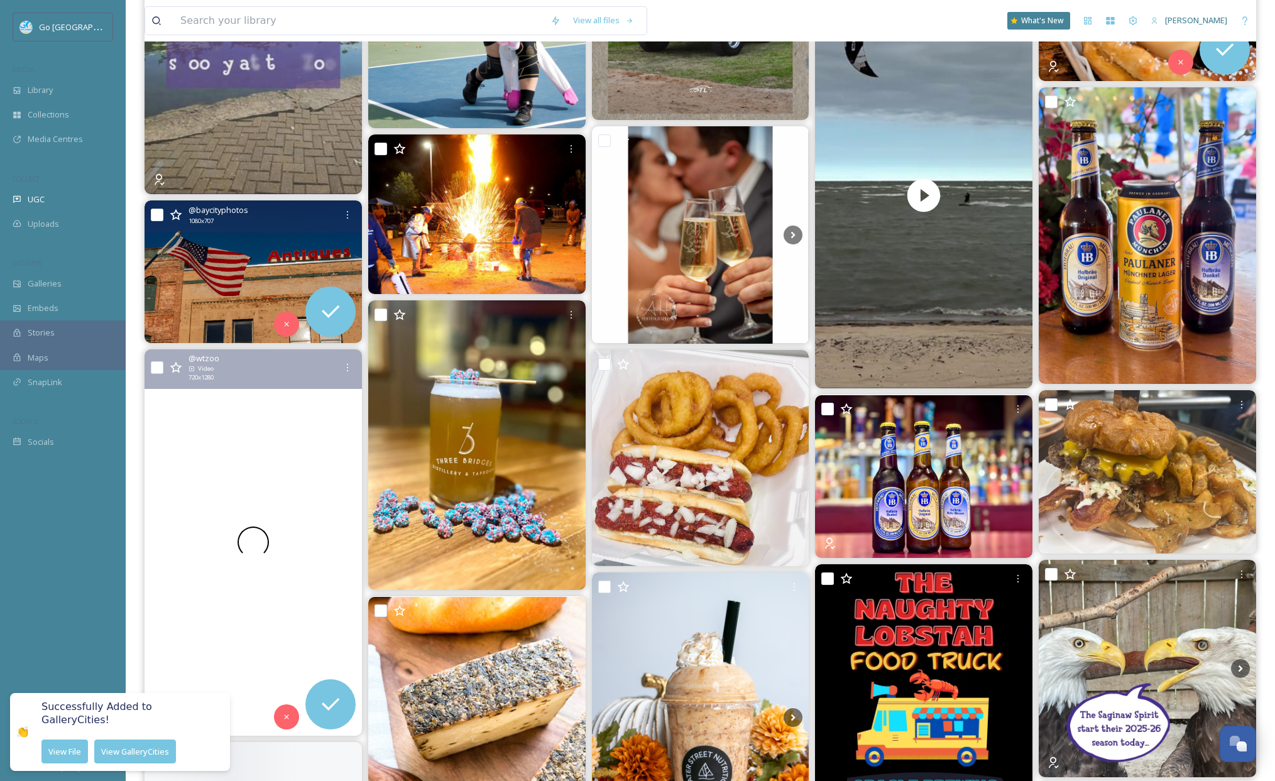
scroll to position [1779, 0]
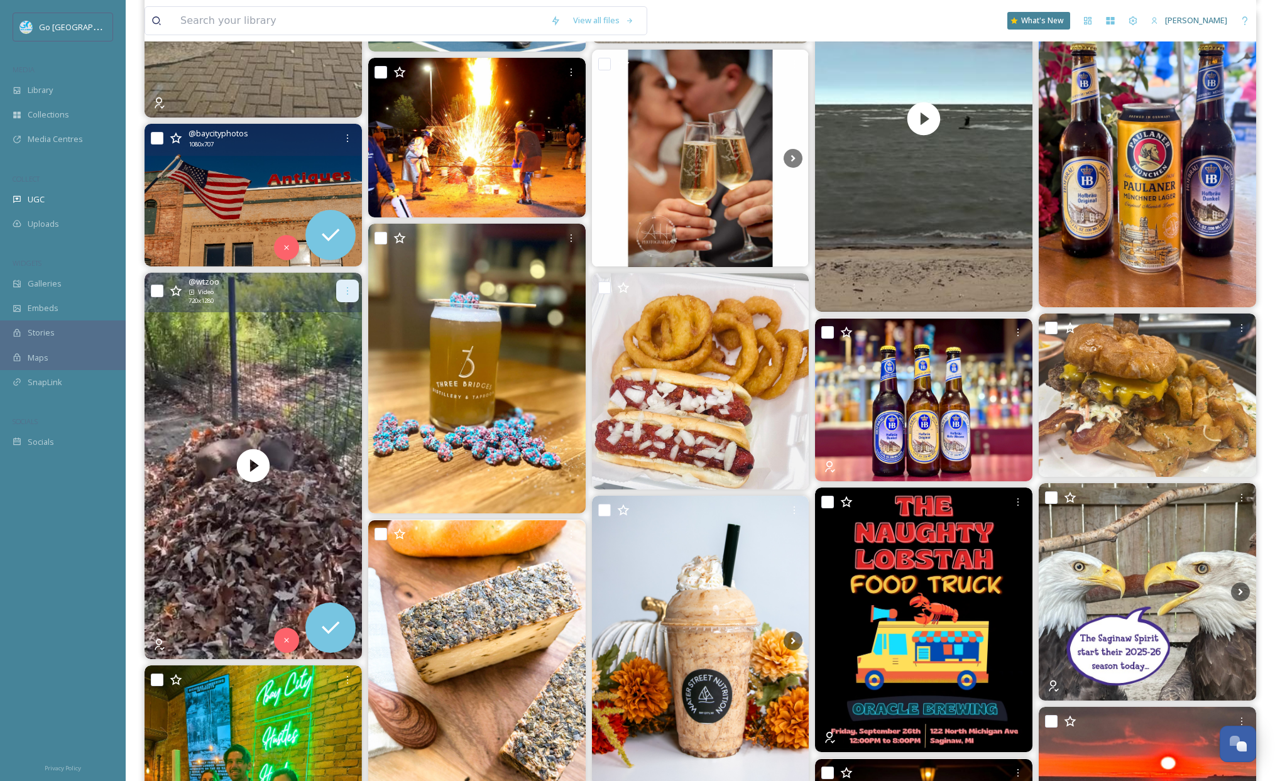
click at [344, 285] on div at bounding box center [347, 291] width 23 height 23
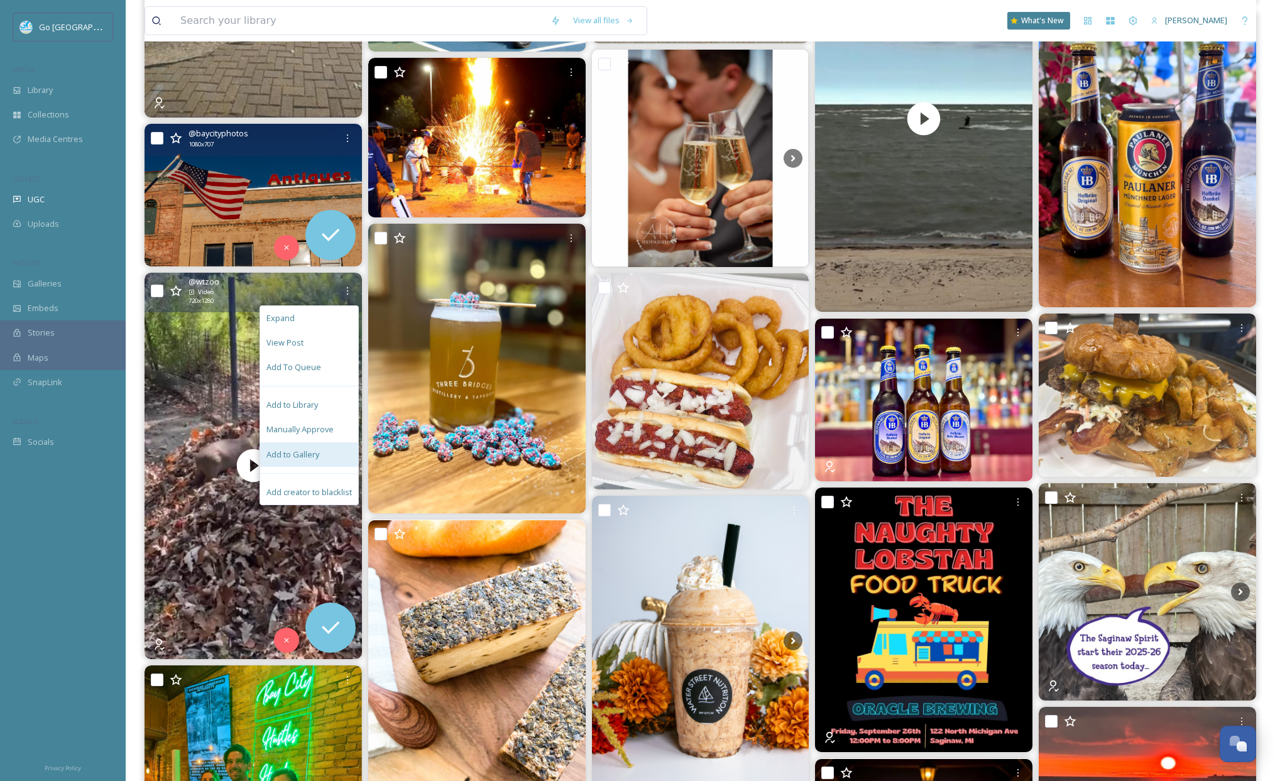
click at [318, 453] on span "Add to Gallery" at bounding box center [293, 455] width 53 height 12
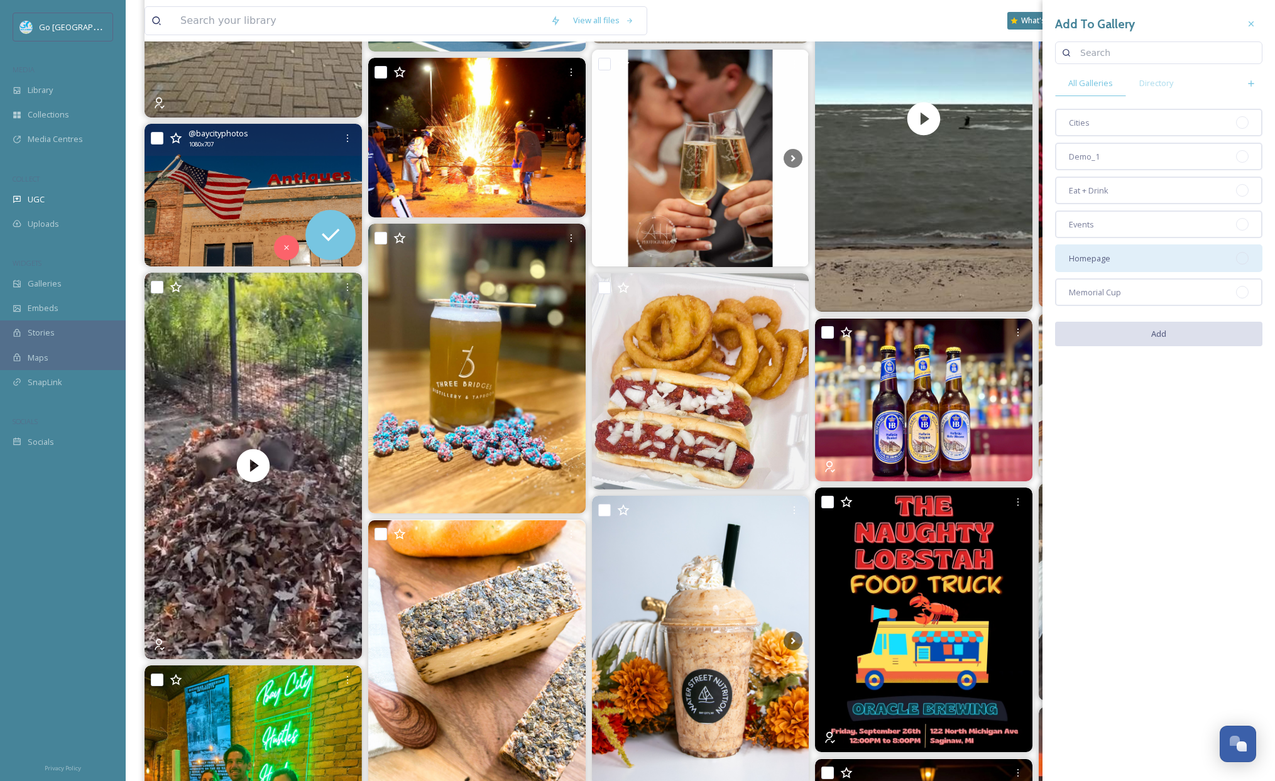
click at [1109, 263] on span "Homepage" at bounding box center [1089, 259] width 41 height 12
click at [1177, 329] on button "Add" at bounding box center [1158, 335] width 207 height 26
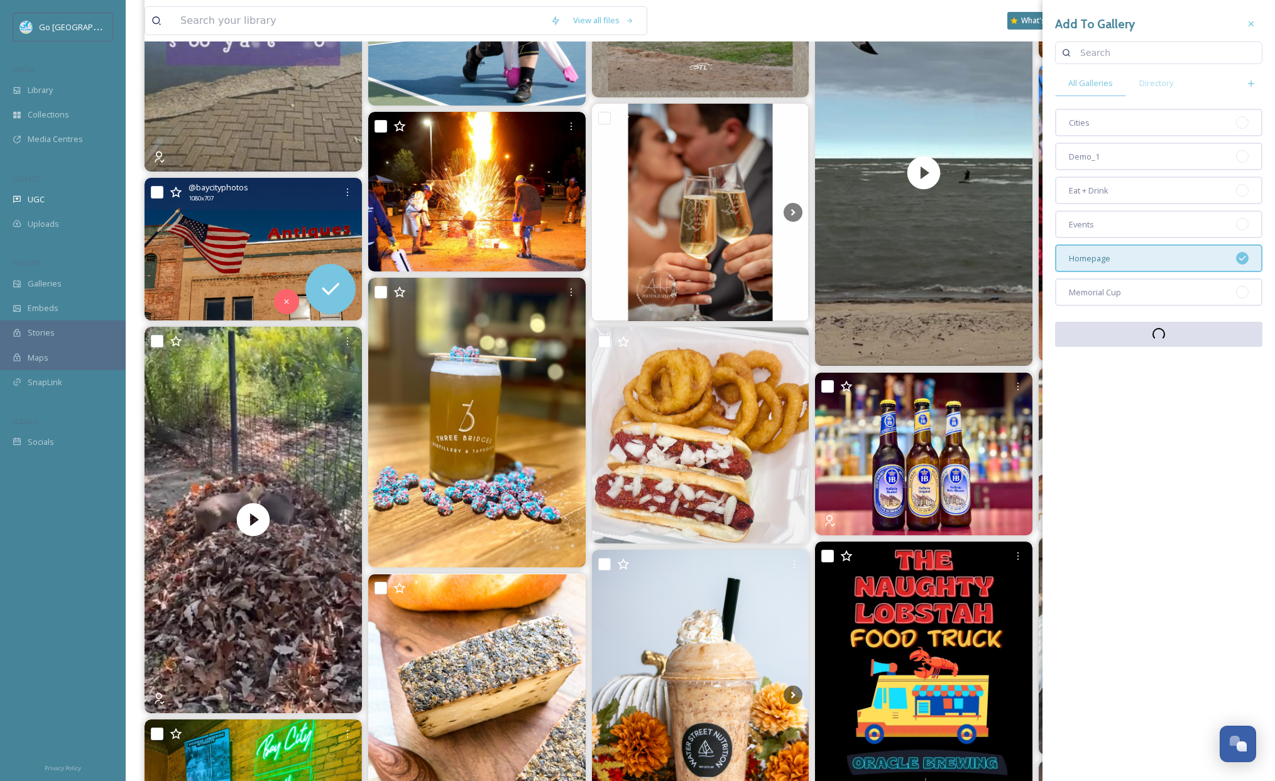
scroll to position [1563, 0]
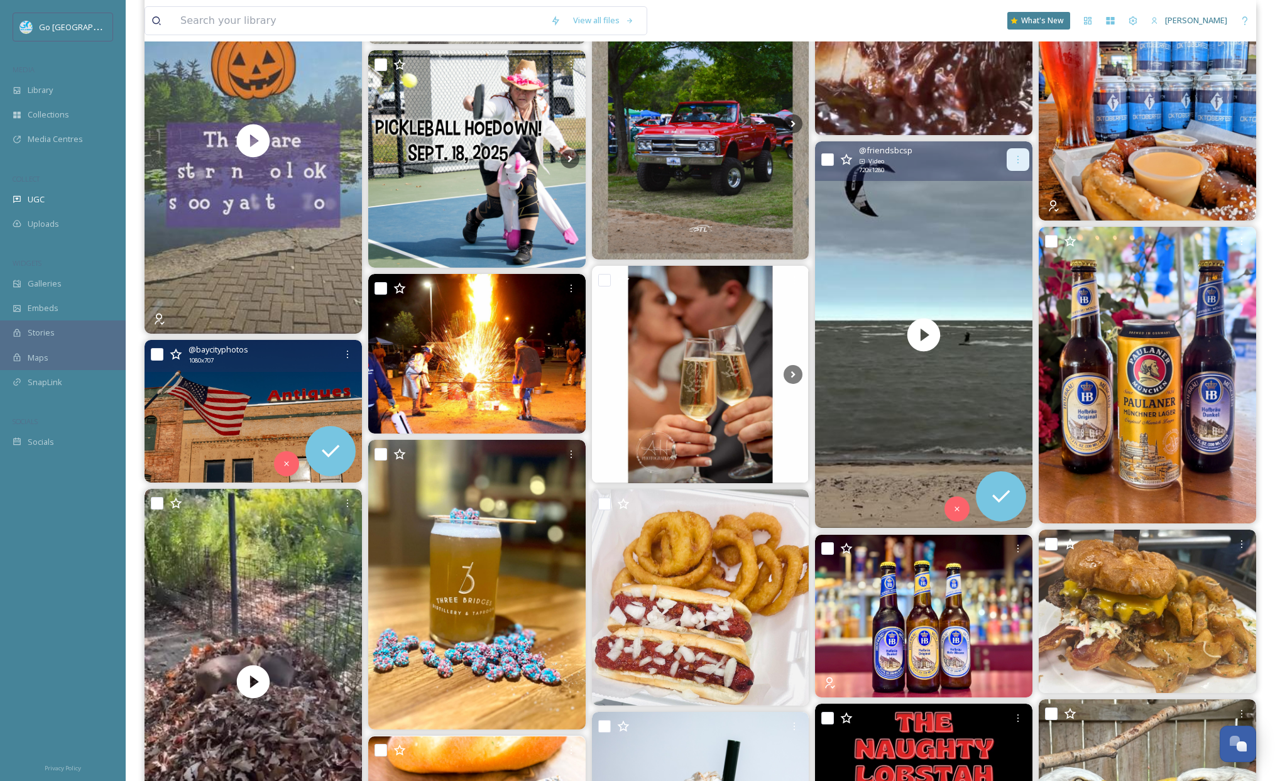
click at [1020, 157] on icon at bounding box center [1018, 160] width 10 height 10
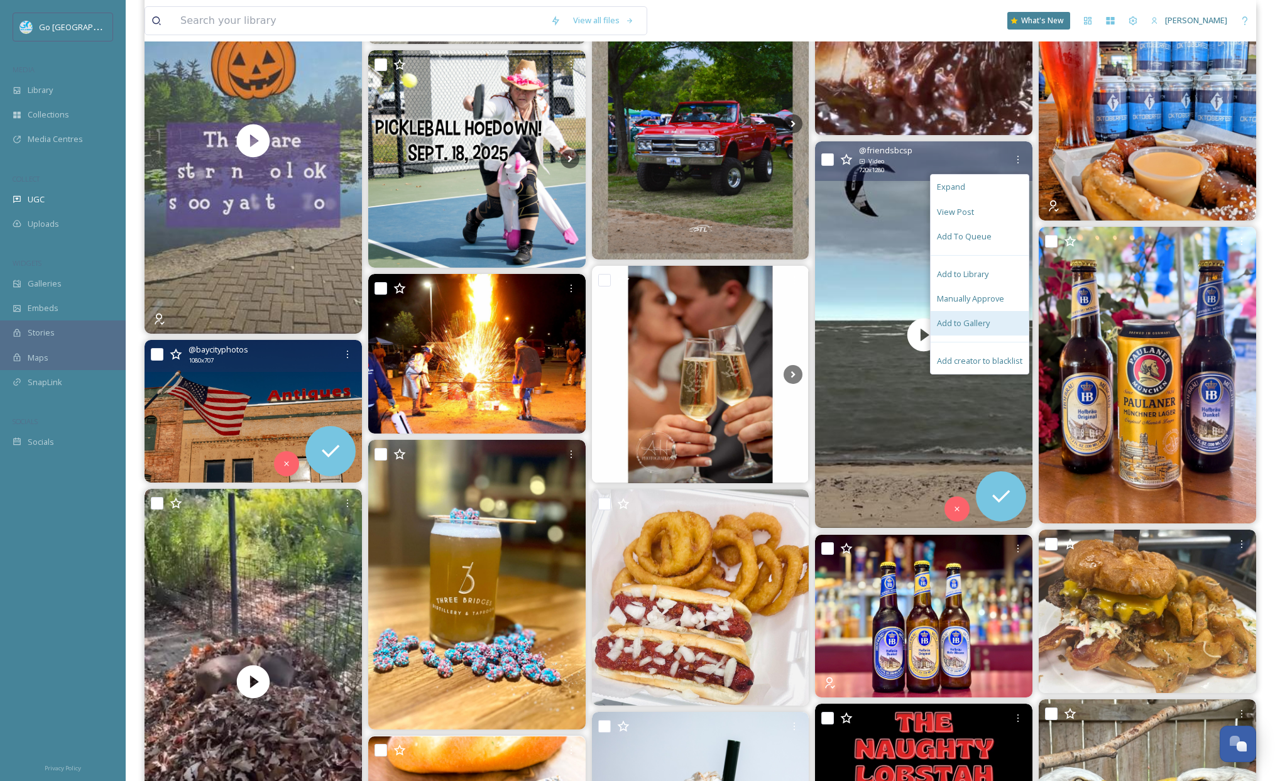
click at [996, 331] on div "Add to Gallery" at bounding box center [980, 323] width 98 height 25
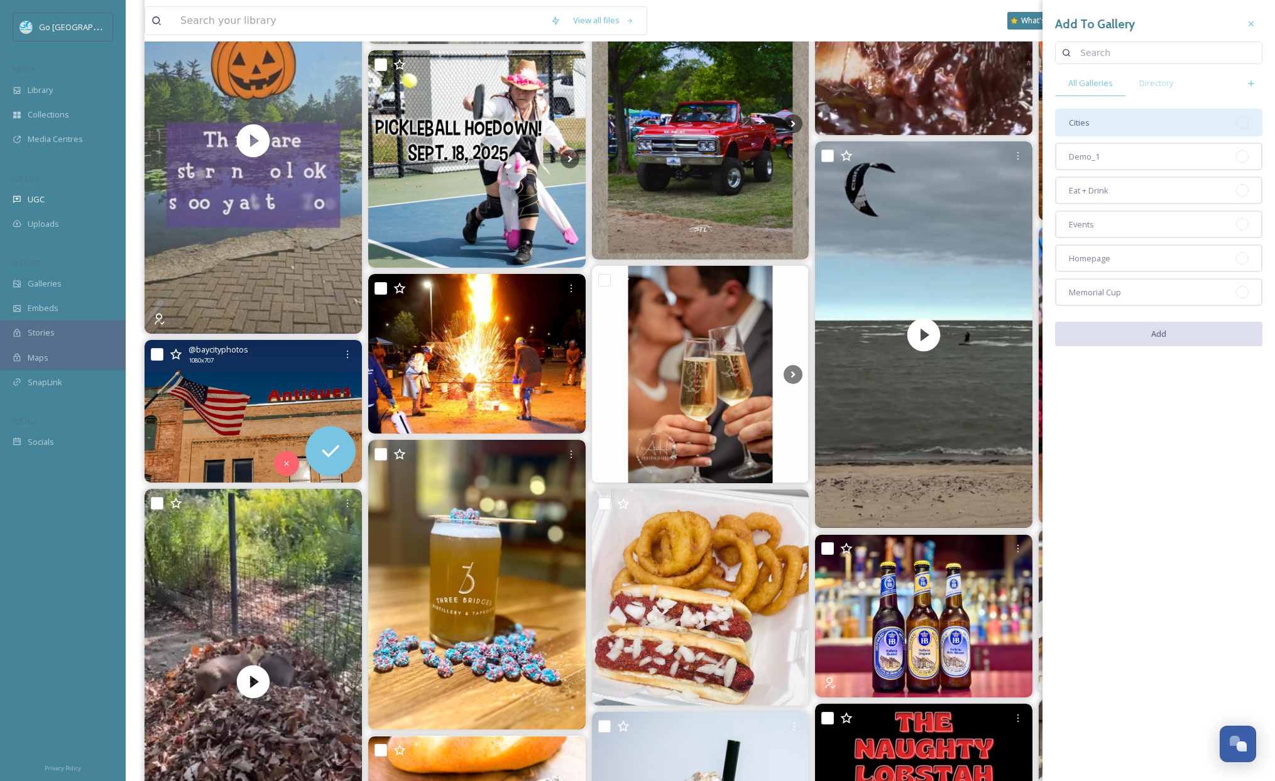
drag, startPoint x: 1144, startPoint y: 253, endPoint x: 1125, endPoint y: 122, distance: 132.8
click at [1144, 253] on div "Homepage" at bounding box center [1158, 259] width 207 height 28
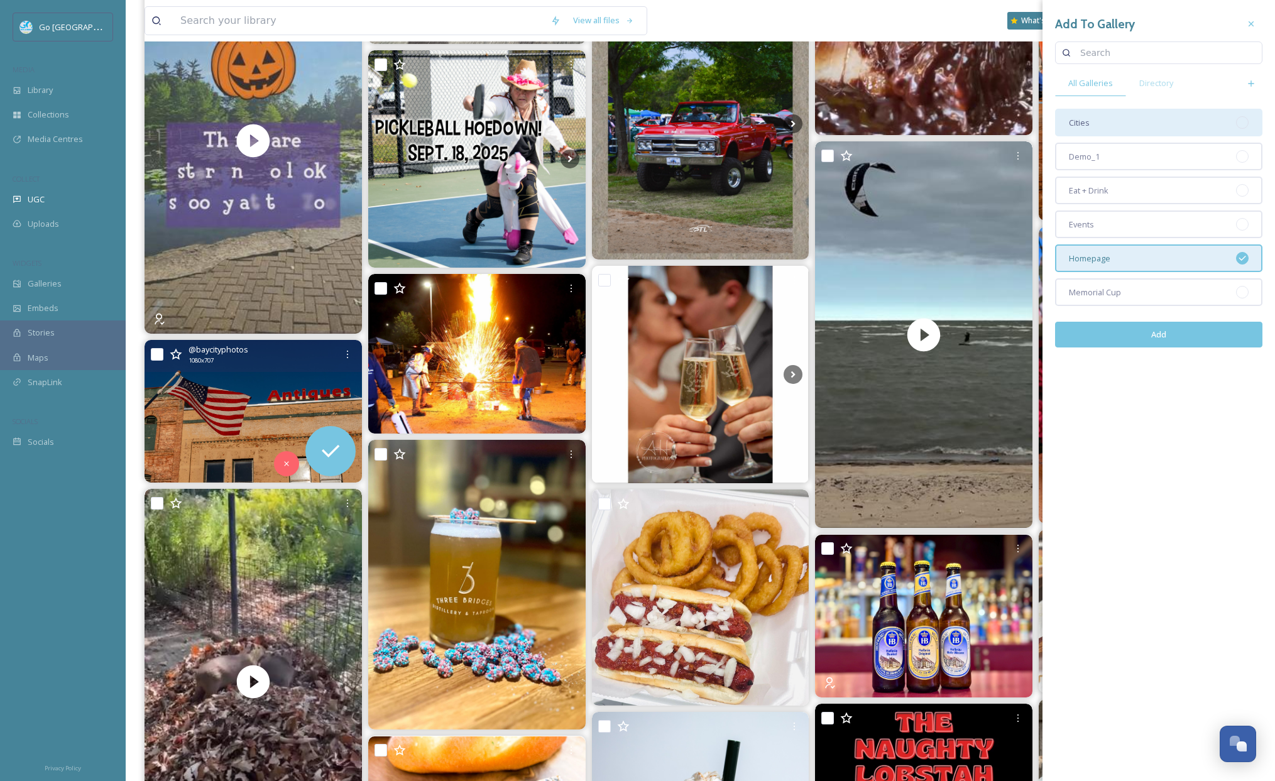
click at [1120, 120] on div "Cities" at bounding box center [1158, 123] width 207 height 28
click at [1172, 327] on button "Add" at bounding box center [1158, 335] width 207 height 26
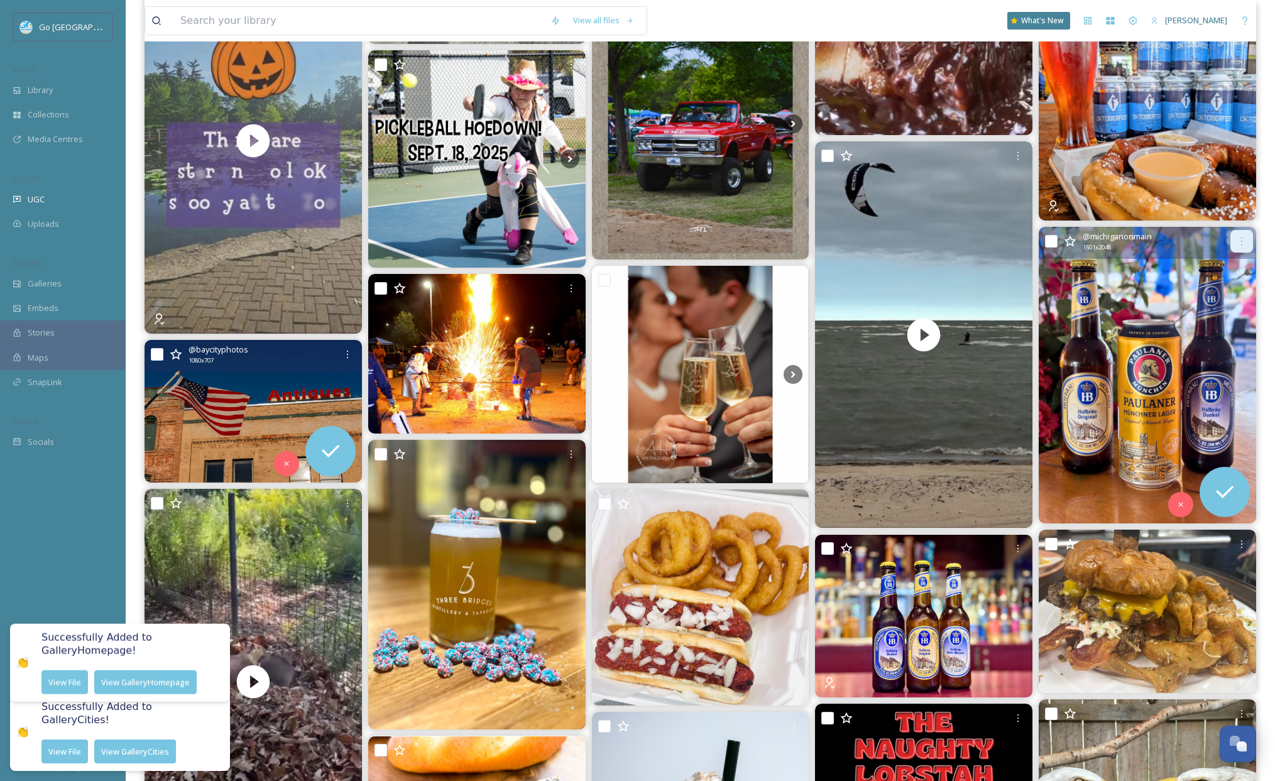
click at [1218, 233] on div at bounding box center [1242, 241] width 23 height 23
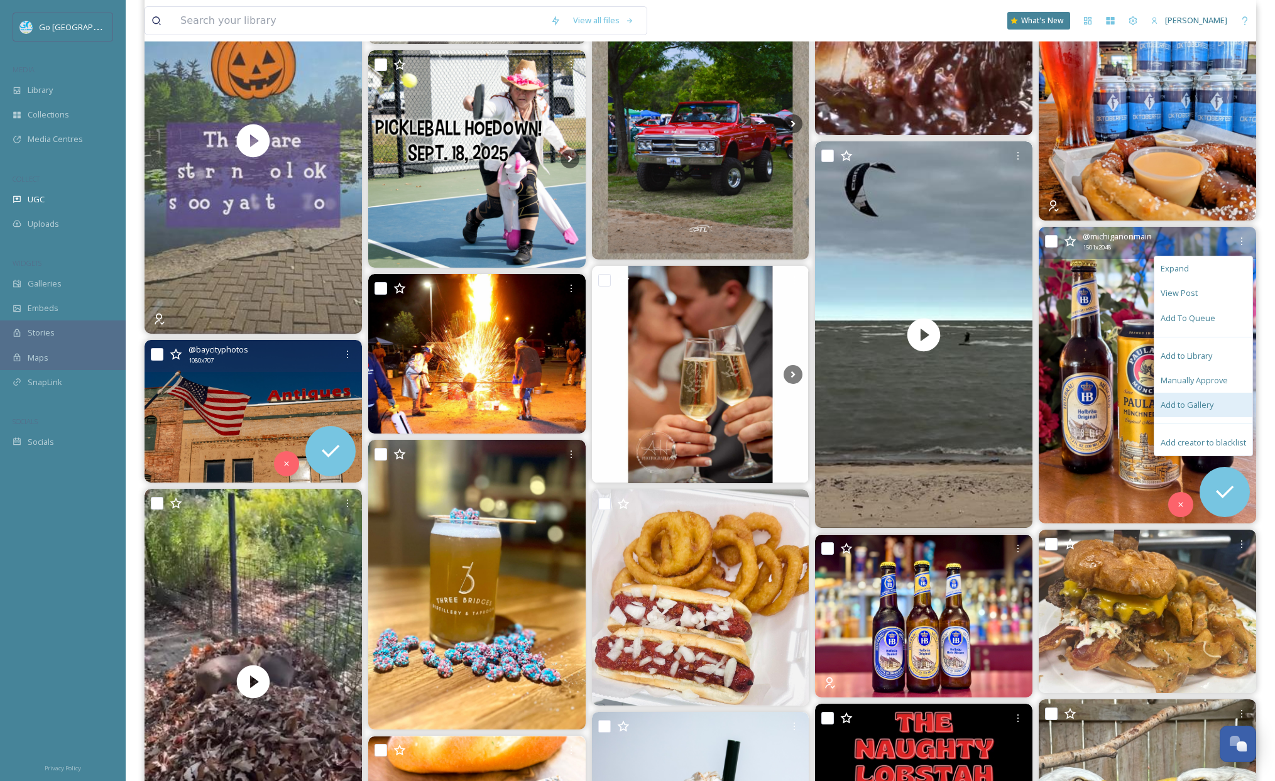
click at [1187, 401] on span "Add to Gallery" at bounding box center [1187, 405] width 53 height 12
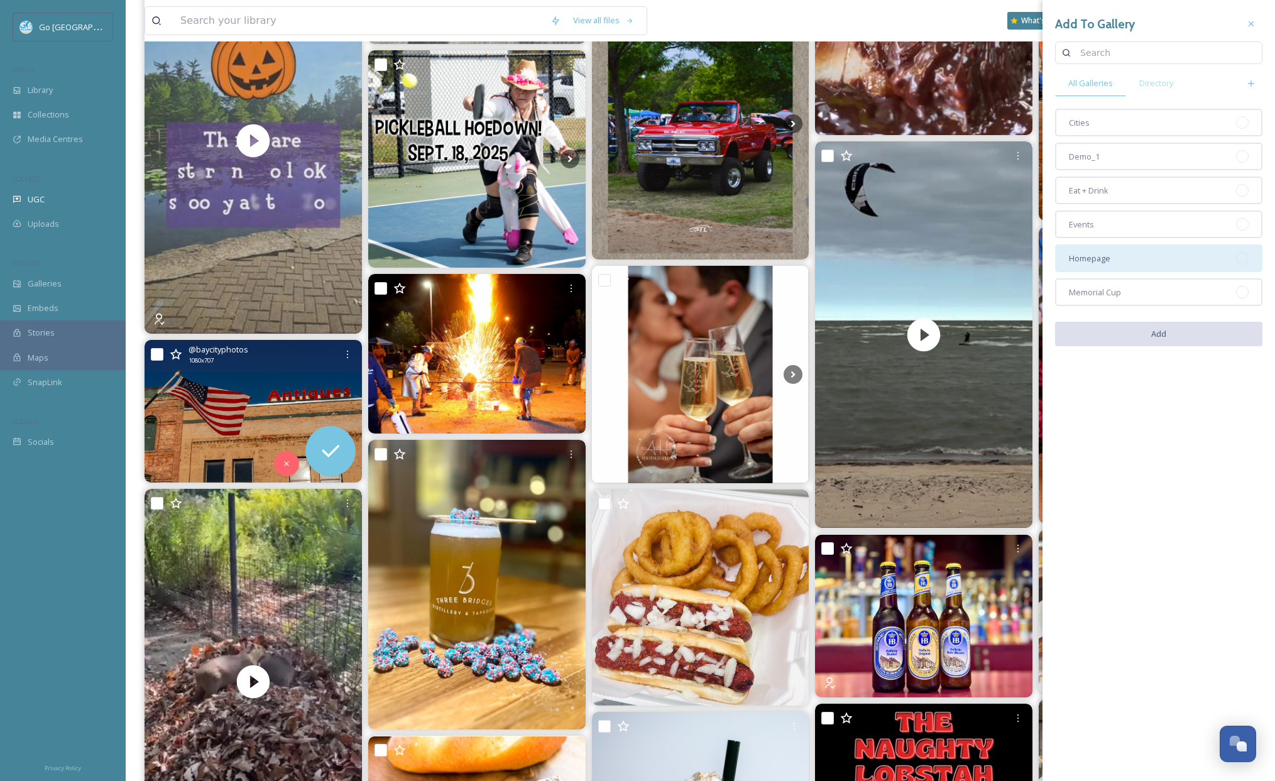
click at [1119, 264] on div "Homepage" at bounding box center [1158, 259] width 207 height 28
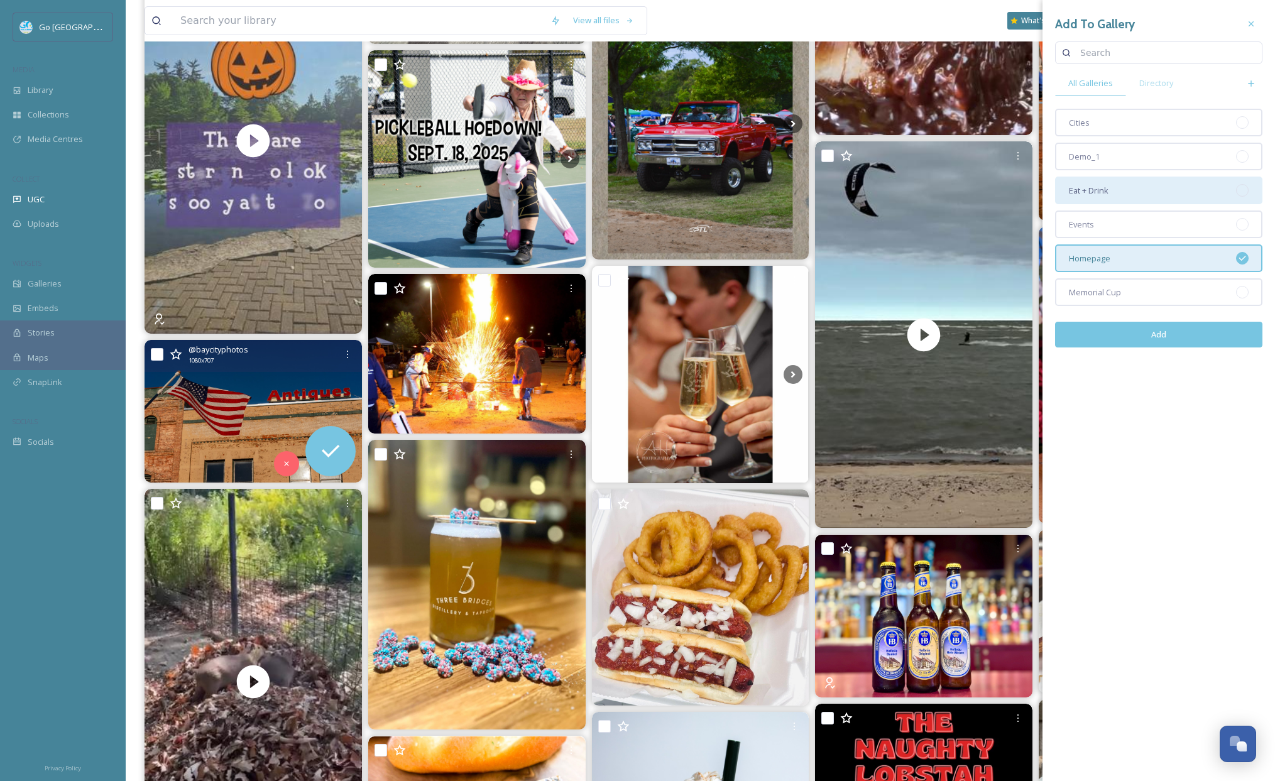
click at [1125, 194] on div "Eat + Drink" at bounding box center [1158, 191] width 207 height 28
click at [1183, 351] on div "Add" at bounding box center [1158, 334] width 207 height 45
click at [1189, 340] on button "Add" at bounding box center [1158, 335] width 207 height 26
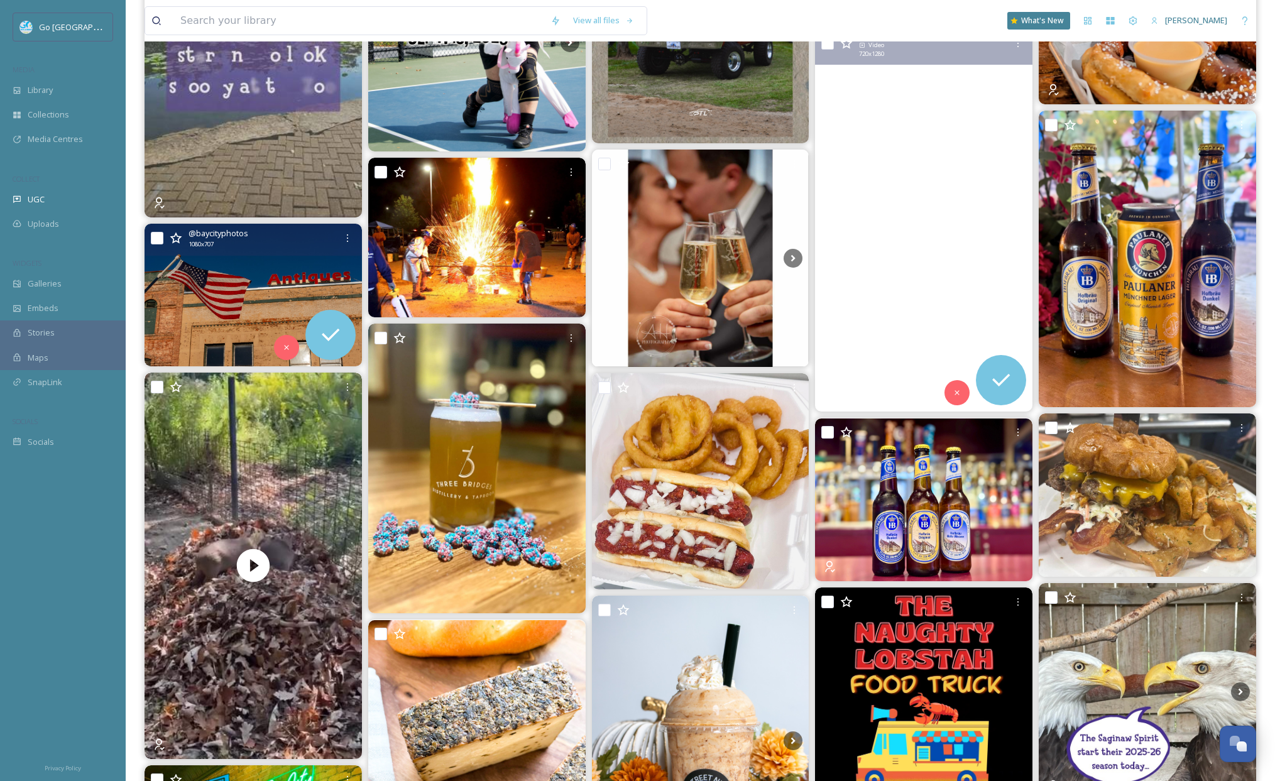
scroll to position [1770, 0]
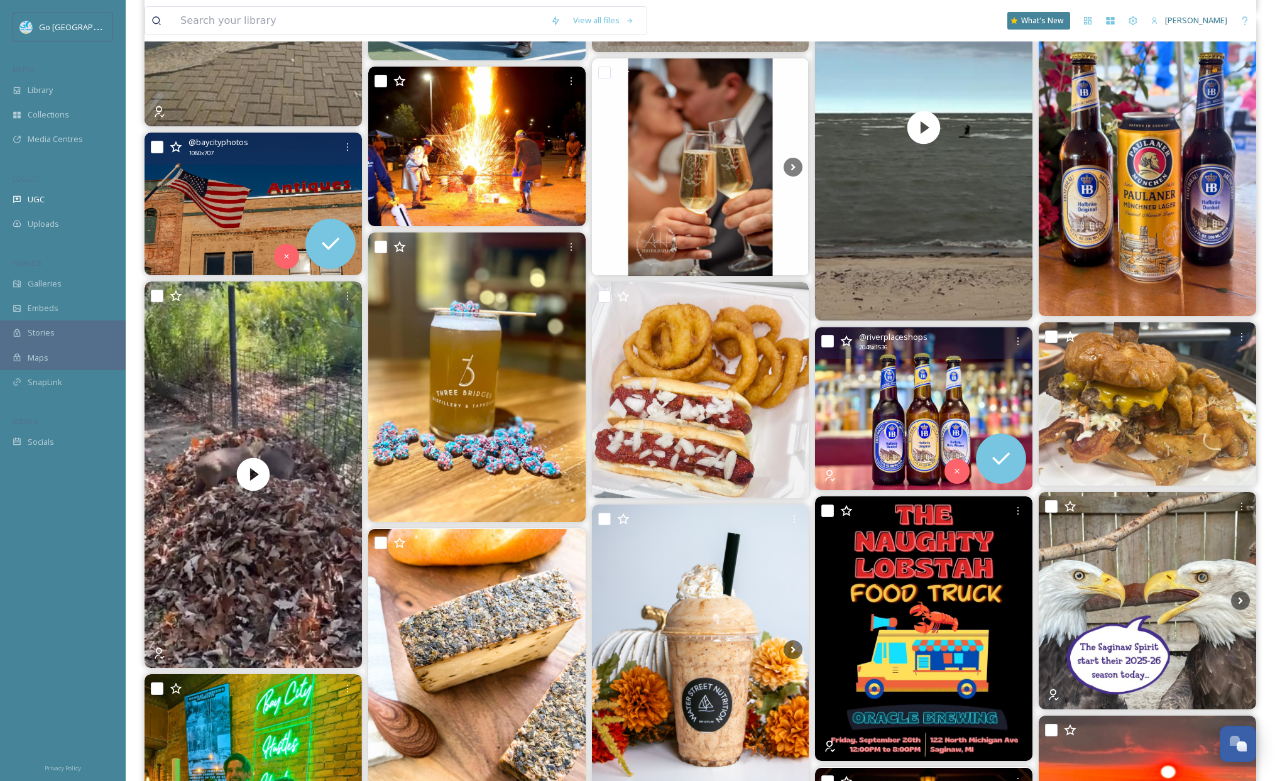
click at [1021, 328] on div "@ riverplaceshops 2048 x 1536" at bounding box center [923, 343] width 217 height 32
click at [1021, 350] on div at bounding box center [1018, 341] width 23 height 23
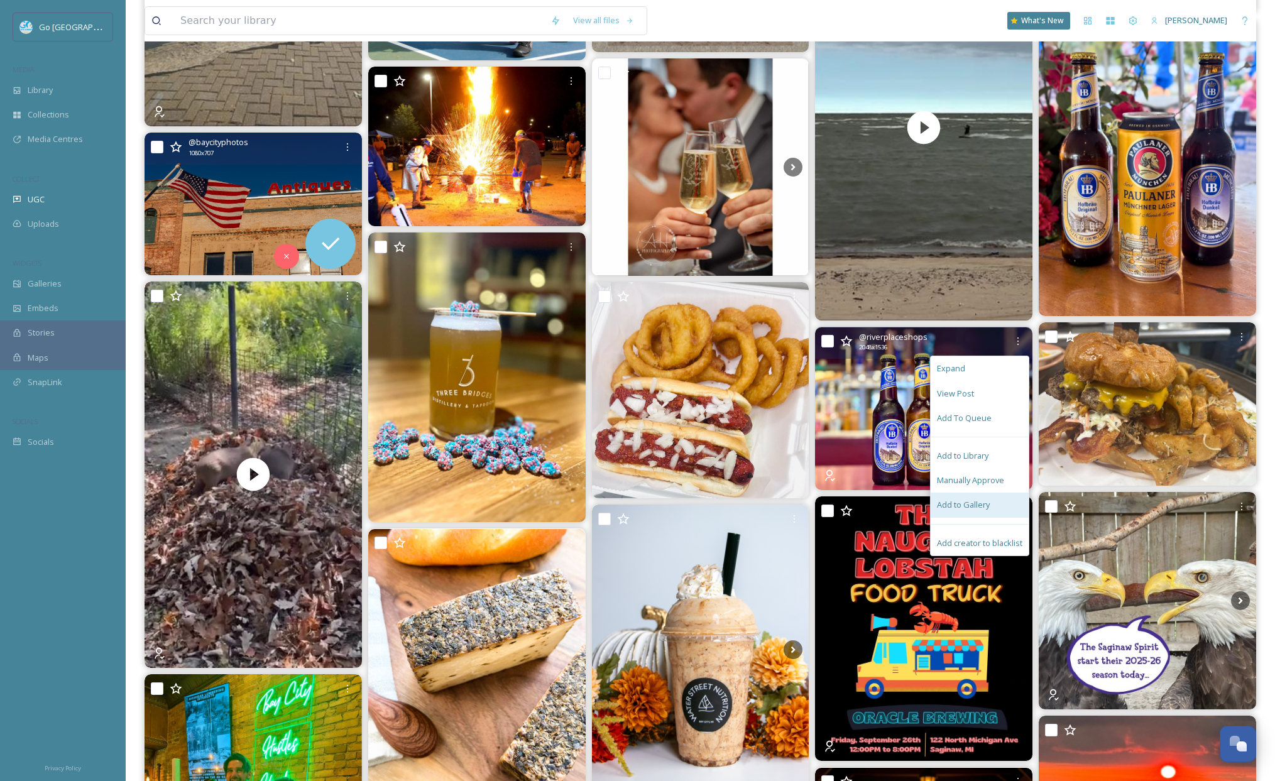
click at [982, 509] on span "Add to Gallery" at bounding box center [963, 505] width 53 height 12
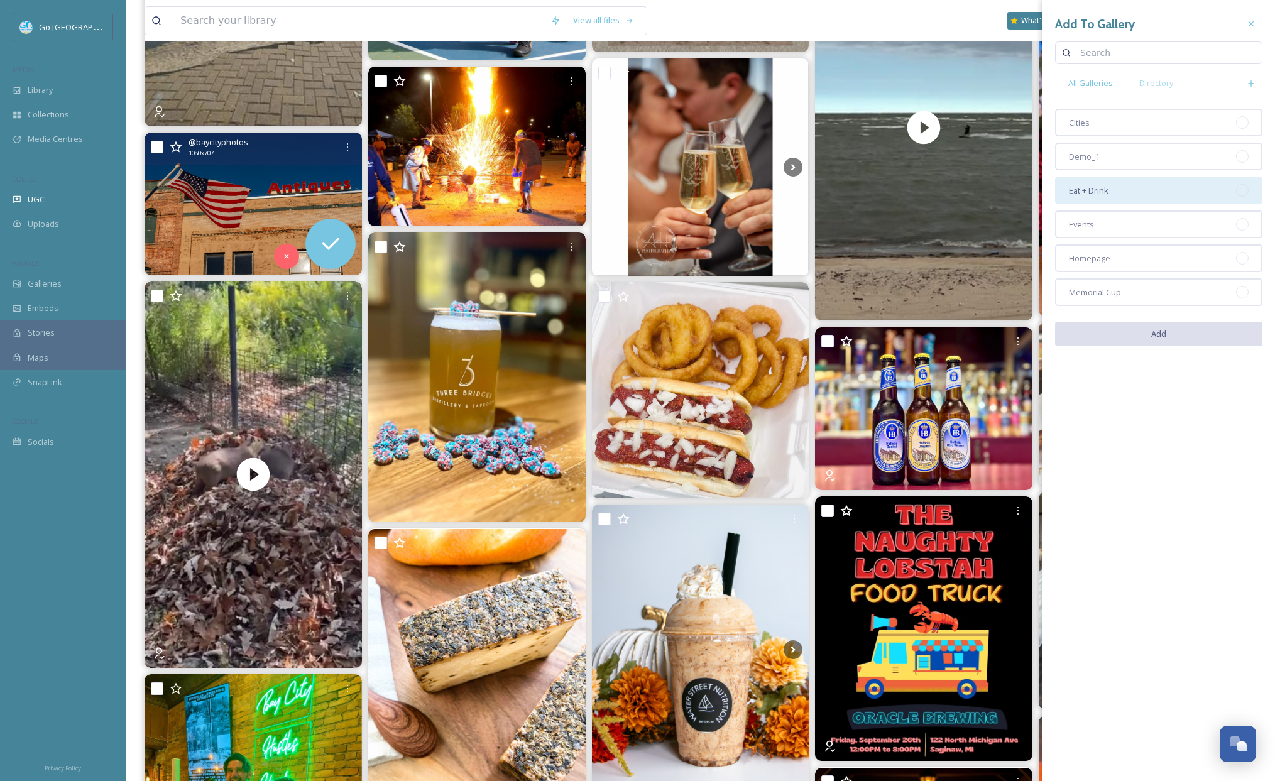
click at [1147, 194] on div "Eat + Drink" at bounding box center [1158, 191] width 207 height 28
click at [1182, 341] on button "Add" at bounding box center [1158, 335] width 207 height 26
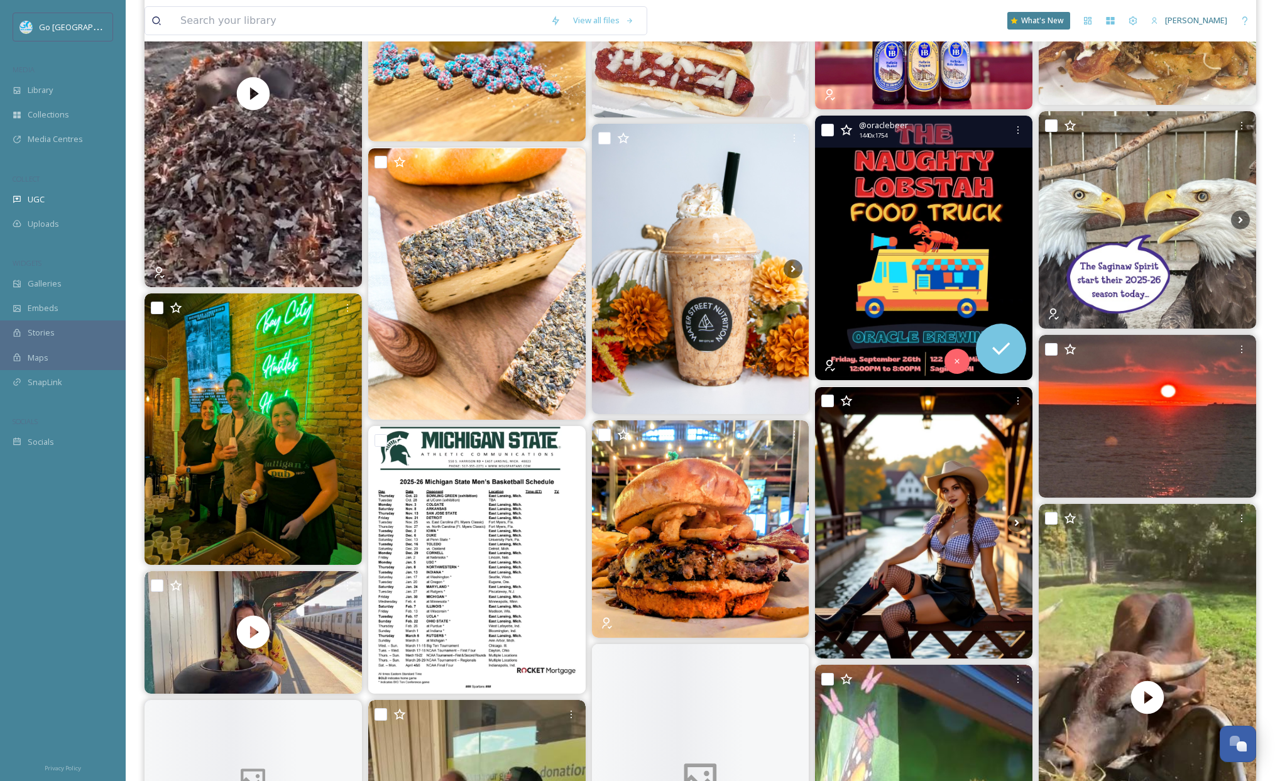
scroll to position [2155, 0]
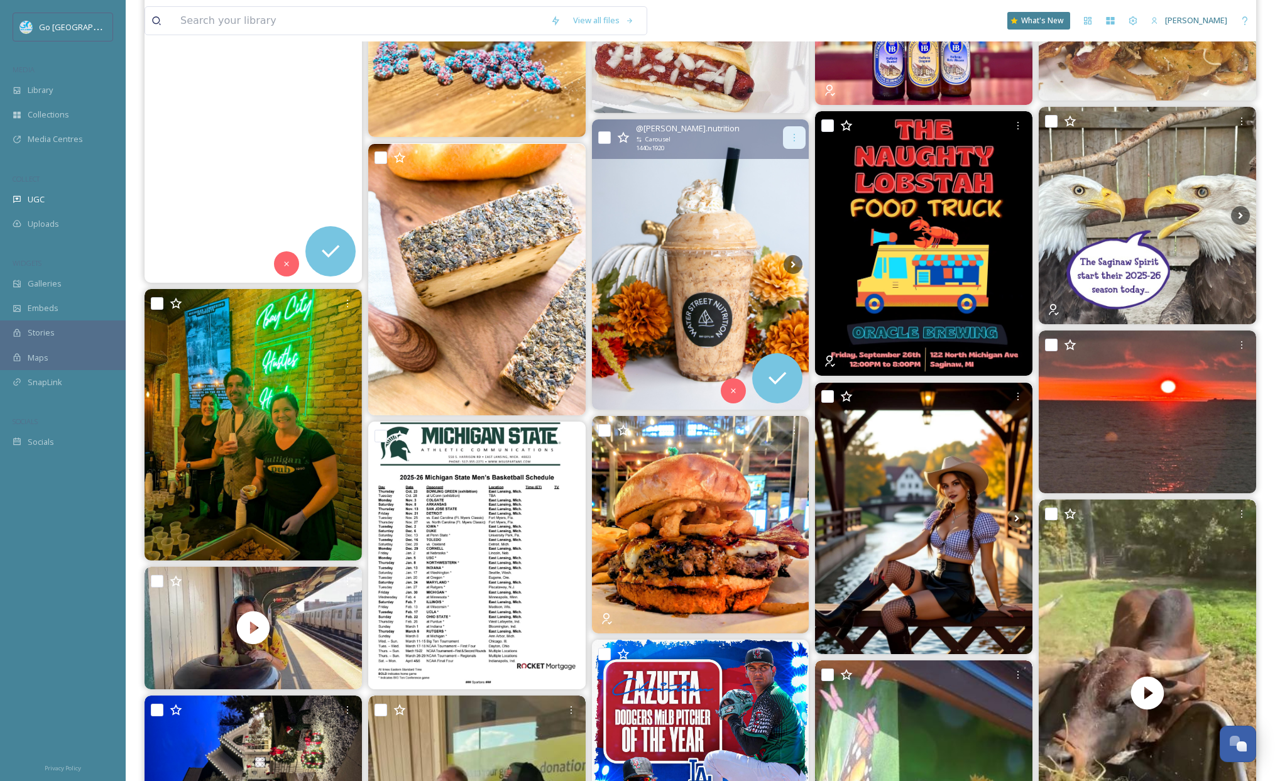
click at [794, 136] on icon at bounding box center [794, 138] width 10 height 10
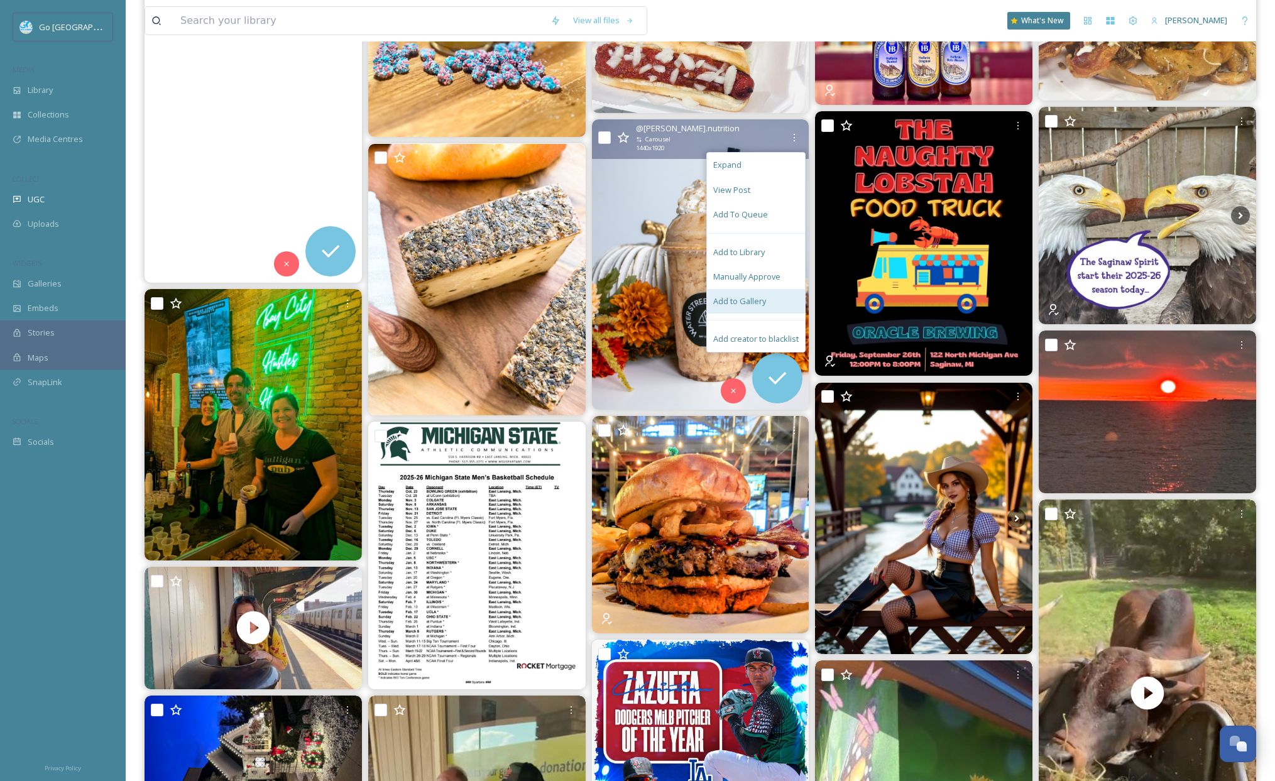
click at [762, 305] on span "Add to Gallery" at bounding box center [739, 301] width 53 height 12
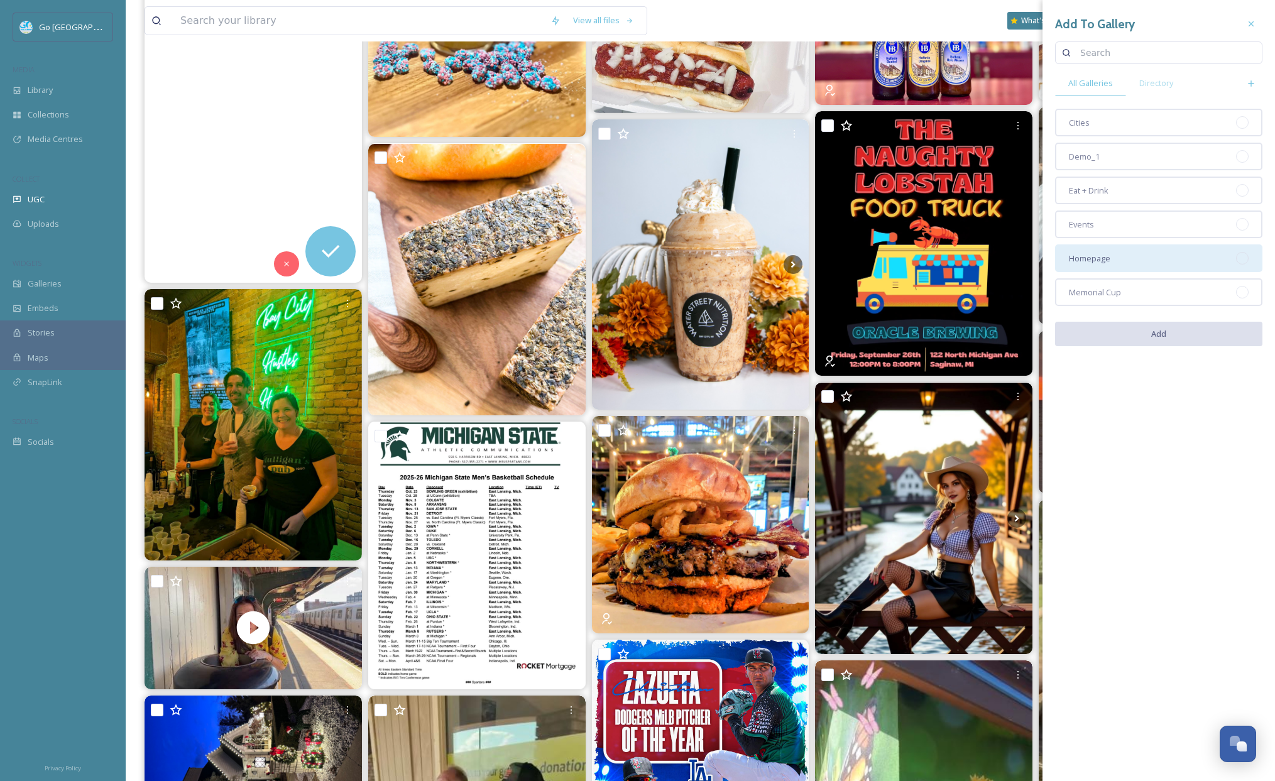
click at [1147, 264] on div "Homepage" at bounding box center [1158, 259] width 207 height 28
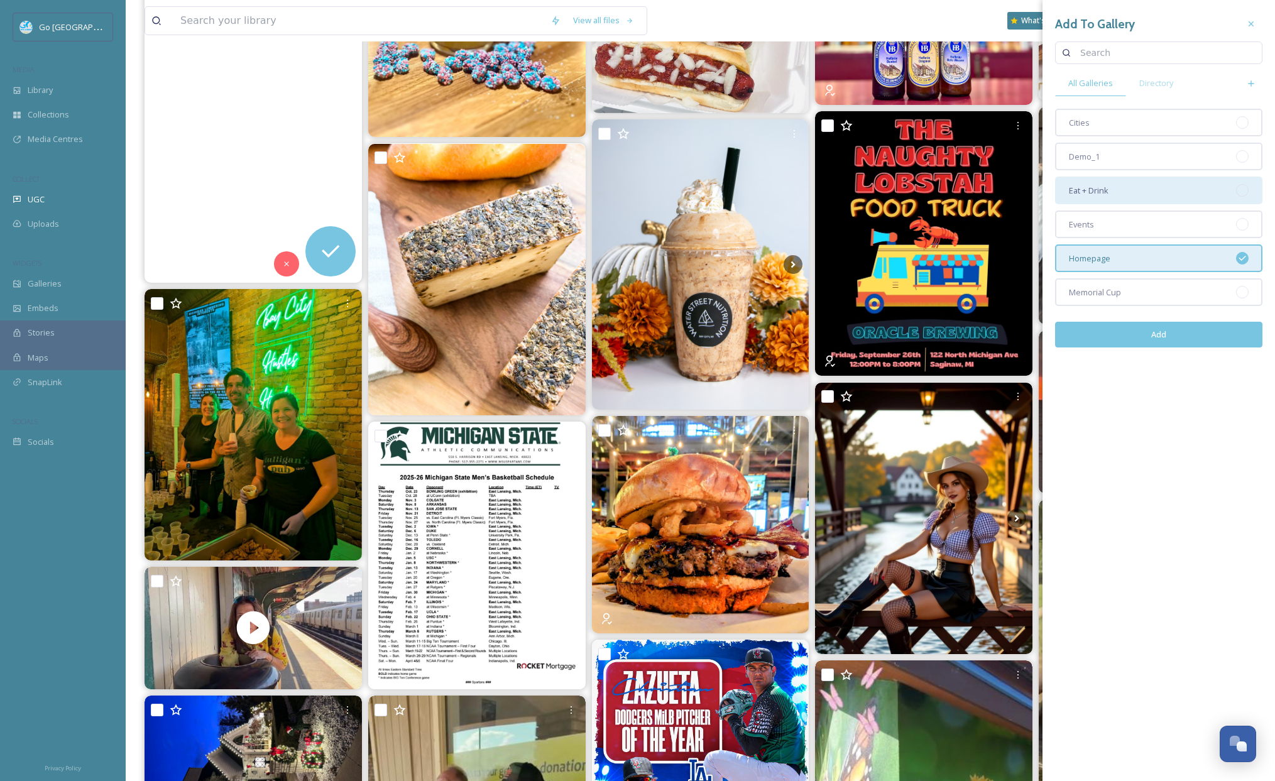
click at [1132, 190] on div "Eat + Drink" at bounding box center [1158, 191] width 207 height 28
click at [1160, 328] on button "Add" at bounding box center [1158, 335] width 207 height 26
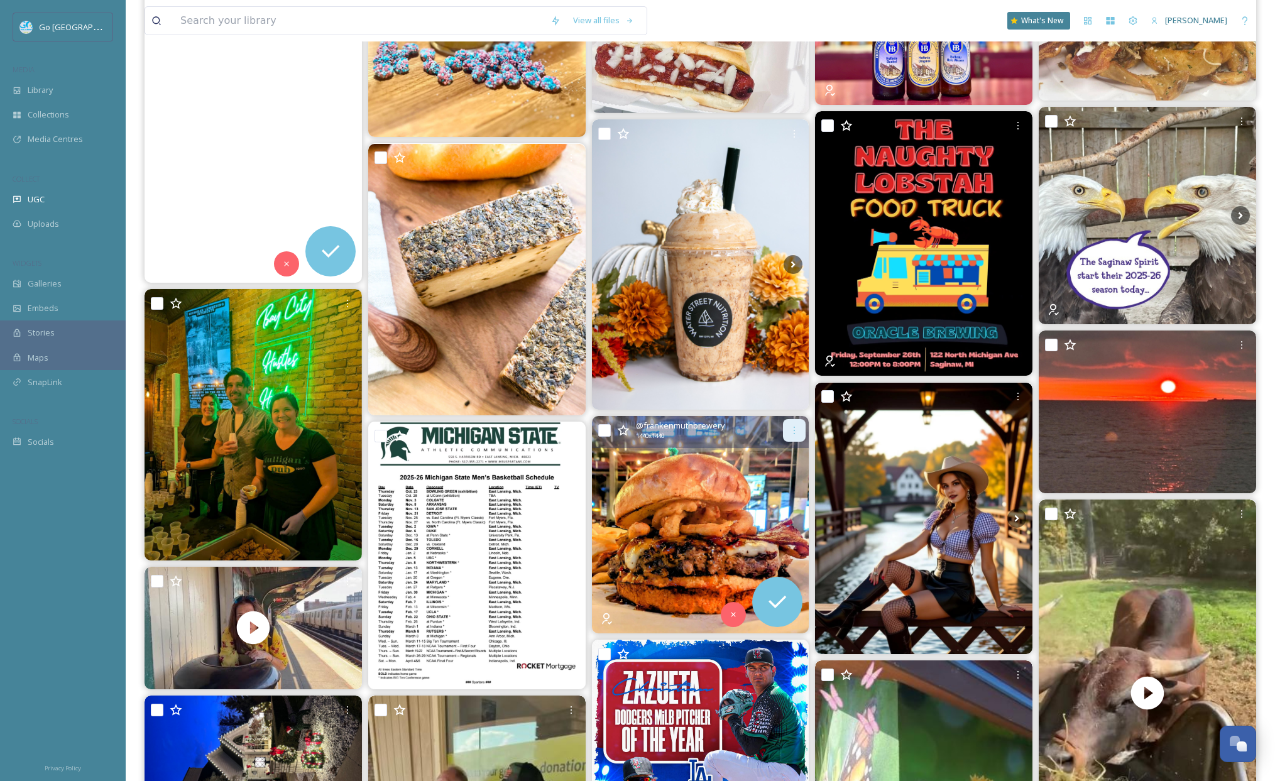
click at [800, 437] on div at bounding box center [794, 430] width 23 height 23
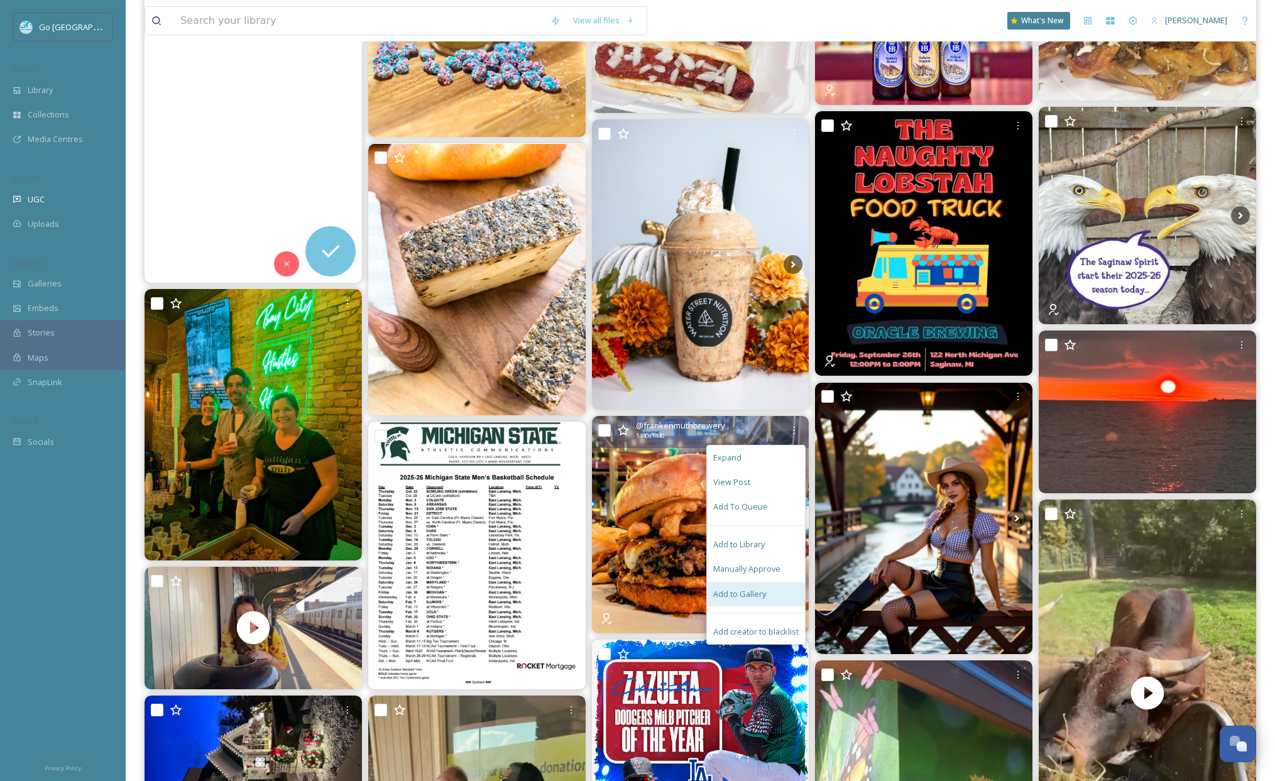
click at [752, 594] on span "Add to Gallery" at bounding box center [739, 594] width 53 height 12
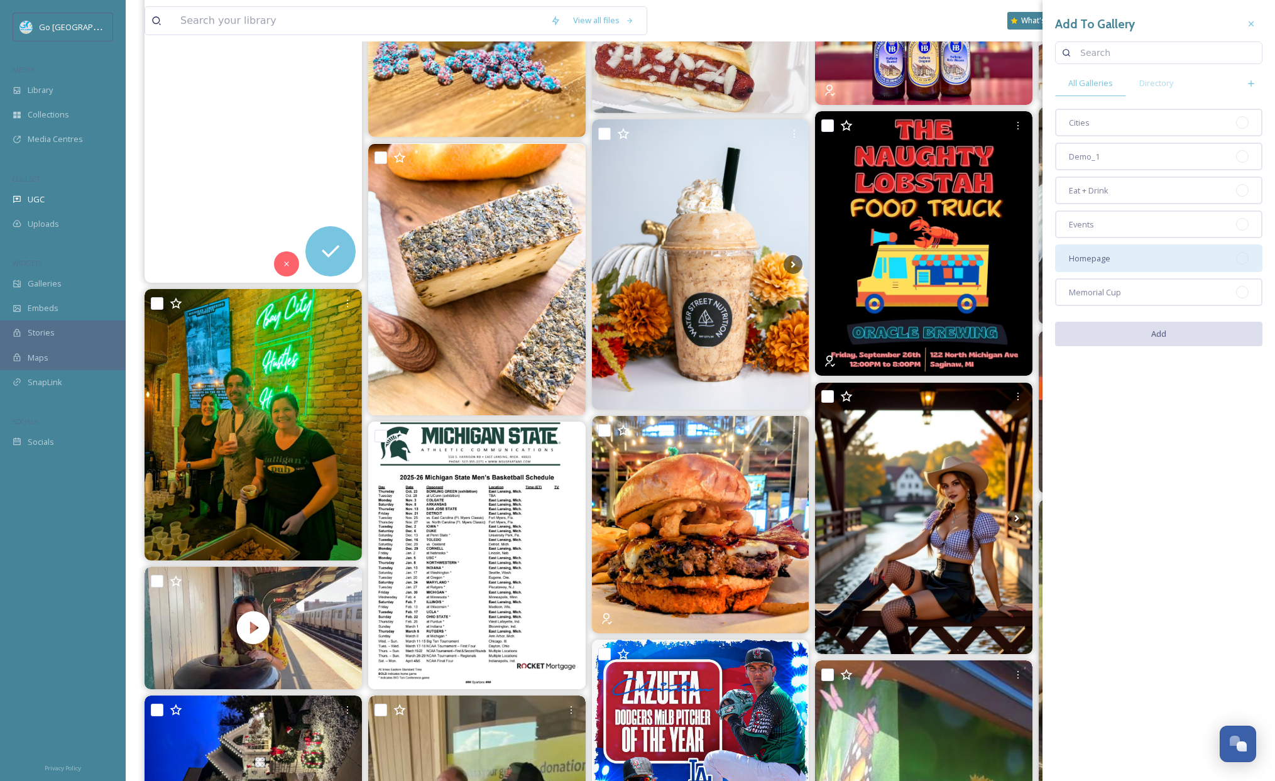
click at [1180, 267] on div "Homepage" at bounding box center [1158, 259] width 207 height 28
click at [1171, 170] on div "Cities Demo_1 Eat + Drink Events Homepage Memorial Cup" at bounding box center [1158, 207] width 207 height 197
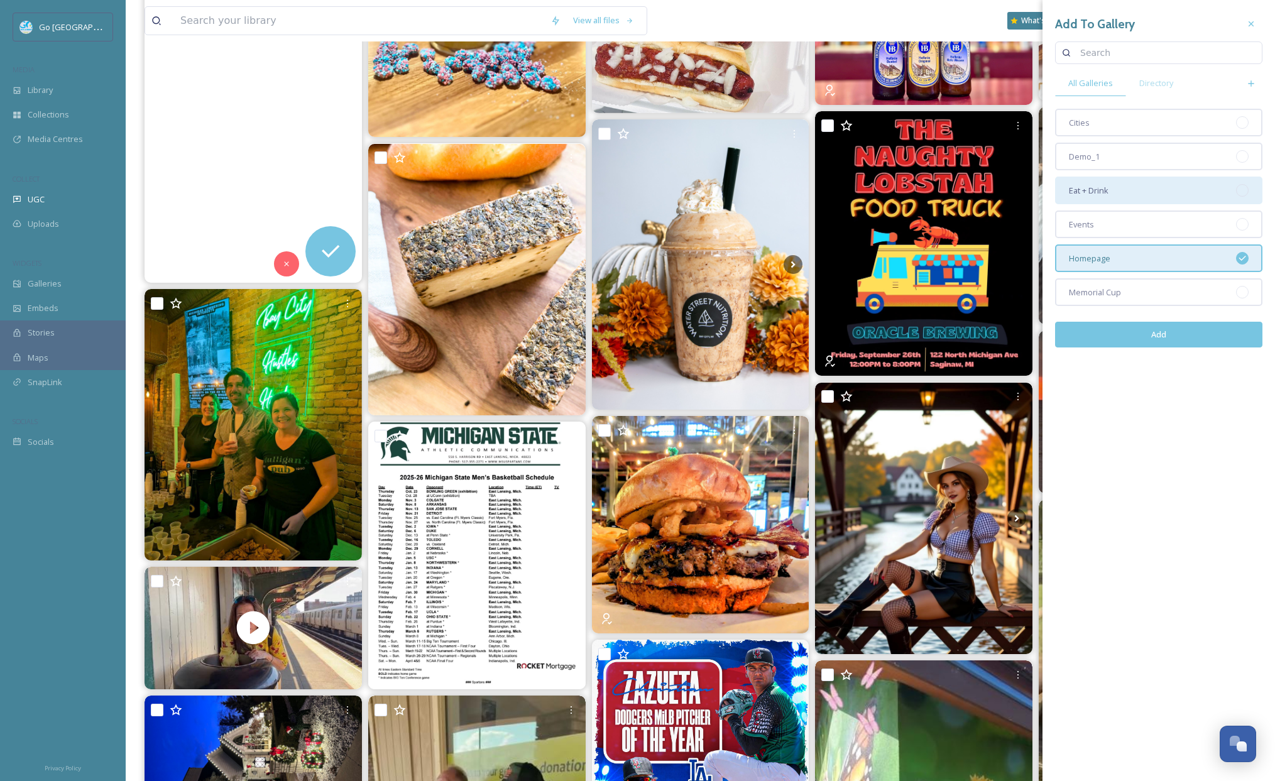
click at [1164, 180] on div "Eat + Drink" at bounding box center [1158, 191] width 207 height 28
click at [1218, 341] on button "Add" at bounding box center [1158, 335] width 207 height 26
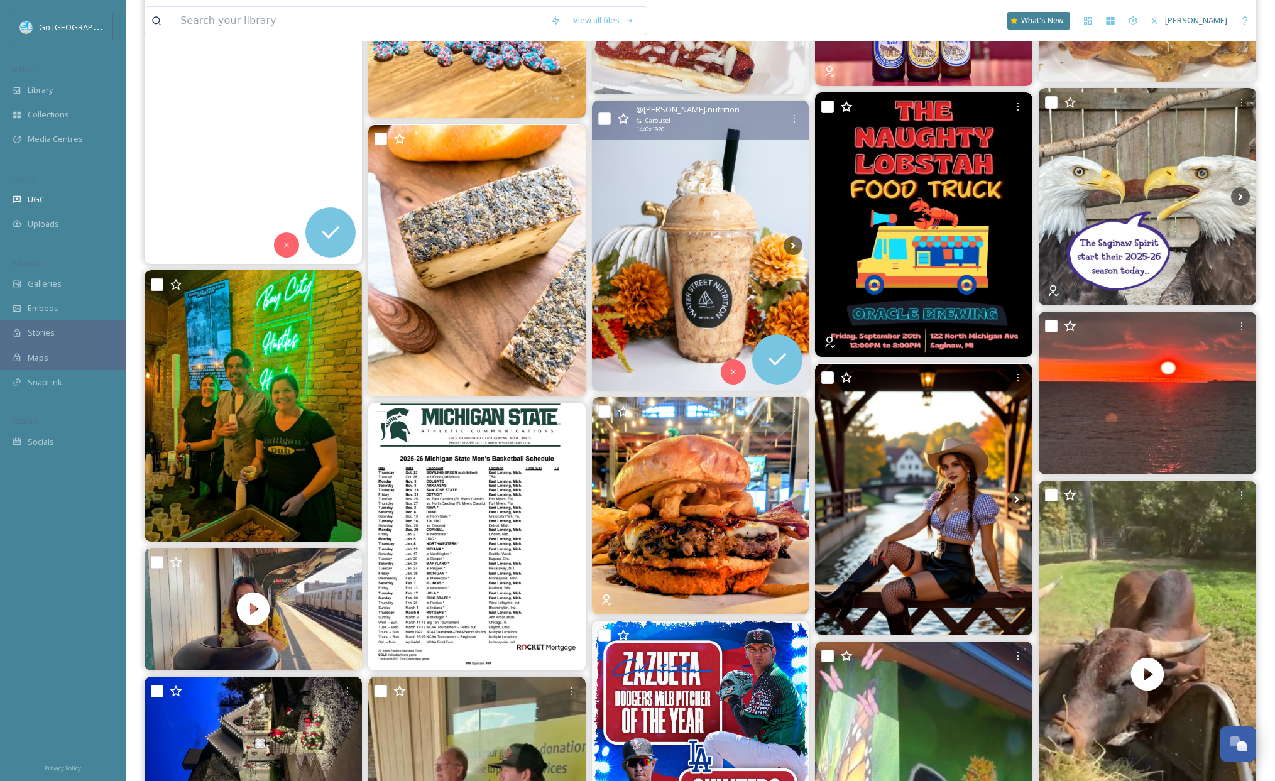
scroll to position [2588, 0]
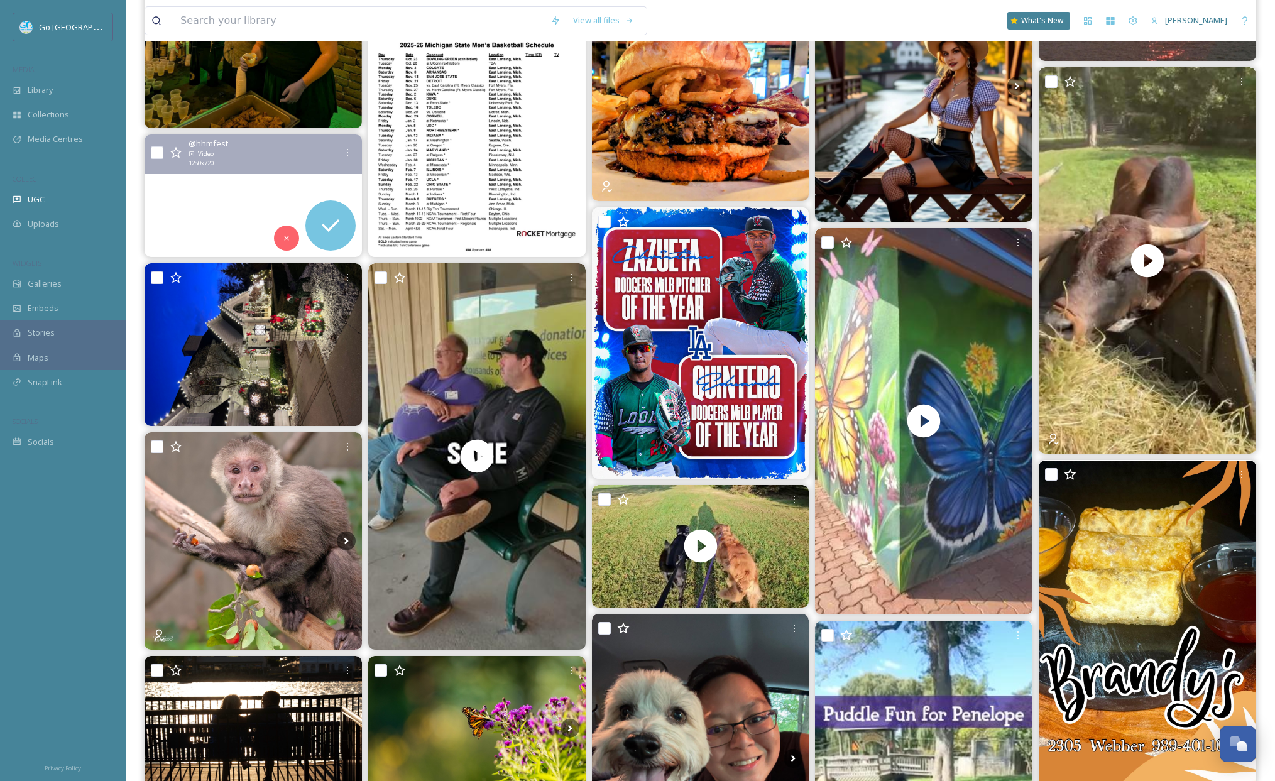
click at [158, 207] on video "🎬 CONFESSIONS OF A HOMELESS-COMING QUEEN\aWritten & Directed by Kirsten Russell…" at bounding box center [253, 196] width 217 height 123
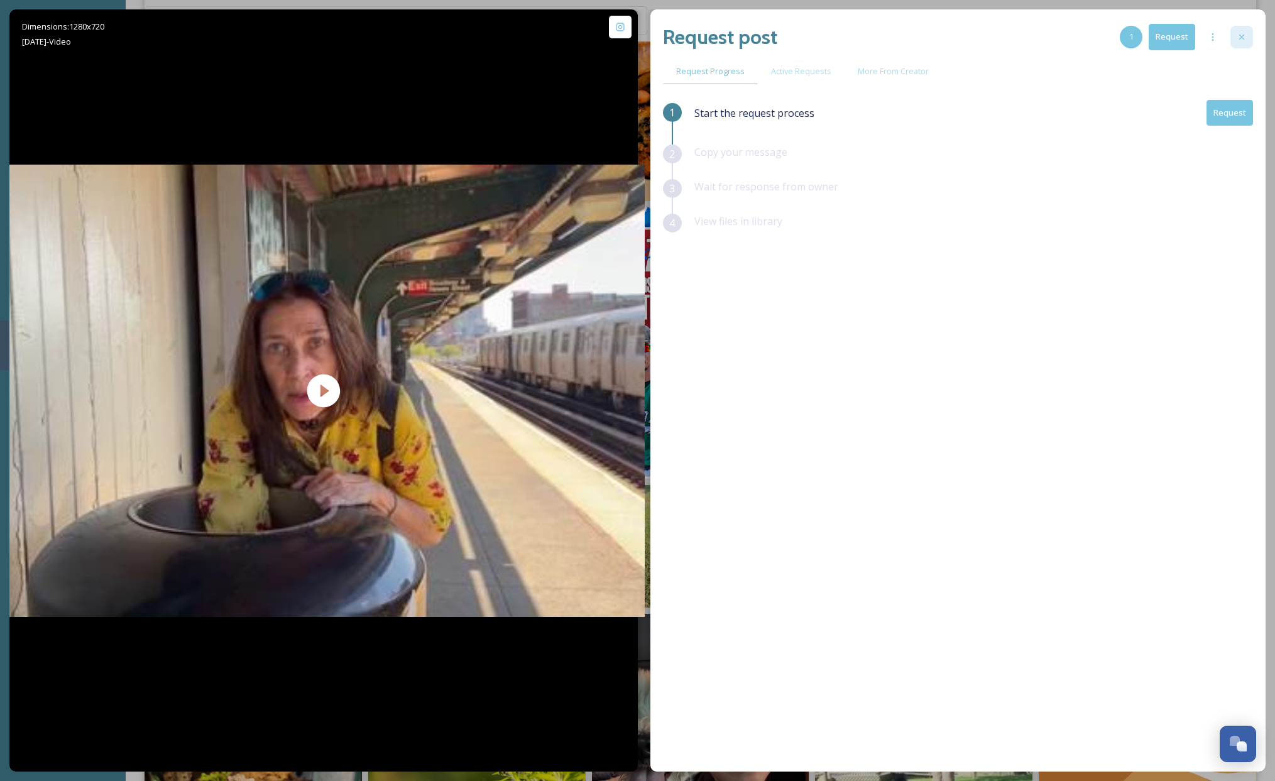
click at [1218, 37] on icon at bounding box center [1242, 37] width 10 height 10
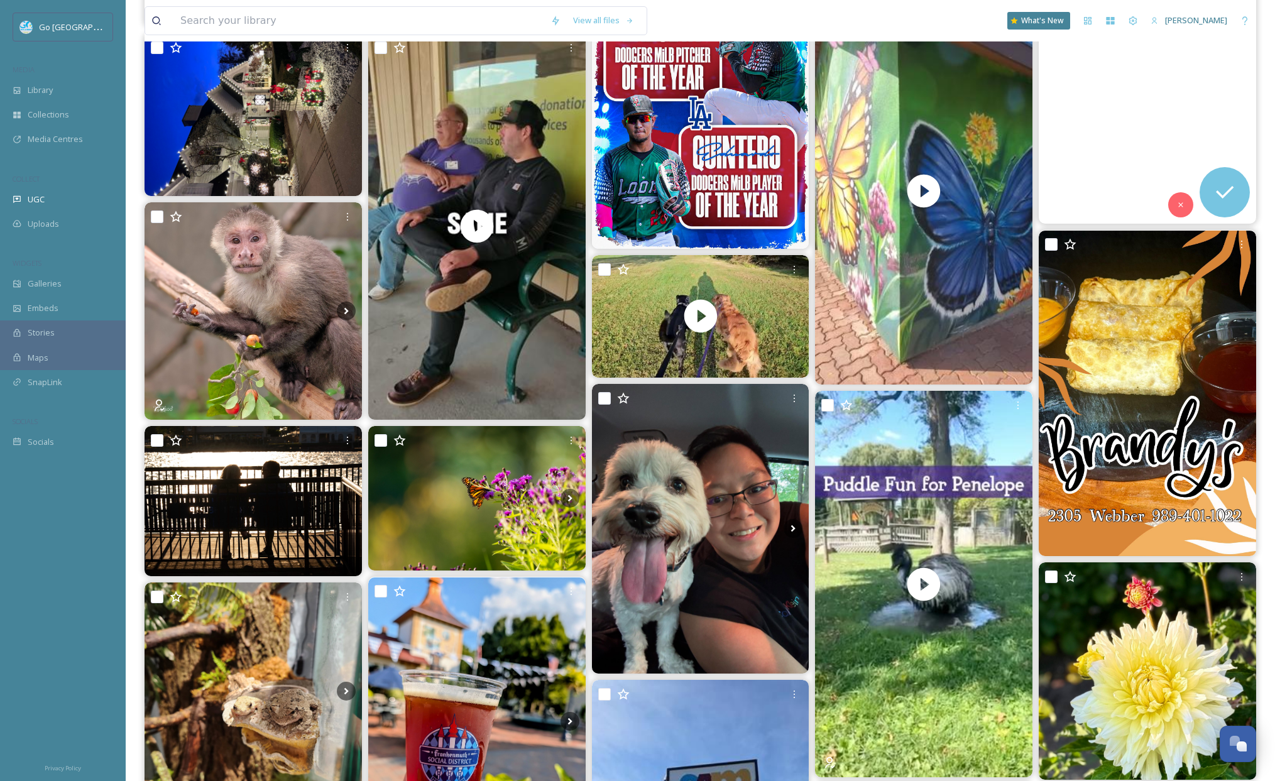
scroll to position [2875, 0]
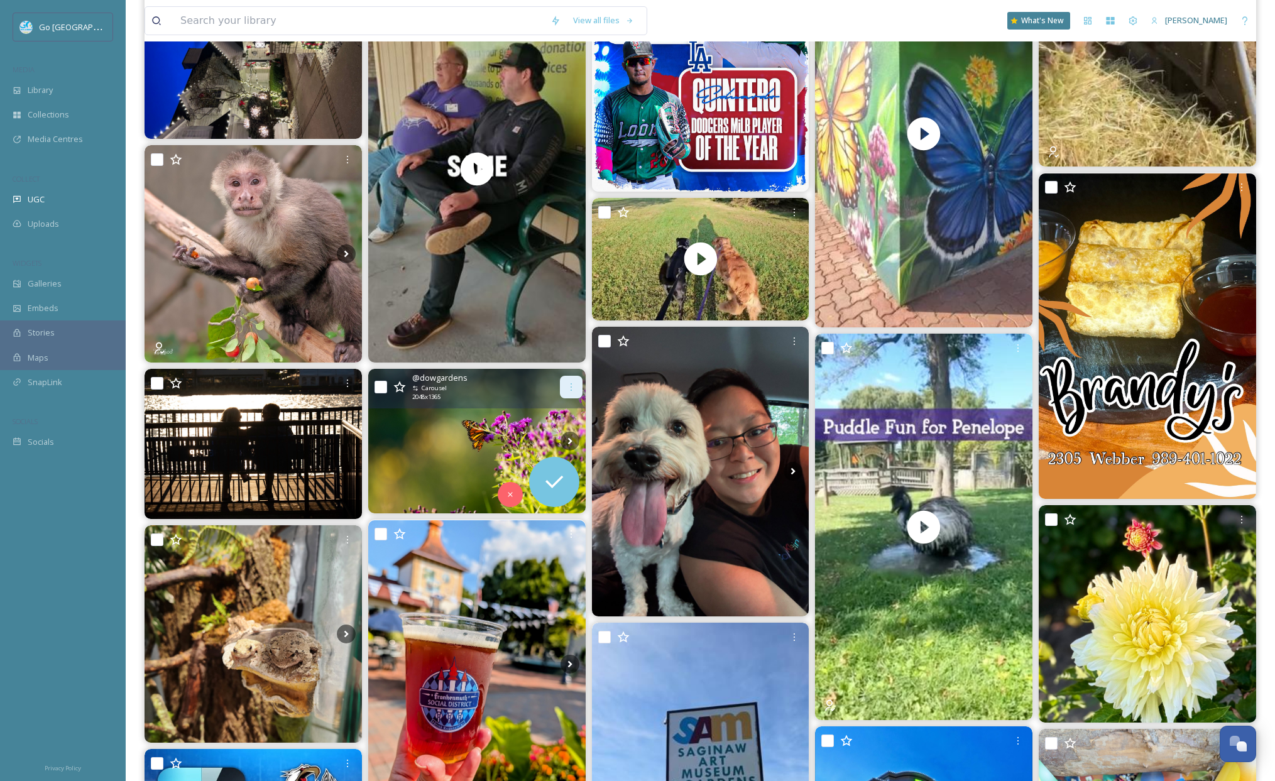
click at [571, 383] on icon at bounding box center [571, 387] width 10 height 10
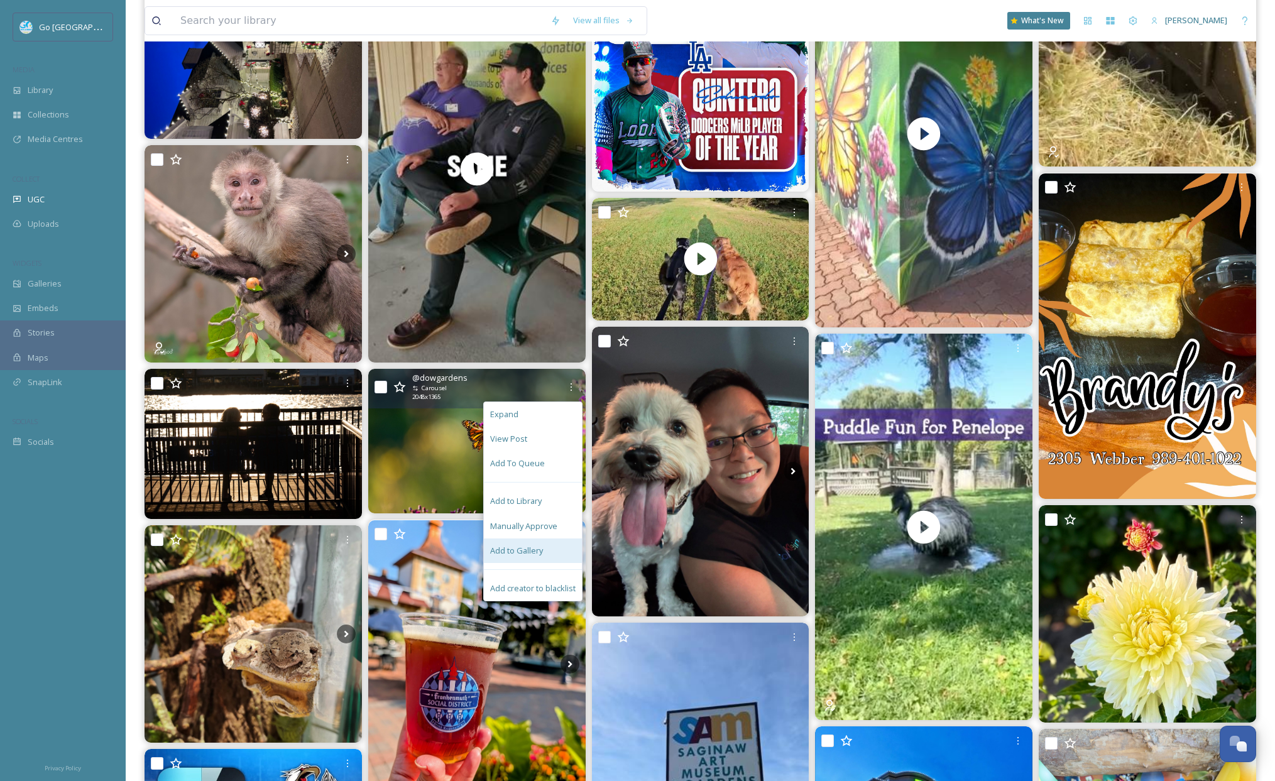
click at [515, 547] on span "Add to Gallery" at bounding box center [516, 551] width 53 height 12
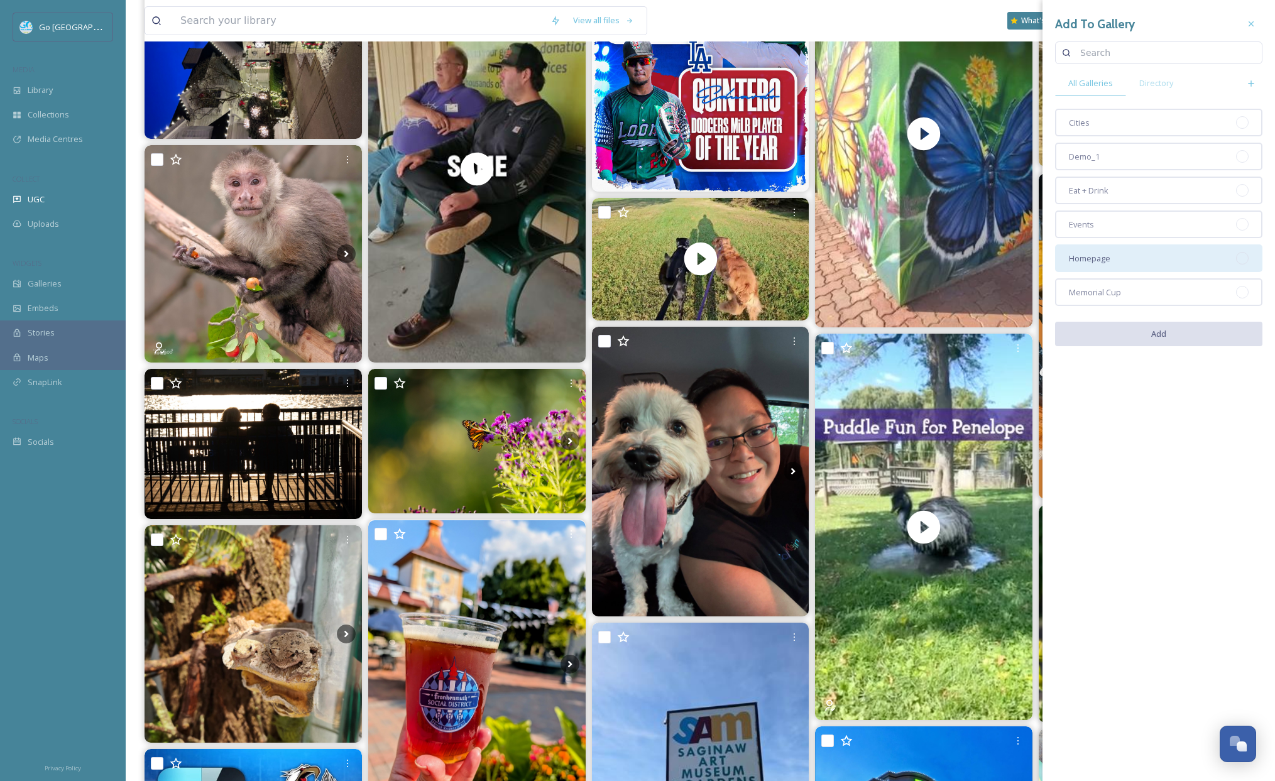
click at [1190, 260] on div "Homepage" at bounding box center [1158, 259] width 207 height 28
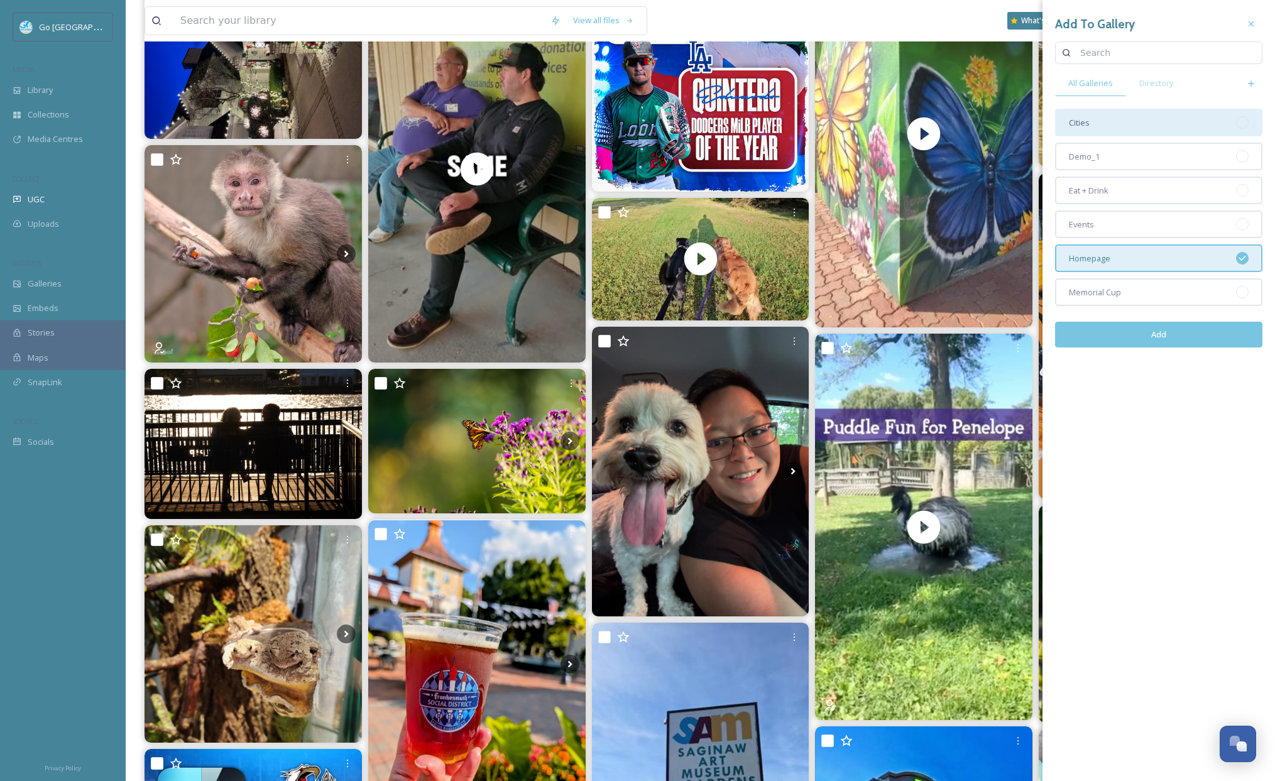
click at [1170, 119] on div "Cities" at bounding box center [1158, 123] width 207 height 28
click at [1199, 339] on button "Add" at bounding box center [1158, 335] width 207 height 26
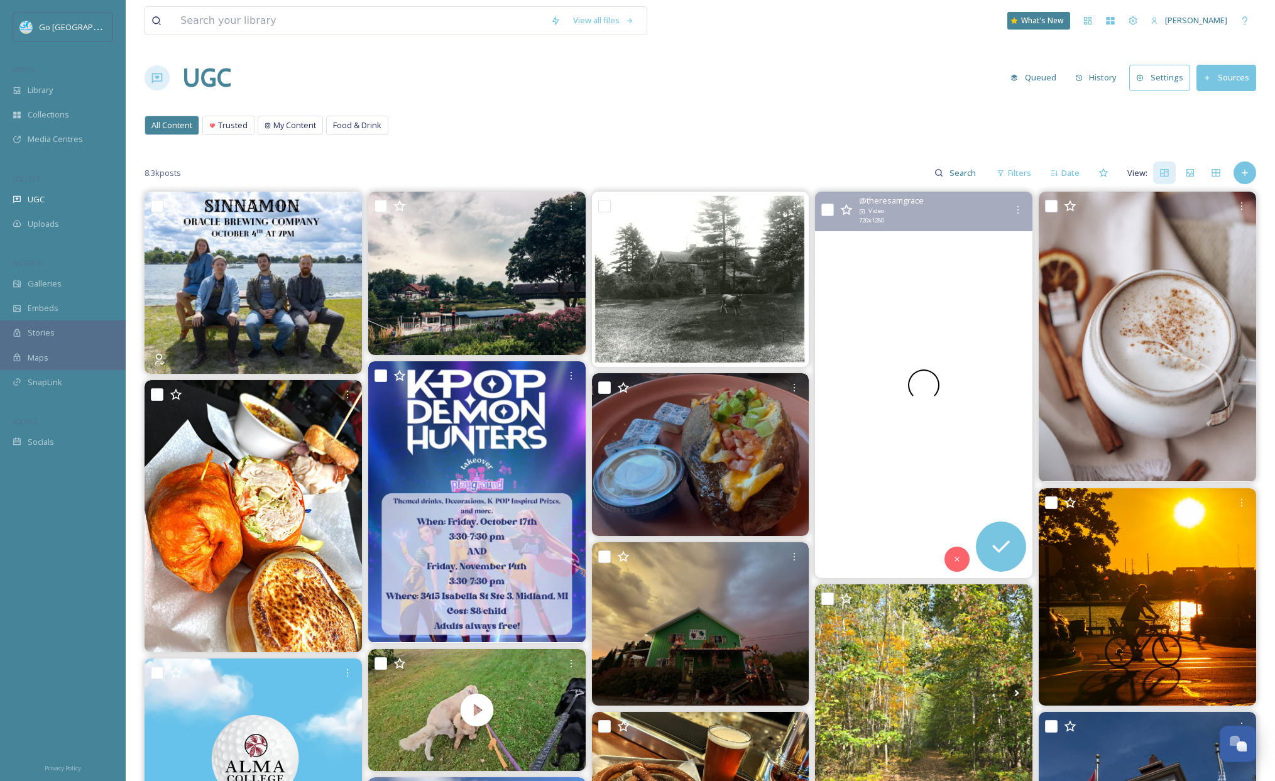
scroll to position [0, 0]
